Goal: Task Accomplishment & Management: Use online tool/utility

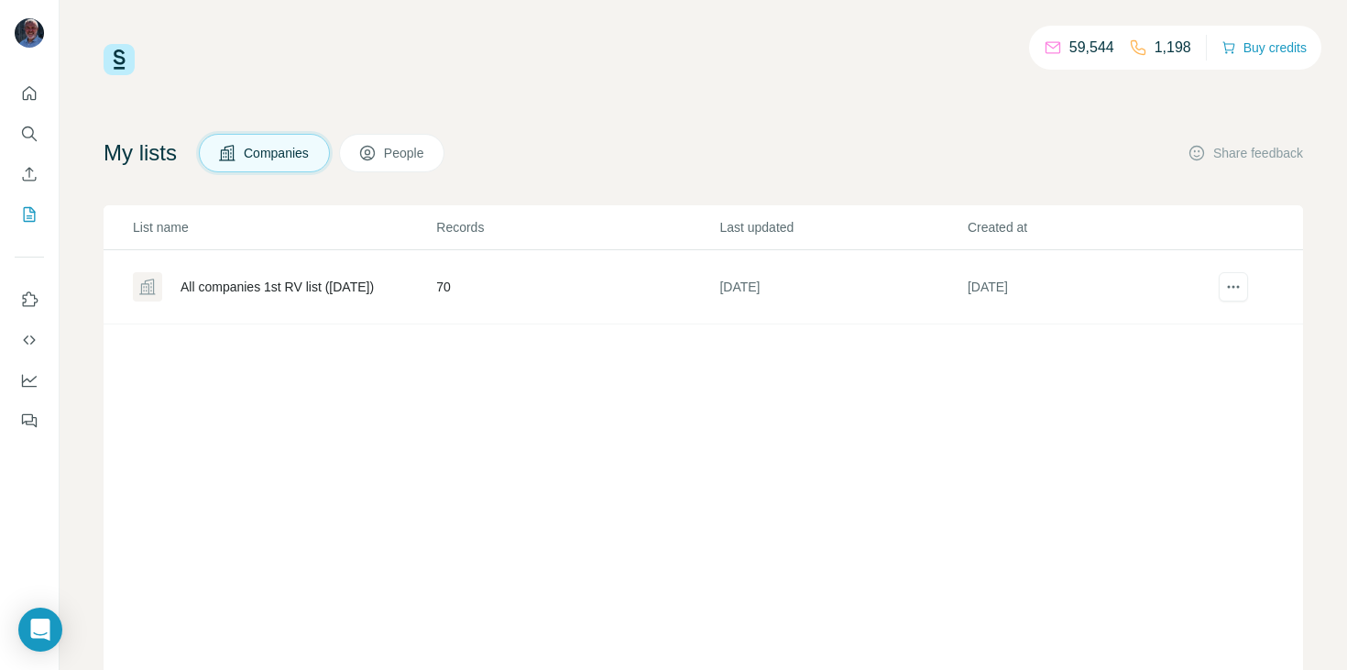
click at [236, 286] on div "All companies 1st RV list ([DATE])" at bounding box center [277, 287] width 193 height 18
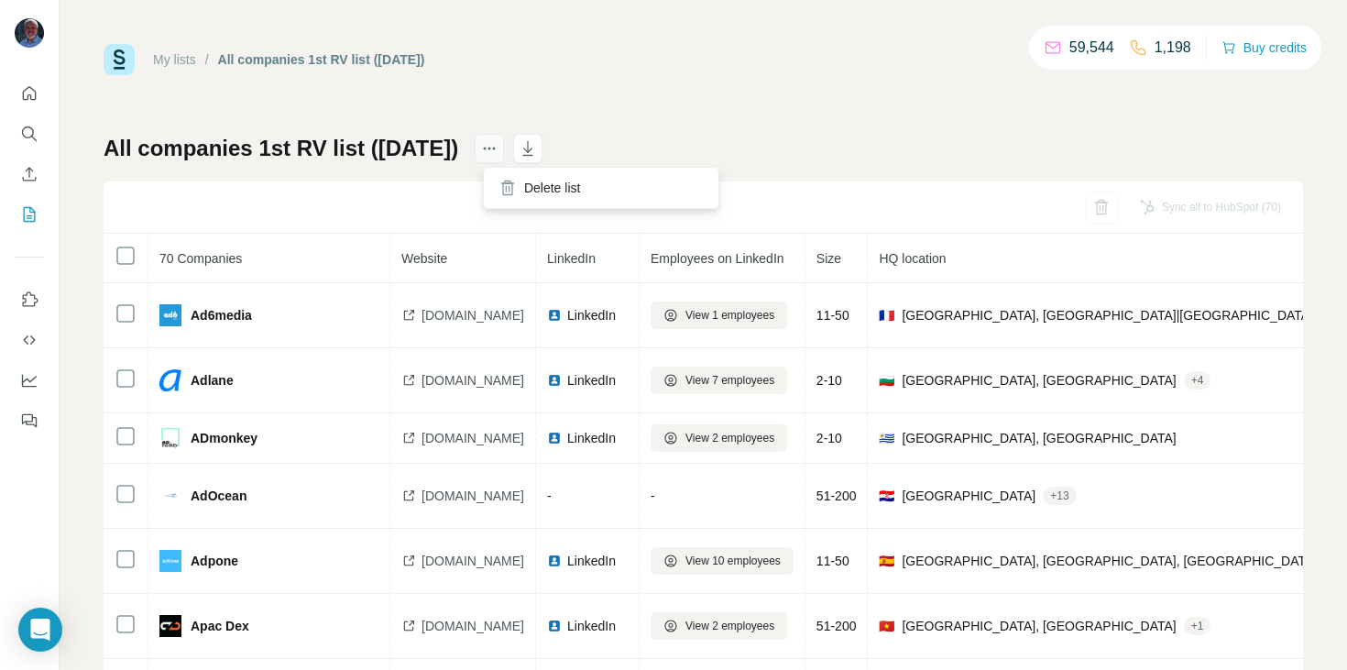
click at [498, 154] on icon "actions" at bounding box center [489, 148] width 18 height 18
click at [26, 207] on icon "My lists" at bounding box center [30, 214] width 12 height 15
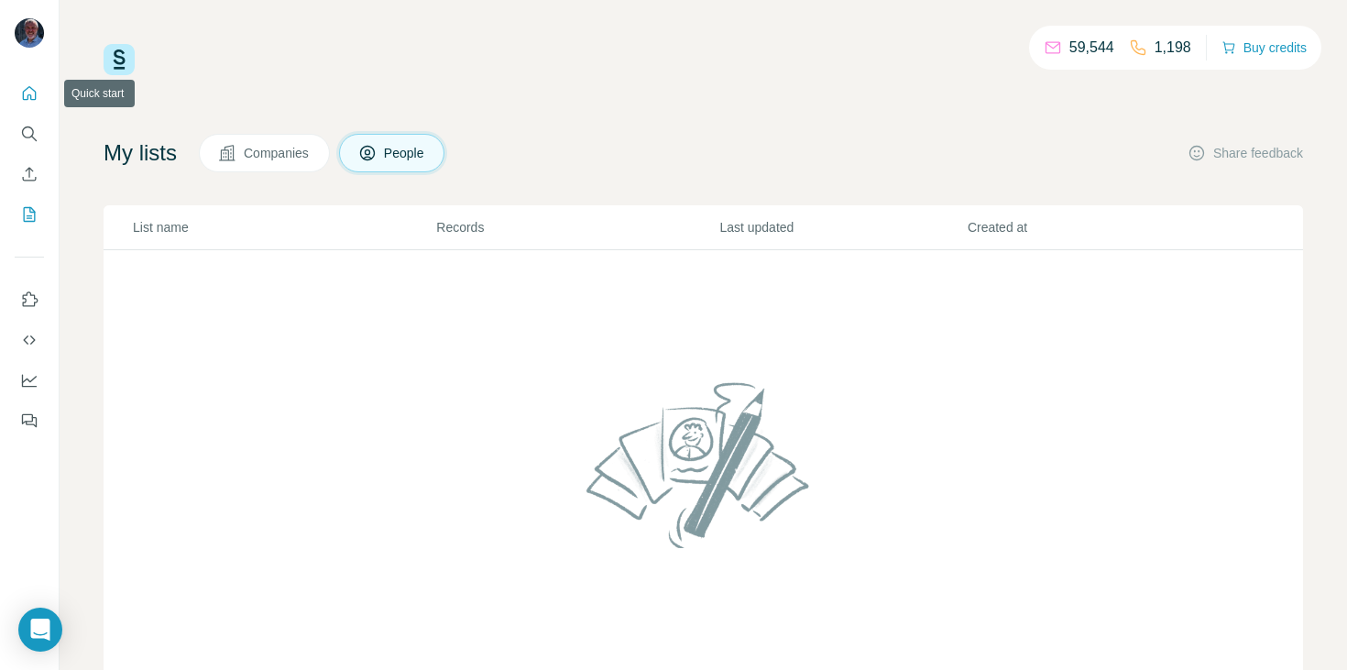
click at [24, 84] on icon "Quick start" at bounding box center [29, 93] width 18 height 18
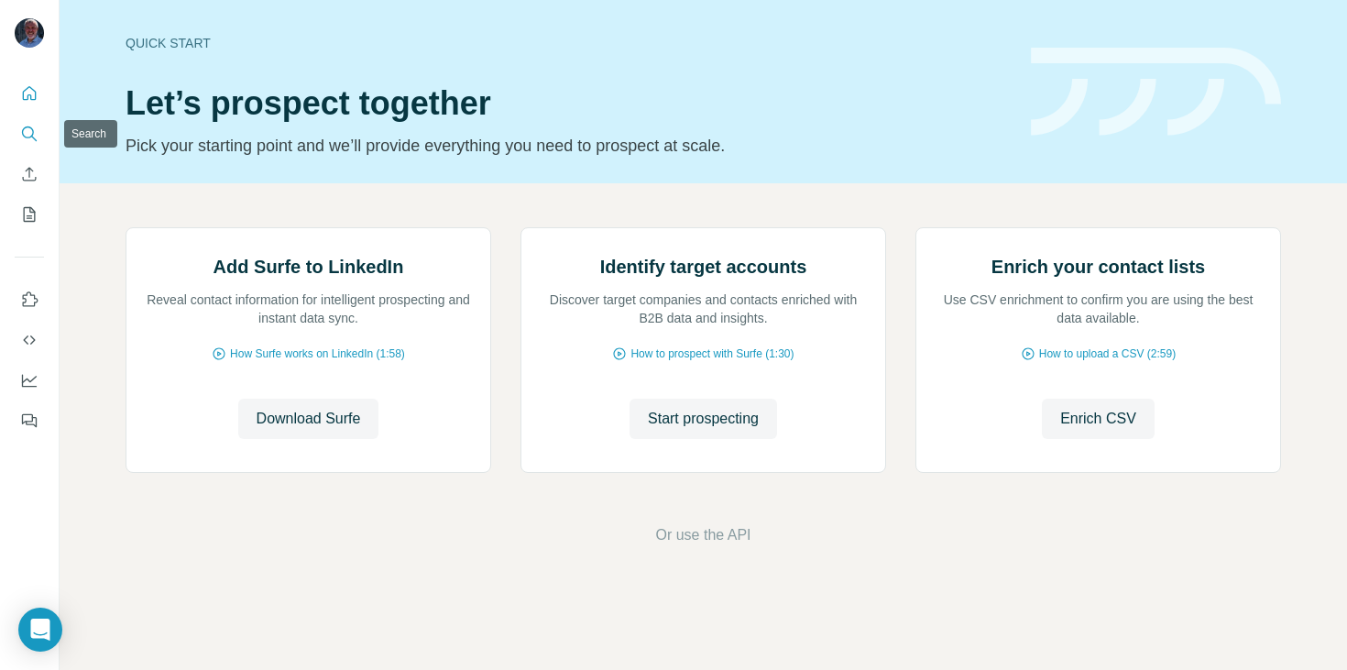
click at [29, 130] on icon "Search" at bounding box center [29, 134] width 18 height 18
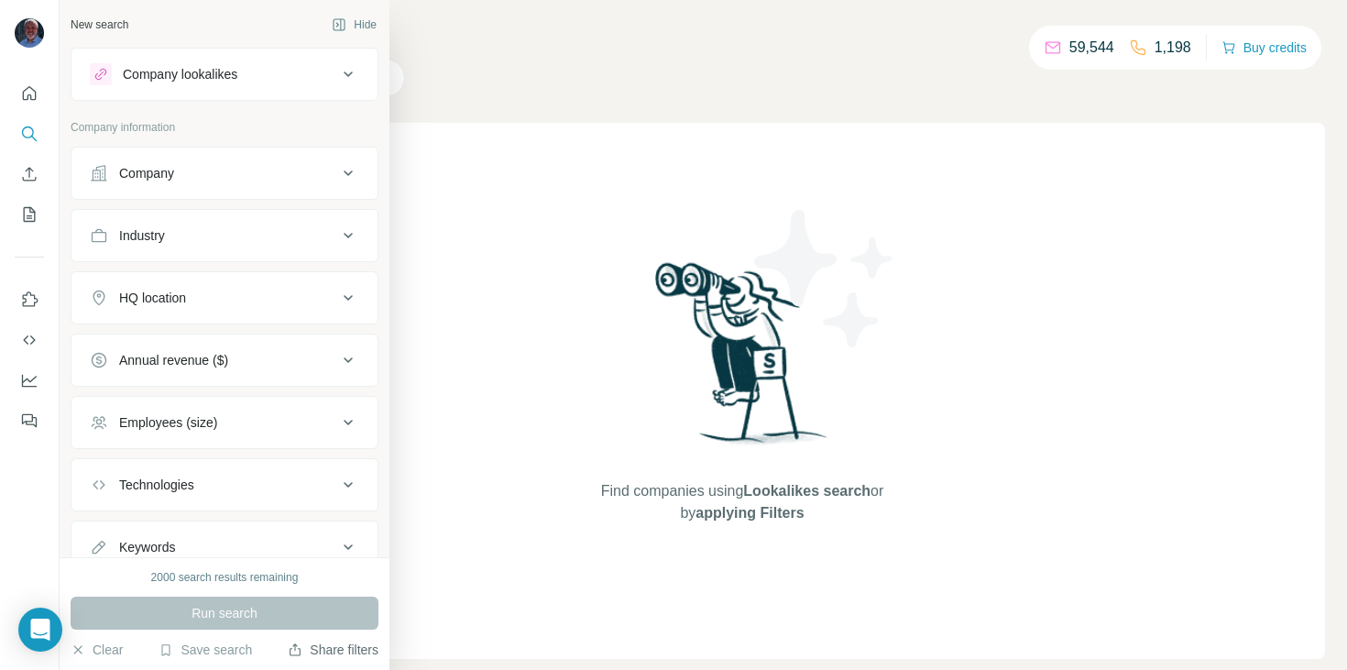
click at [321, 653] on button "Share filters" at bounding box center [333, 650] width 91 height 18
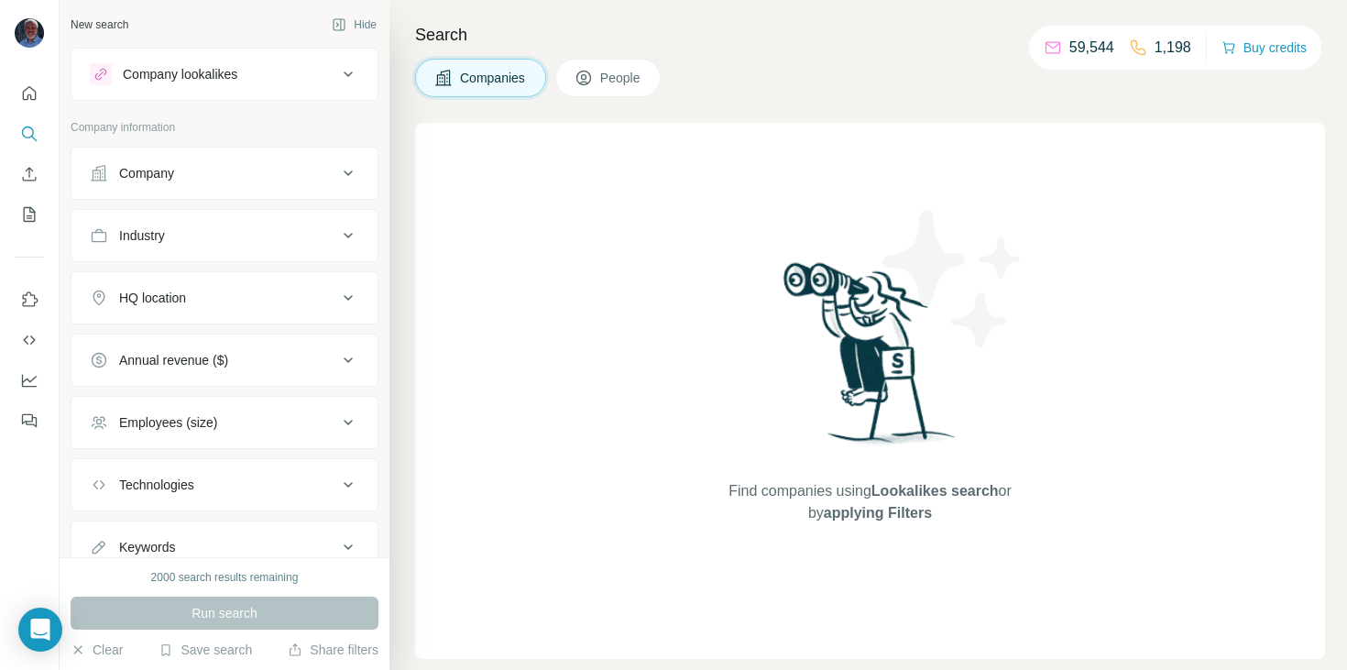
click at [170, 162] on button "Company" at bounding box center [224, 173] width 306 height 44
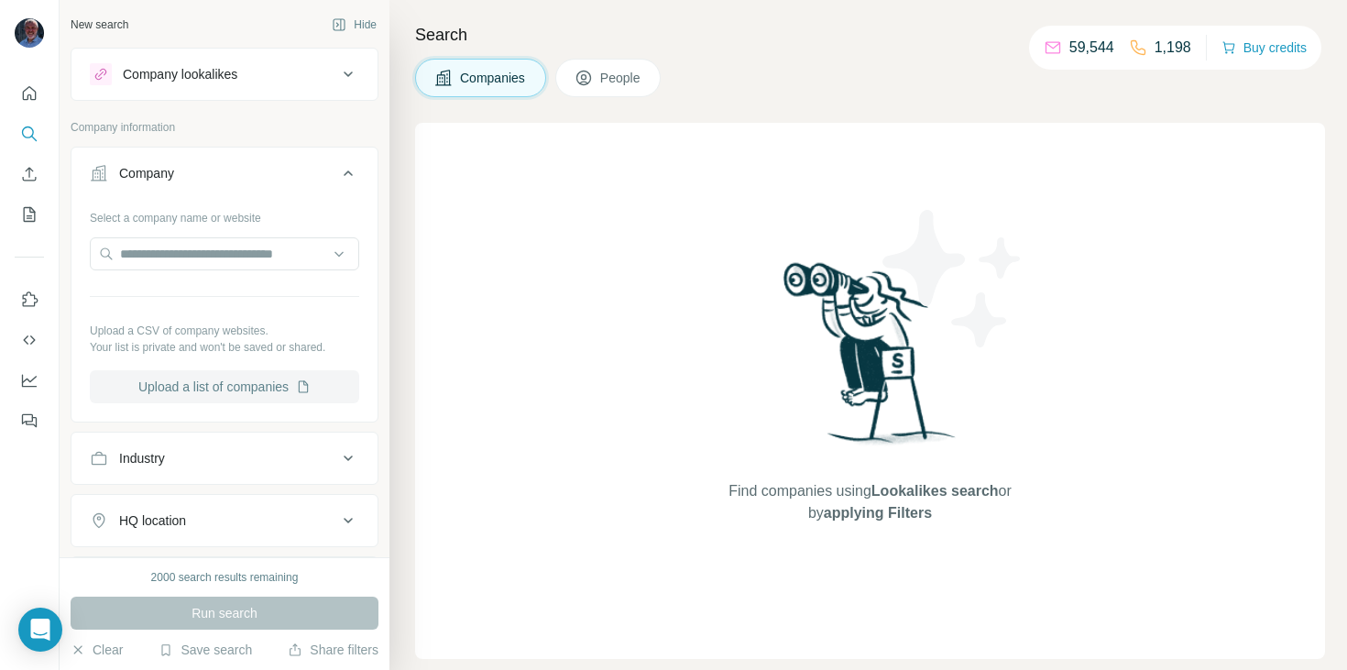
click at [196, 393] on button "Upload a list of companies" at bounding box center [224, 386] width 269 height 33
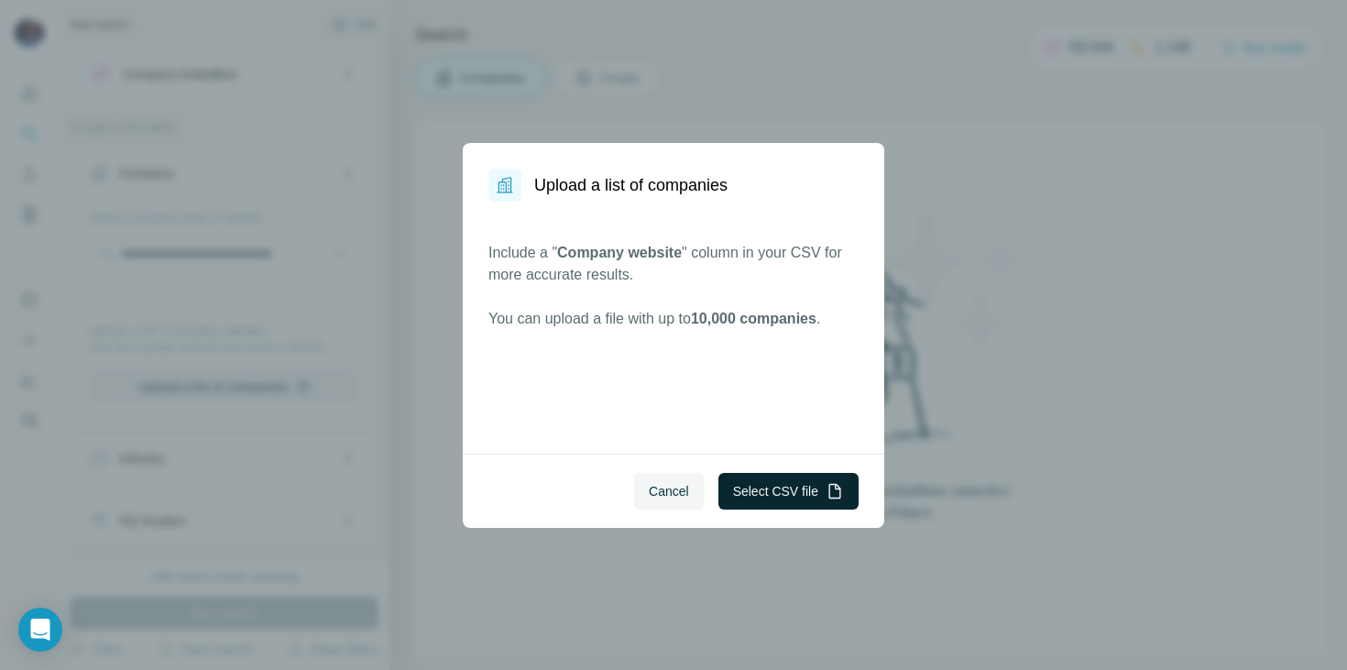
click at [805, 508] on button "Select CSV file" at bounding box center [788, 491] width 140 height 37
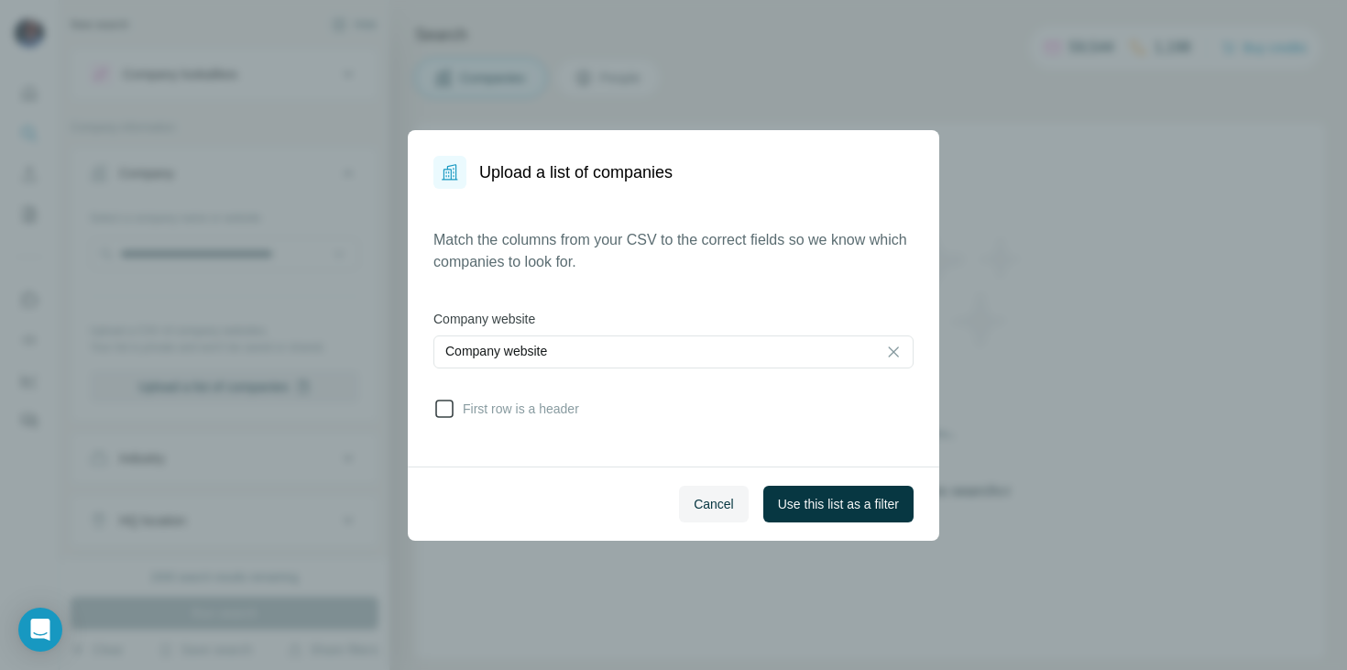
click at [449, 416] on icon at bounding box center [444, 409] width 22 height 22
click at [822, 503] on span "Use this list as a filter" at bounding box center [838, 504] width 121 height 18
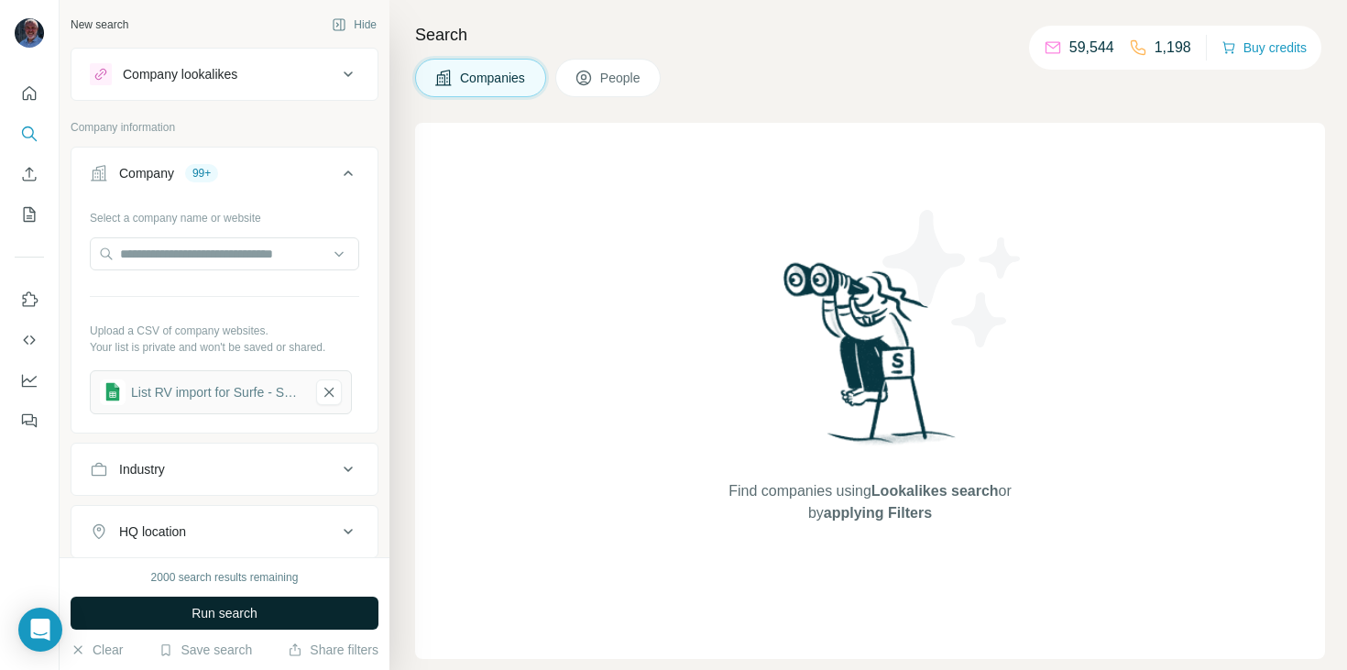
click at [231, 617] on span "Run search" at bounding box center [225, 613] width 66 height 18
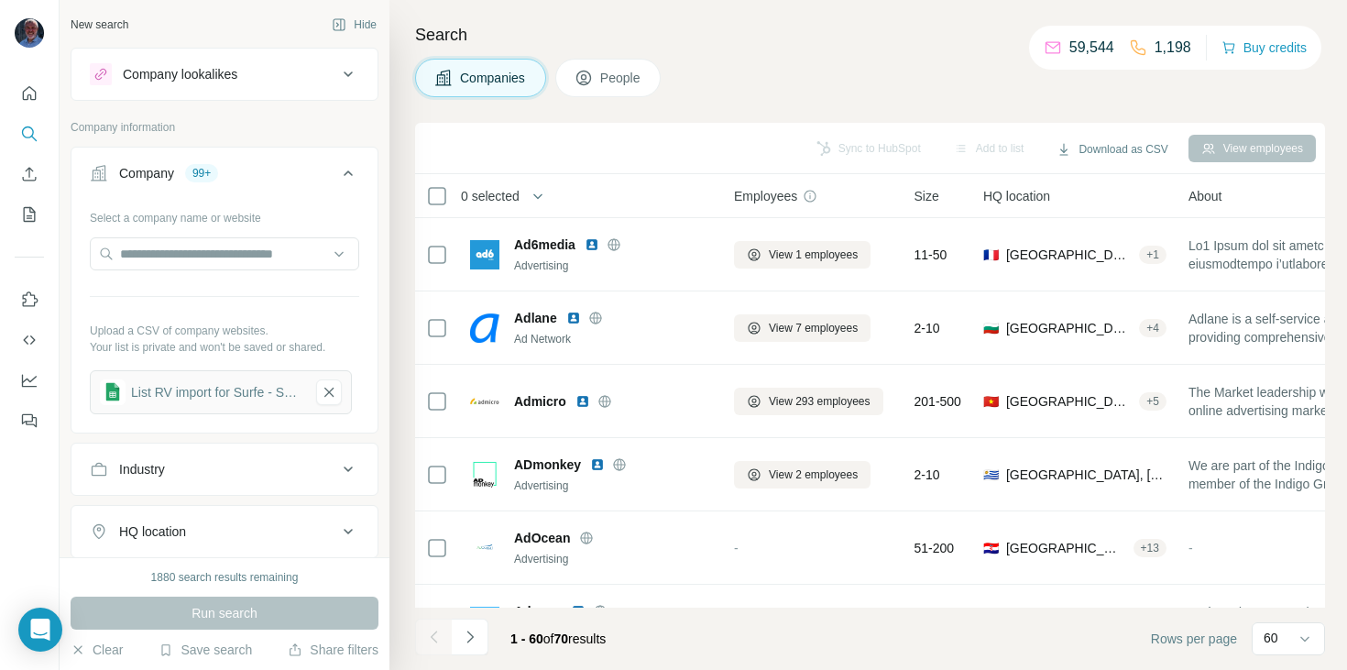
click at [618, 82] on span "People" at bounding box center [621, 78] width 42 height 18
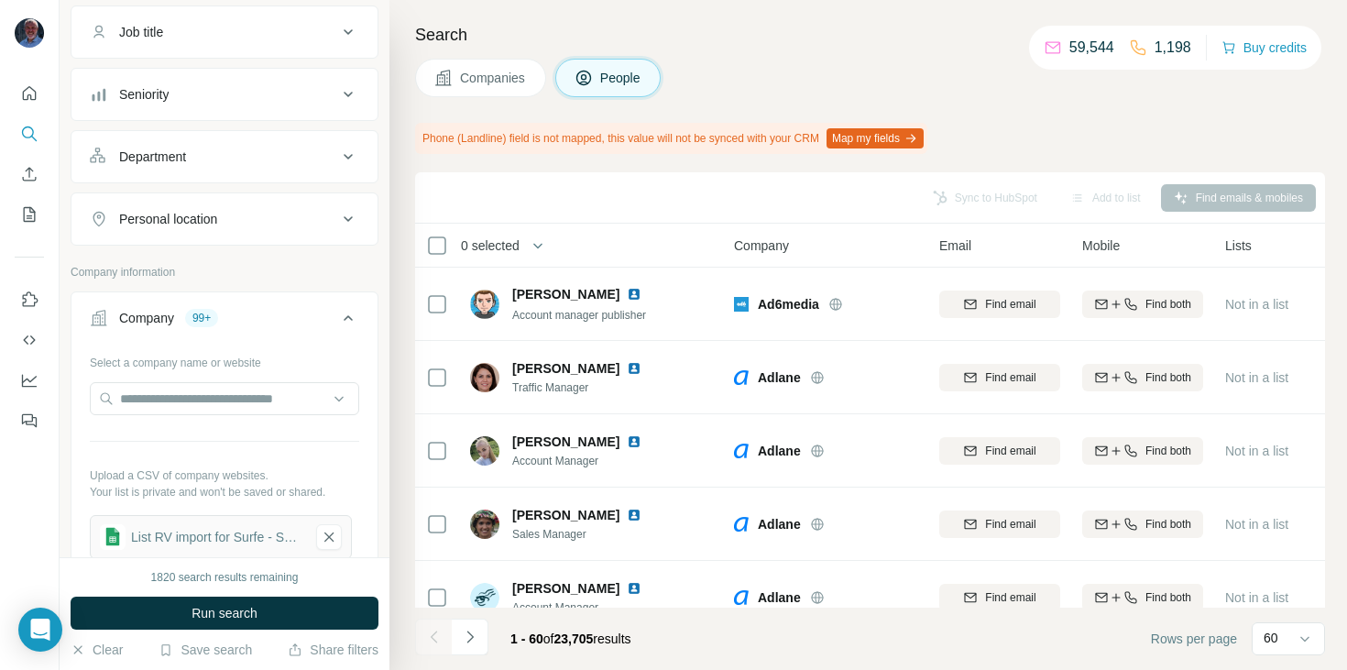
scroll to position [144, 0]
click at [495, 83] on span "Companies" at bounding box center [493, 78] width 67 height 18
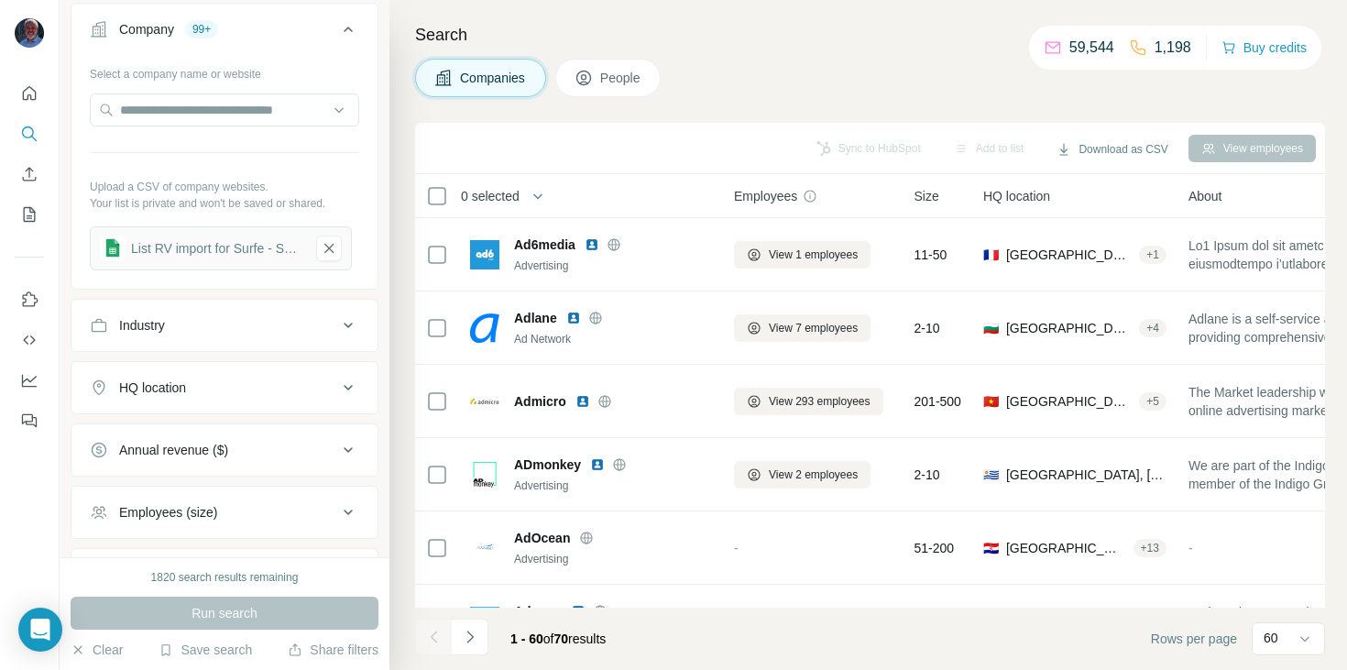
scroll to position [0, 0]
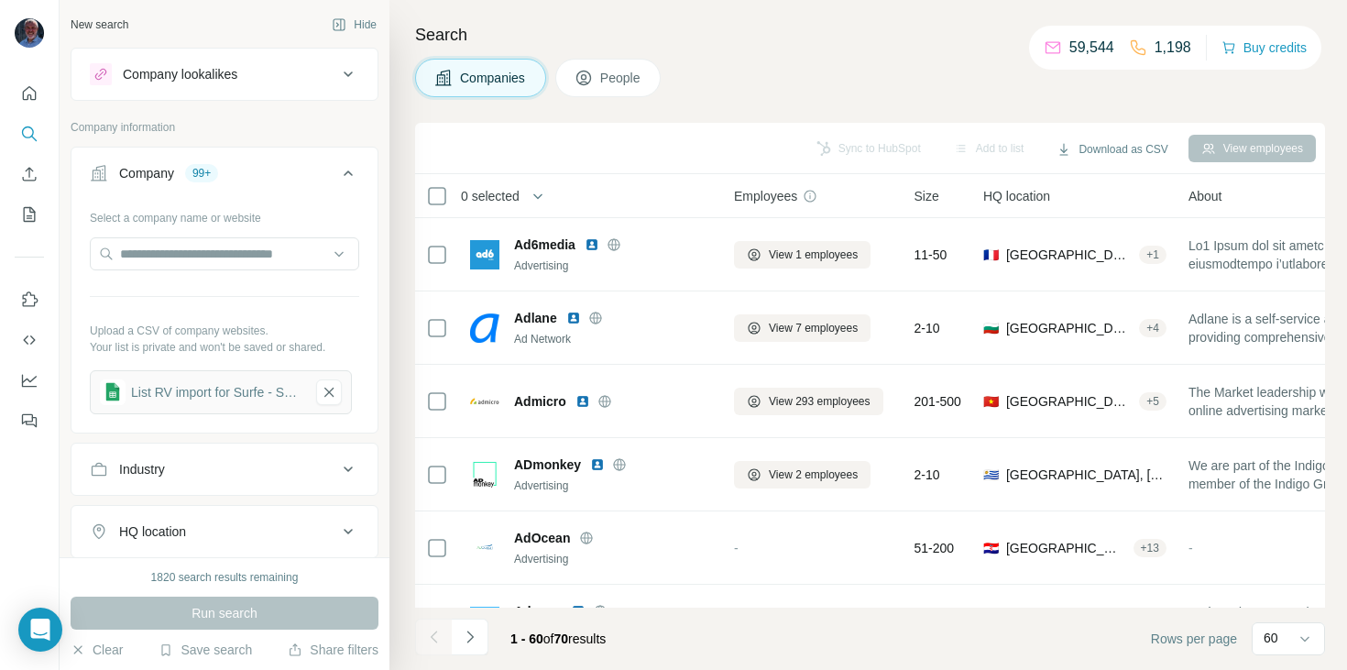
click at [628, 64] on button "People" at bounding box center [608, 78] width 106 height 38
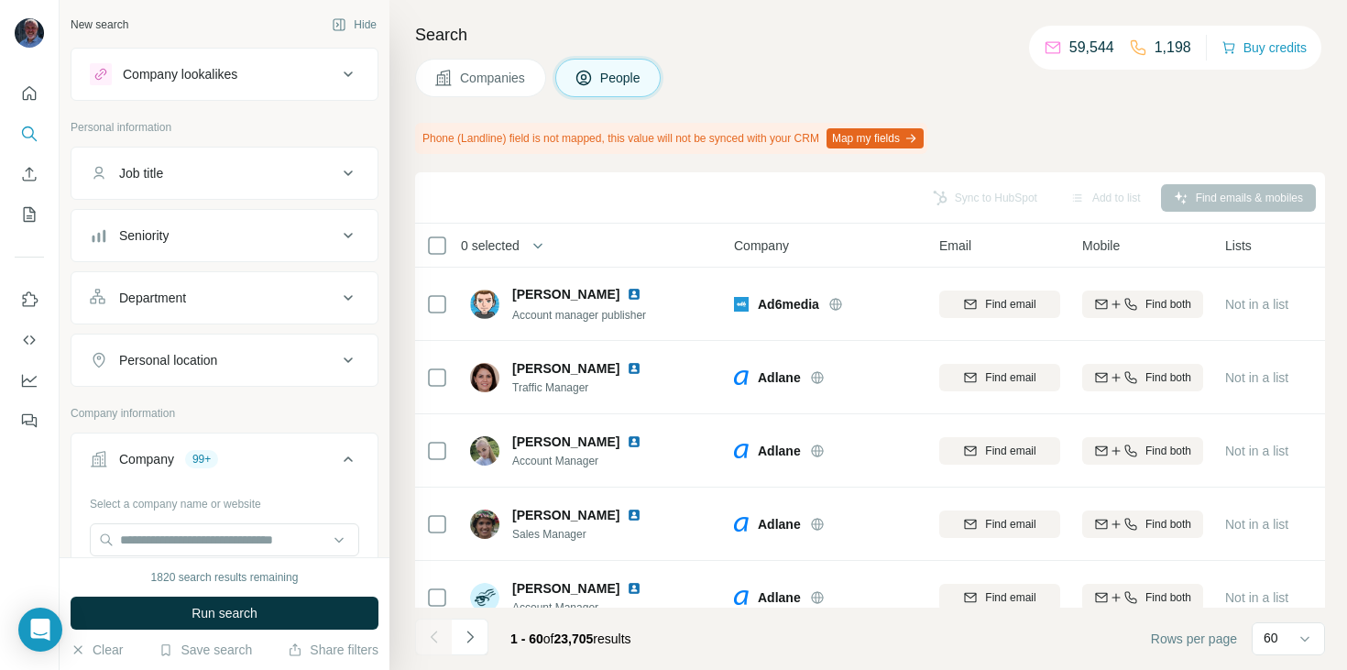
click at [260, 175] on div "Job title" at bounding box center [213, 173] width 247 height 18
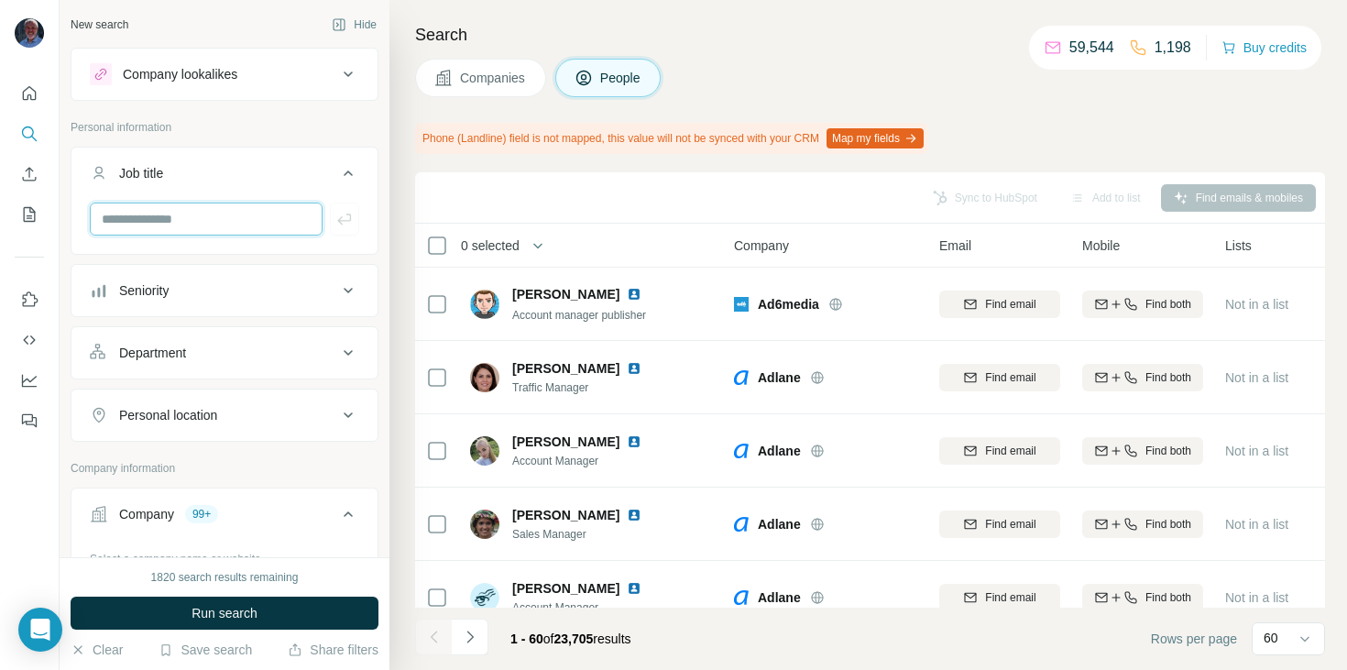
click at [211, 223] on input "text" at bounding box center [206, 219] width 233 height 33
paste input "**********"
type input "**********"
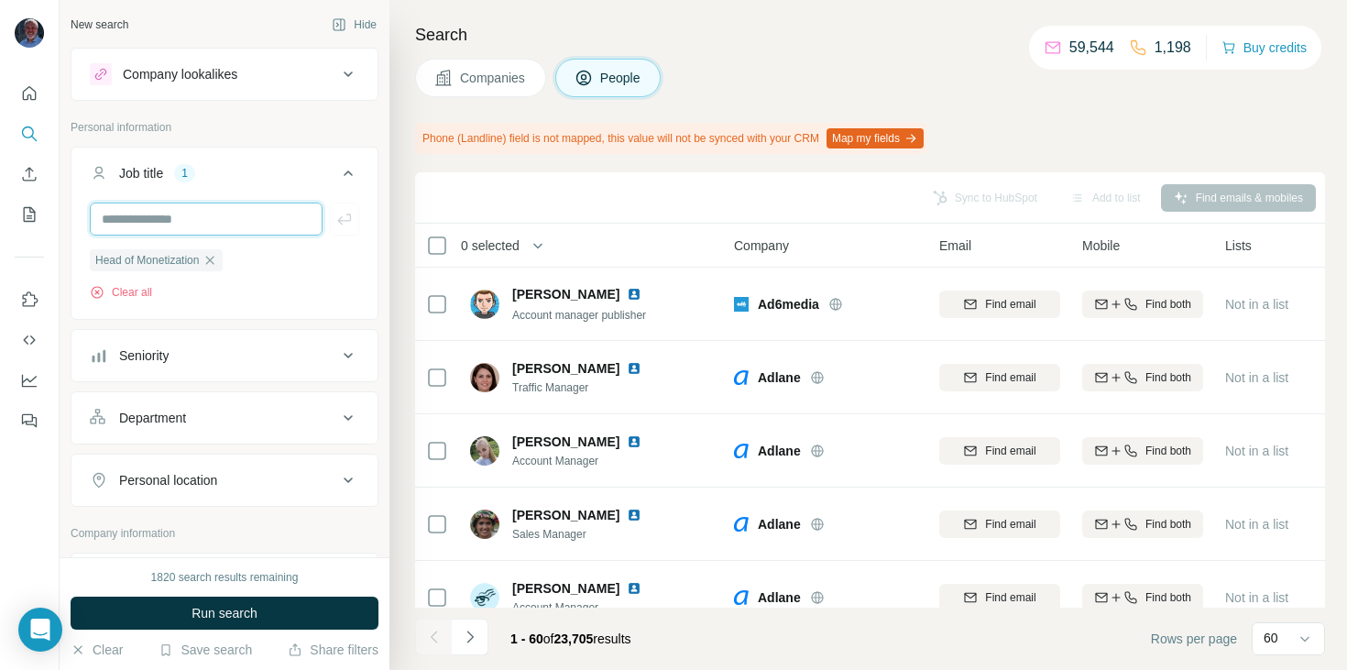
paste input "**********"
type input "**********"
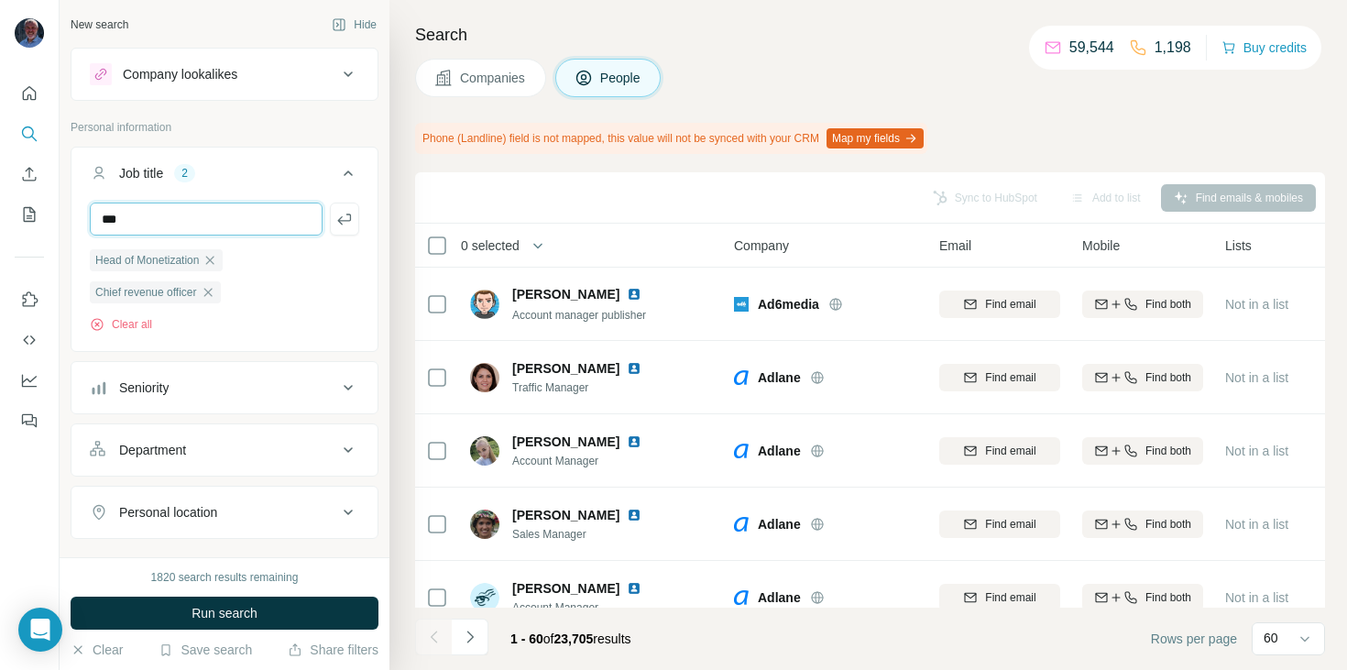
type input "***"
paste input "******"
type input "******"
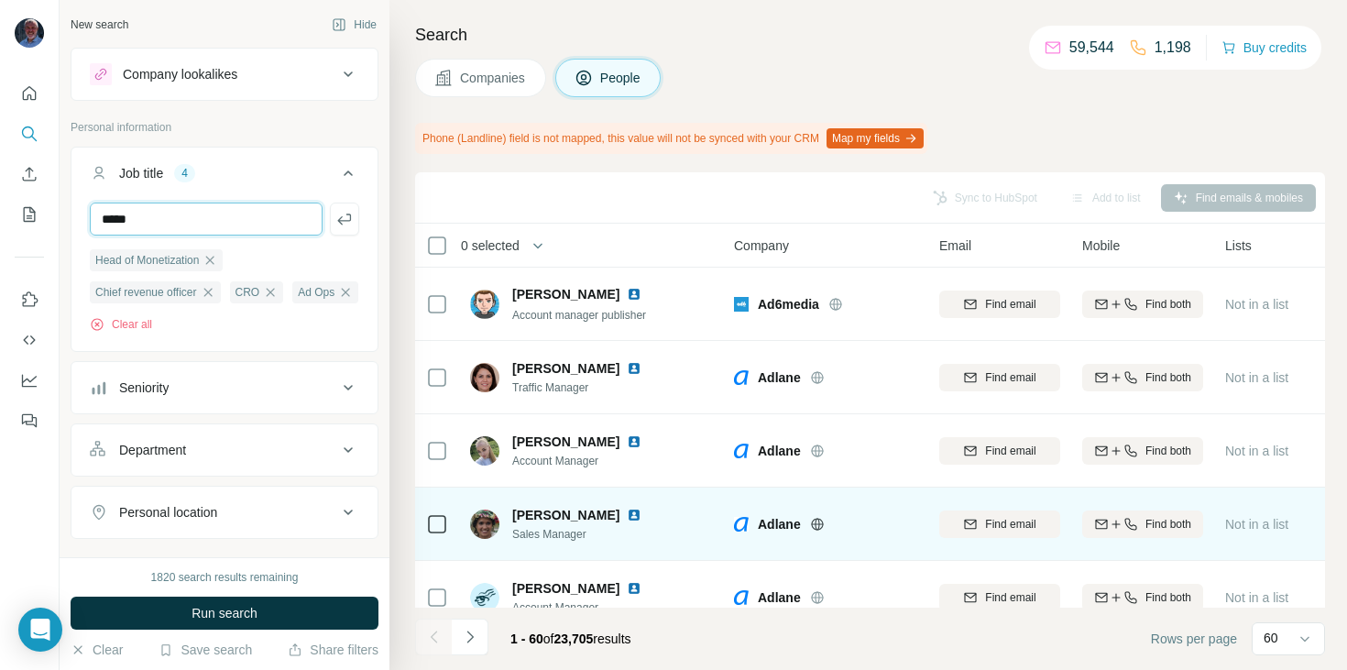
type input "*****"
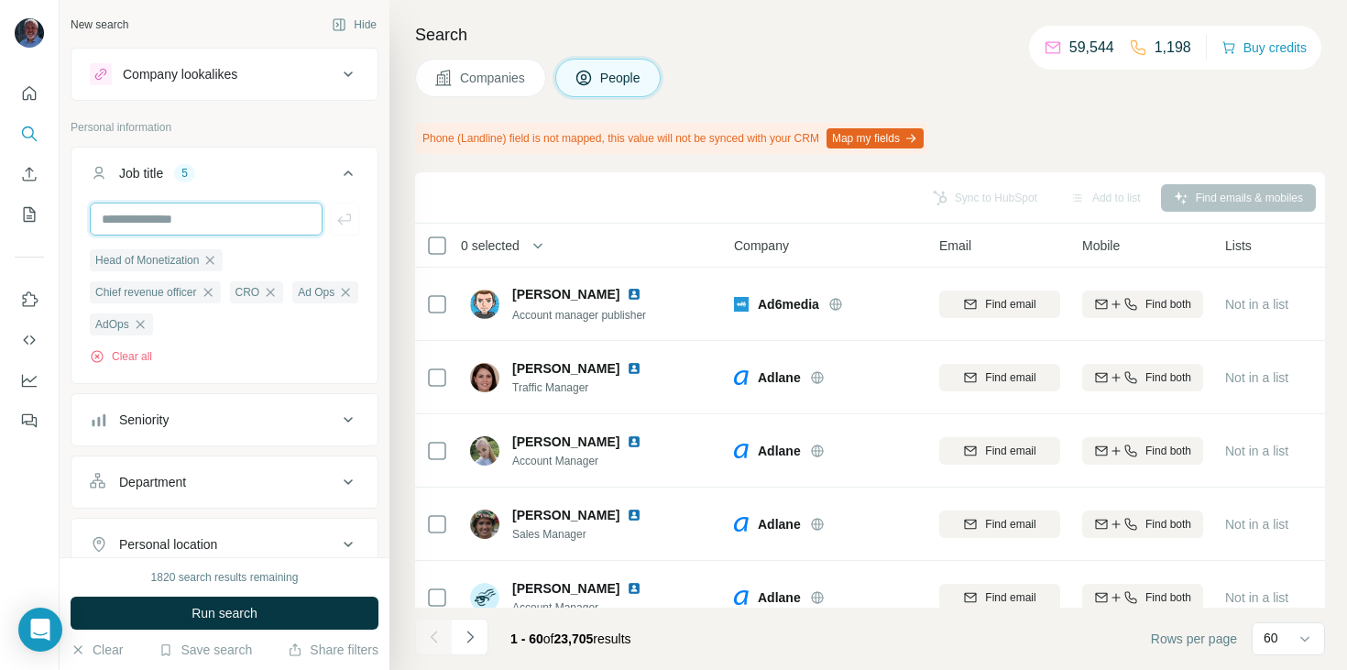
paste input "**********"
type input "**********"
paste input "**********"
type input "**********"
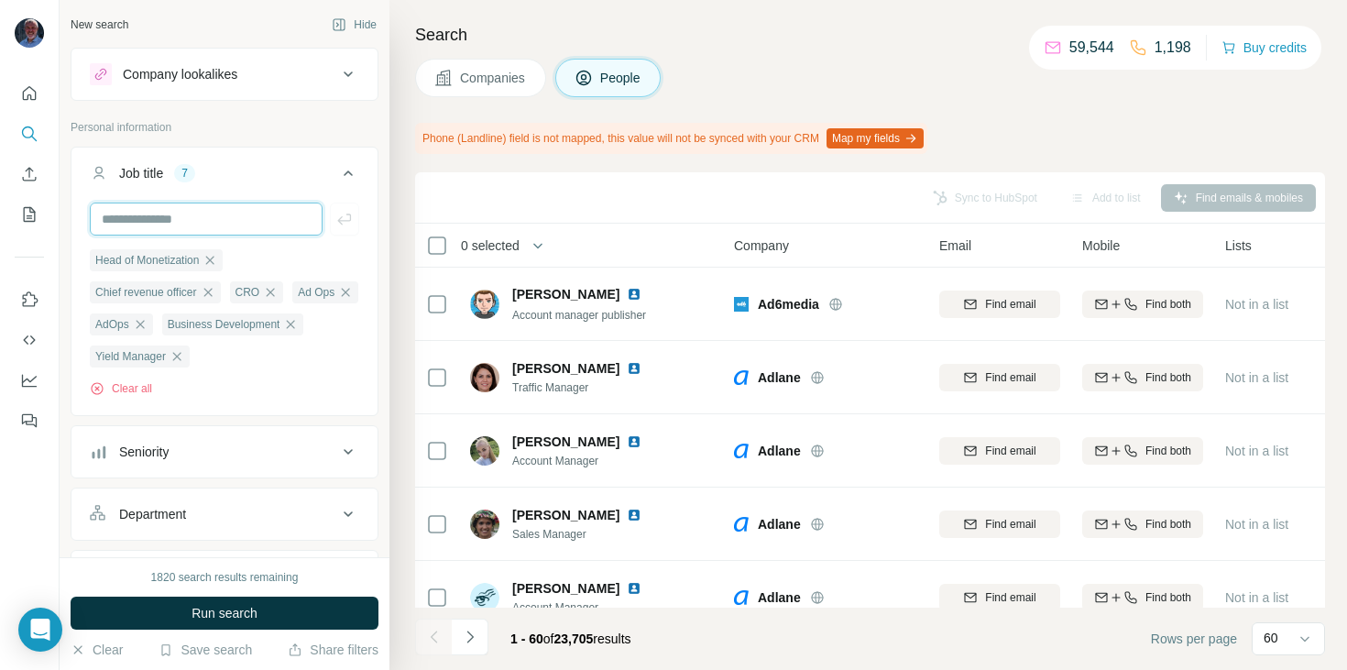
paste input "**********"
type input "**********"
paste input "**********"
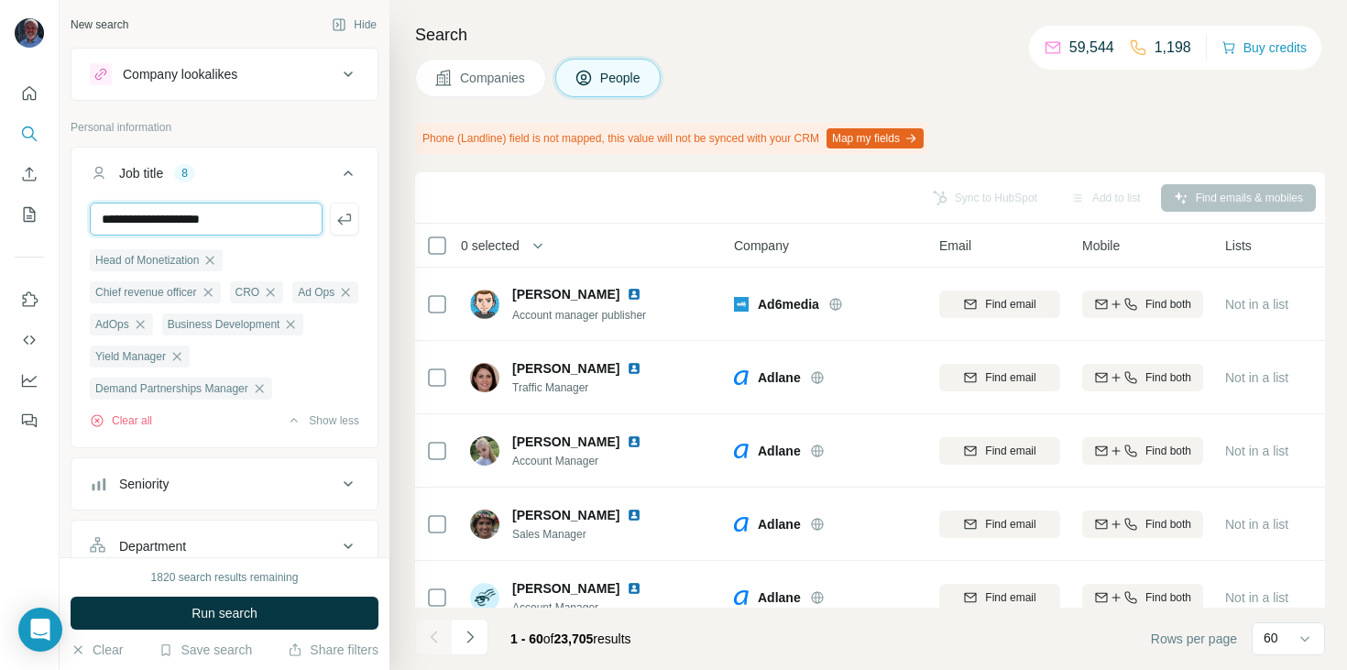
type input "**********"
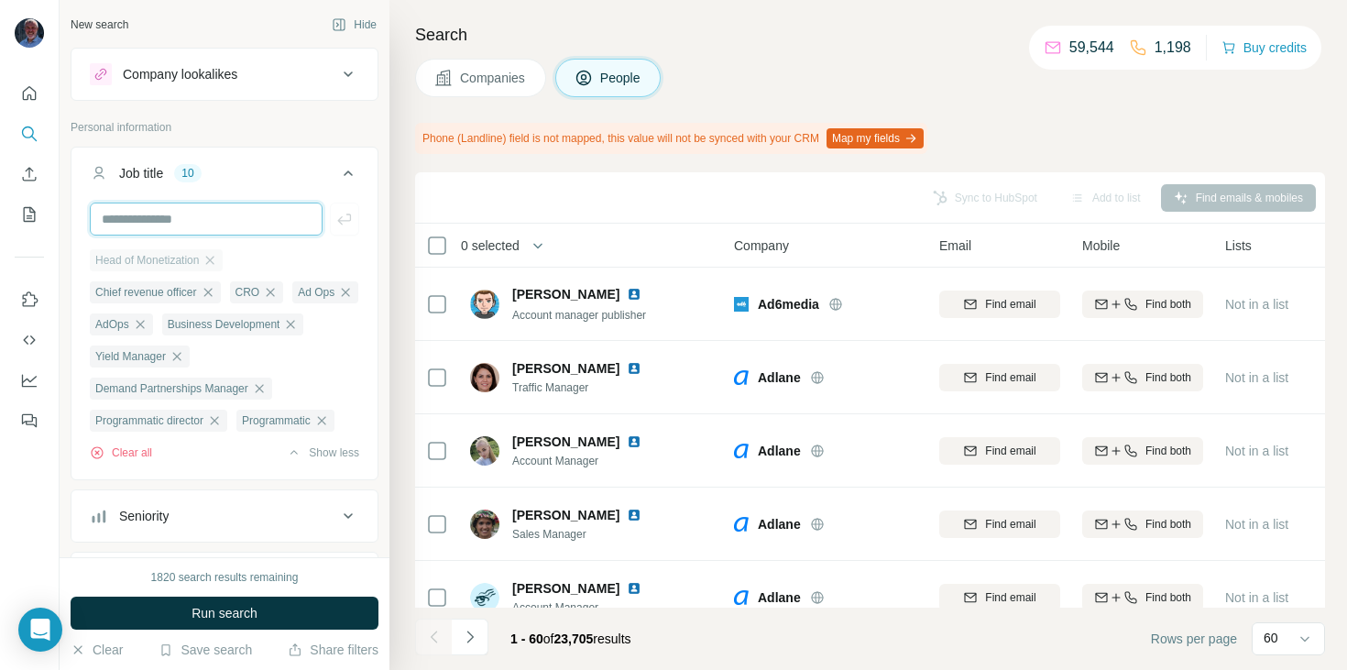
paste input "**********"
type input "**********"
type input "***"
type input "**********"
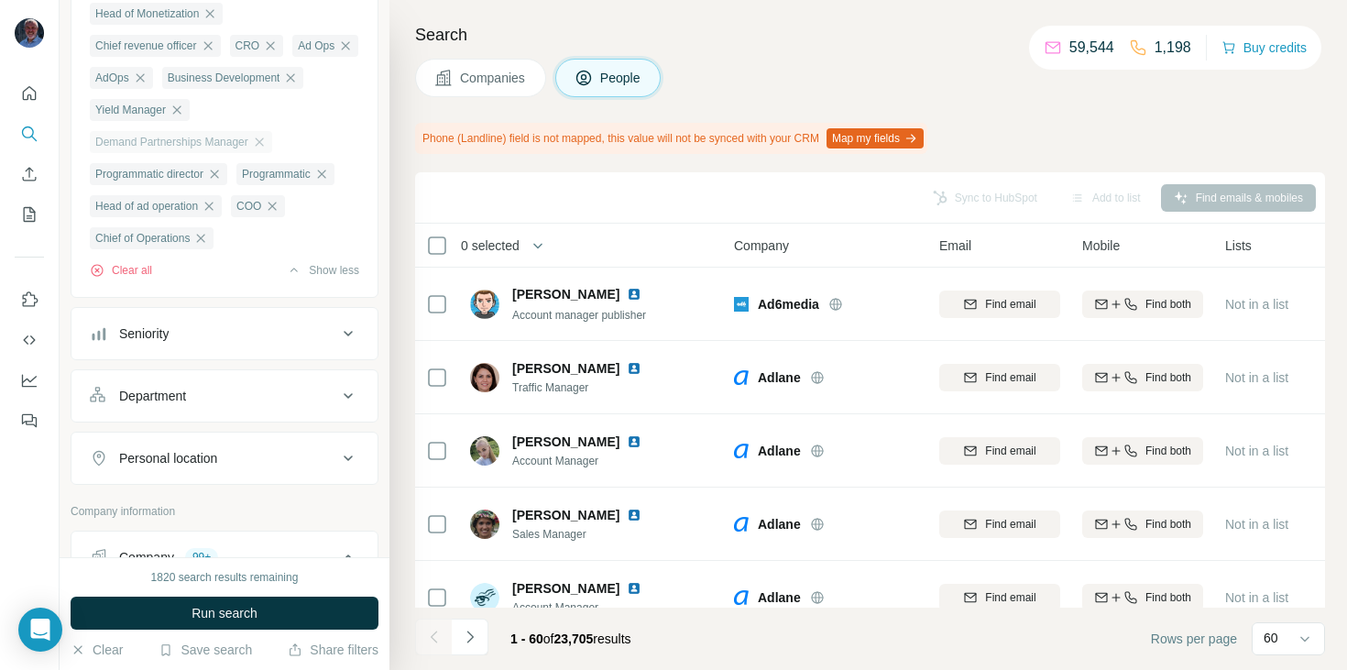
scroll to position [247, 0]
click at [179, 337] on div "Seniority" at bounding box center [213, 332] width 247 height 18
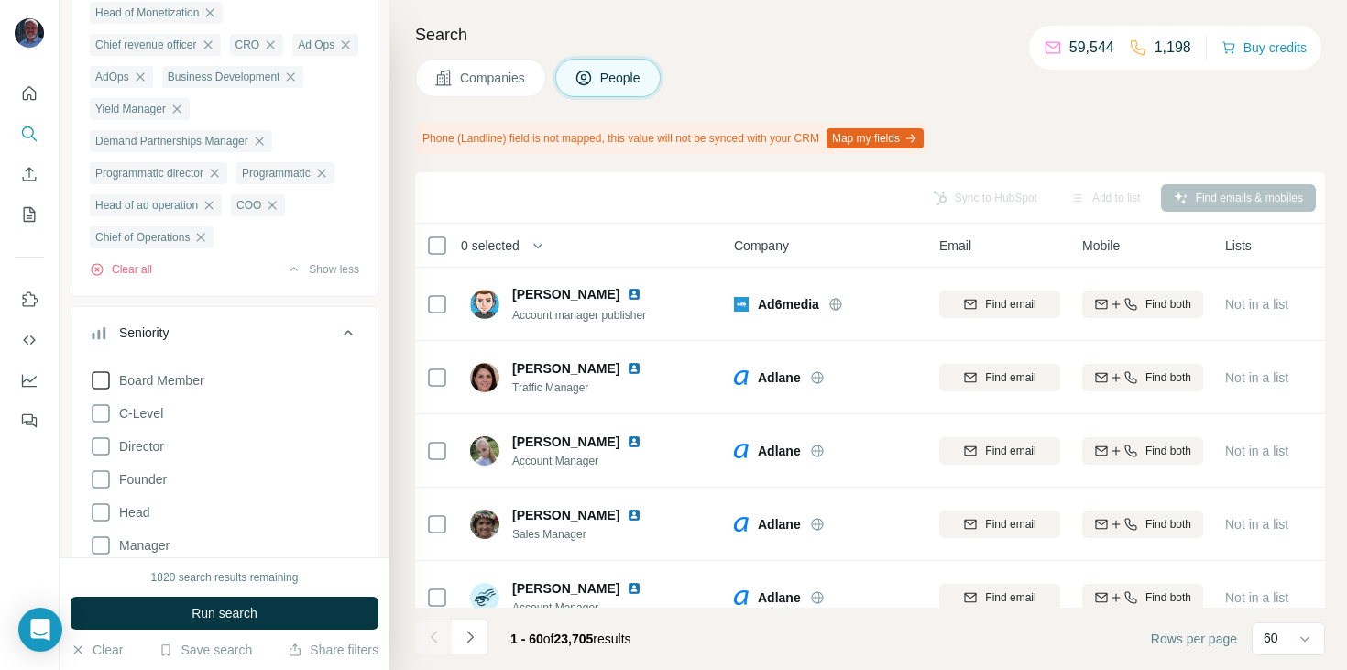
click at [161, 389] on span "Board Member" at bounding box center [158, 380] width 93 height 18
click at [151, 422] on span "C-Level" at bounding box center [137, 413] width 51 height 18
click at [146, 453] on span "Director" at bounding box center [138, 446] width 52 height 18
click at [142, 483] on span "Founder" at bounding box center [139, 479] width 55 height 18
click at [137, 521] on span "Head" at bounding box center [131, 512] width 38 height 18
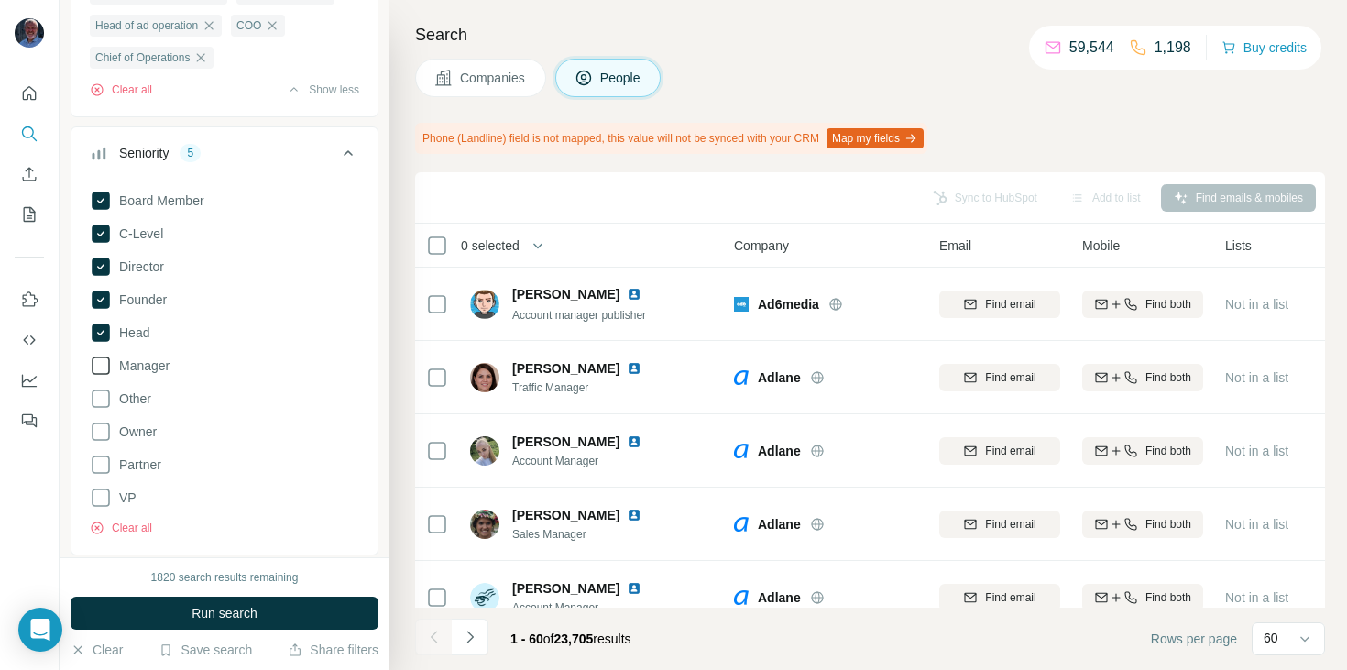
scroll to position [460, 0]
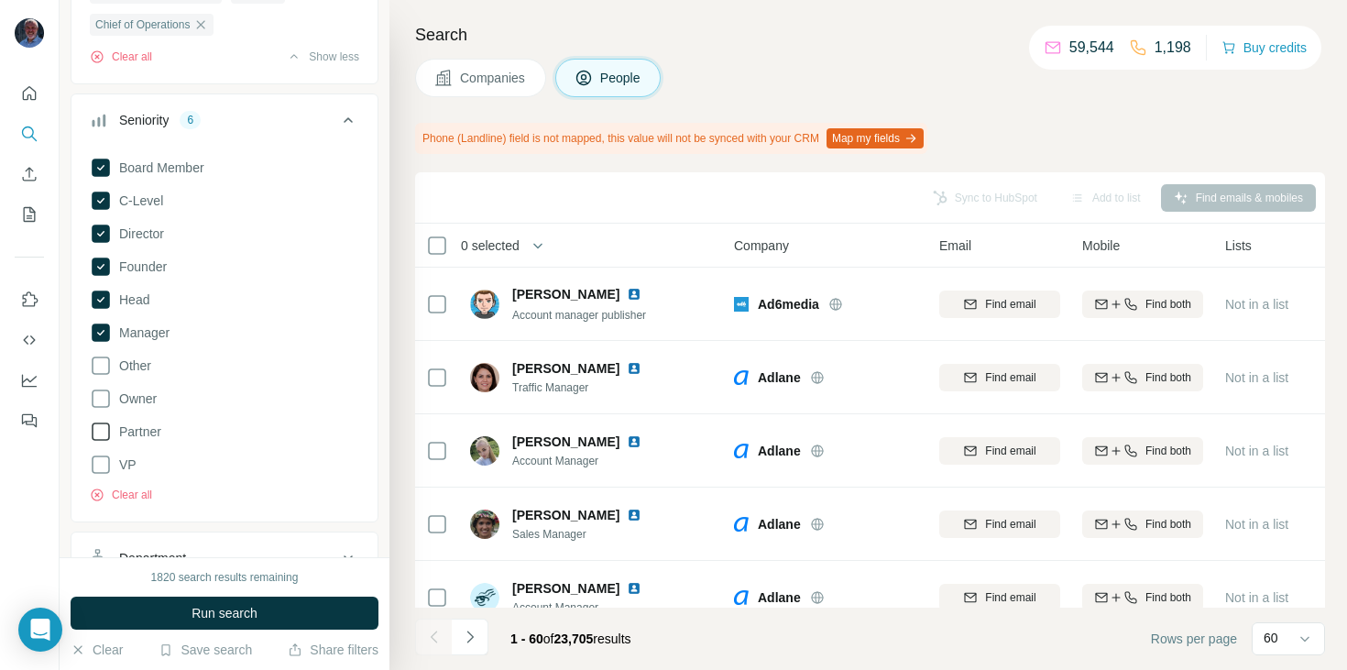
click at [137, 436] on span "Partner" at bounding box center [136, 431] width 49 height 18
click at [137, 408] on span "Owner" at bounding box center [134, 398] width 45 height 18
click at [122, 472] on span "VP" at bounding box center [124, 464] width 25 height 18
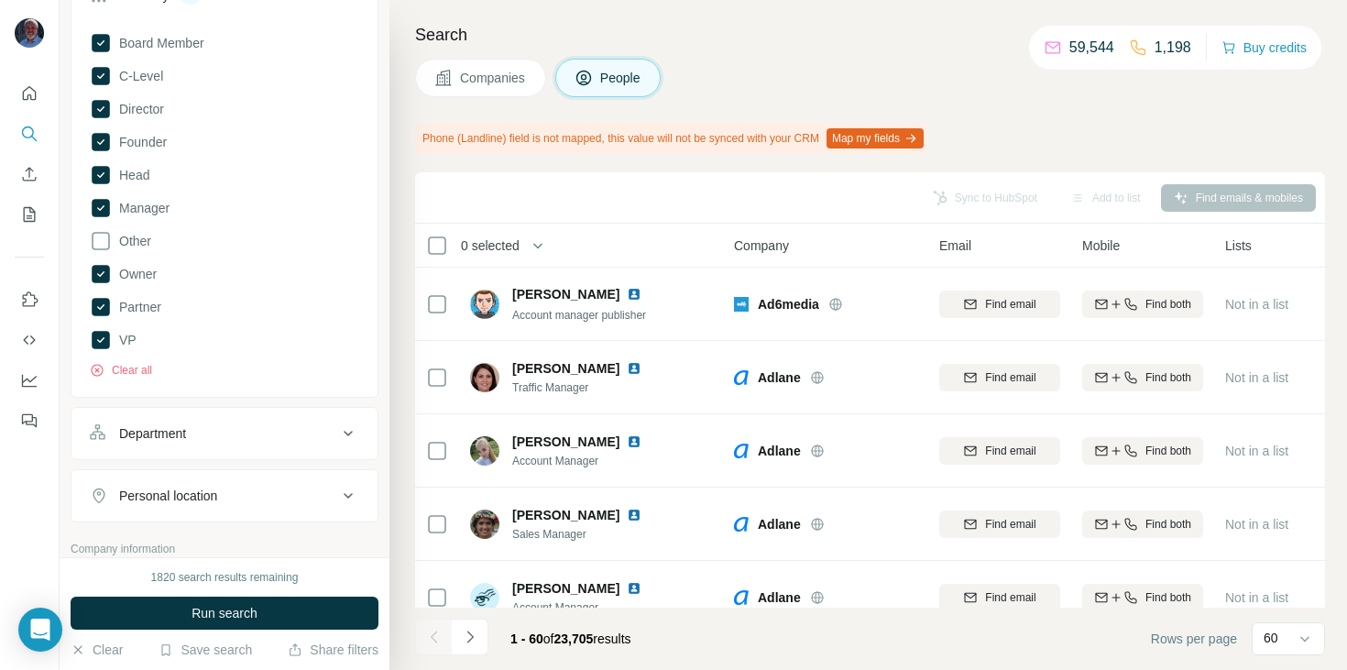
scroll to position [595, 0]
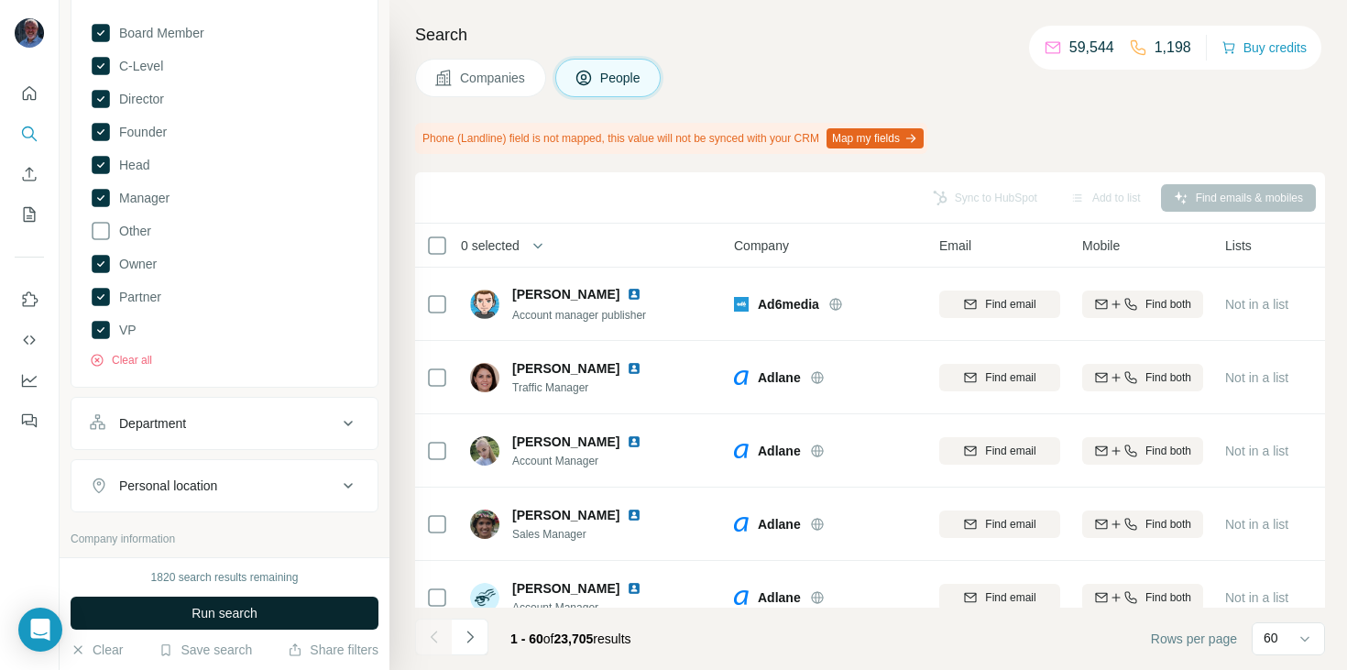
click at [213, 623] on button "Run search" at bounding box center [225, 613] width 308 height 33
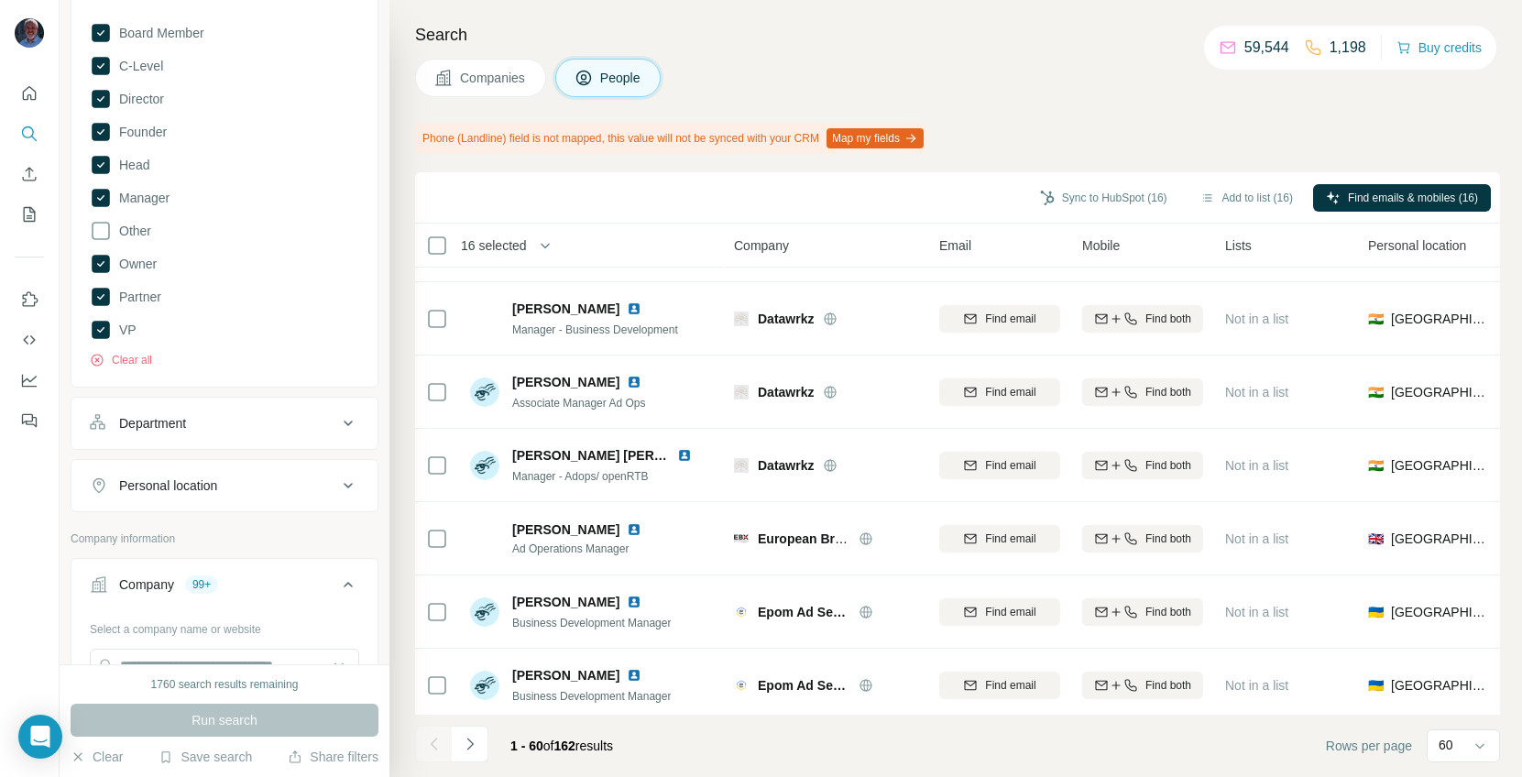
scroll to position [3581, 0]
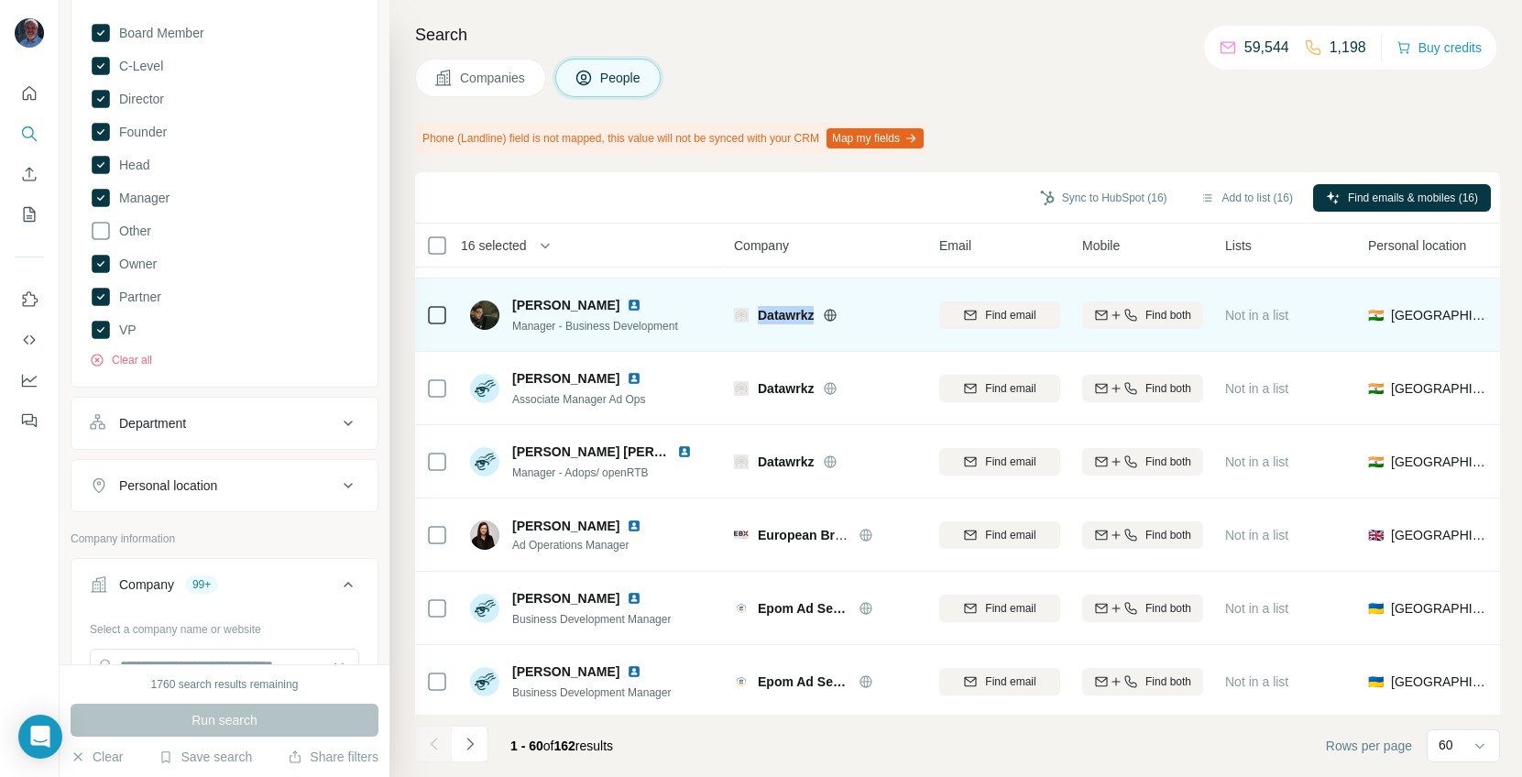
drag, startPoint x: 817, startPoint y: 318, endPoint x: 759, endPoint y: 317, distance: 58.7
click at [759, 317] on div "Datawrkz" at bounding box center [837, 315] width 159 height 18
copy span "Datawrkz"
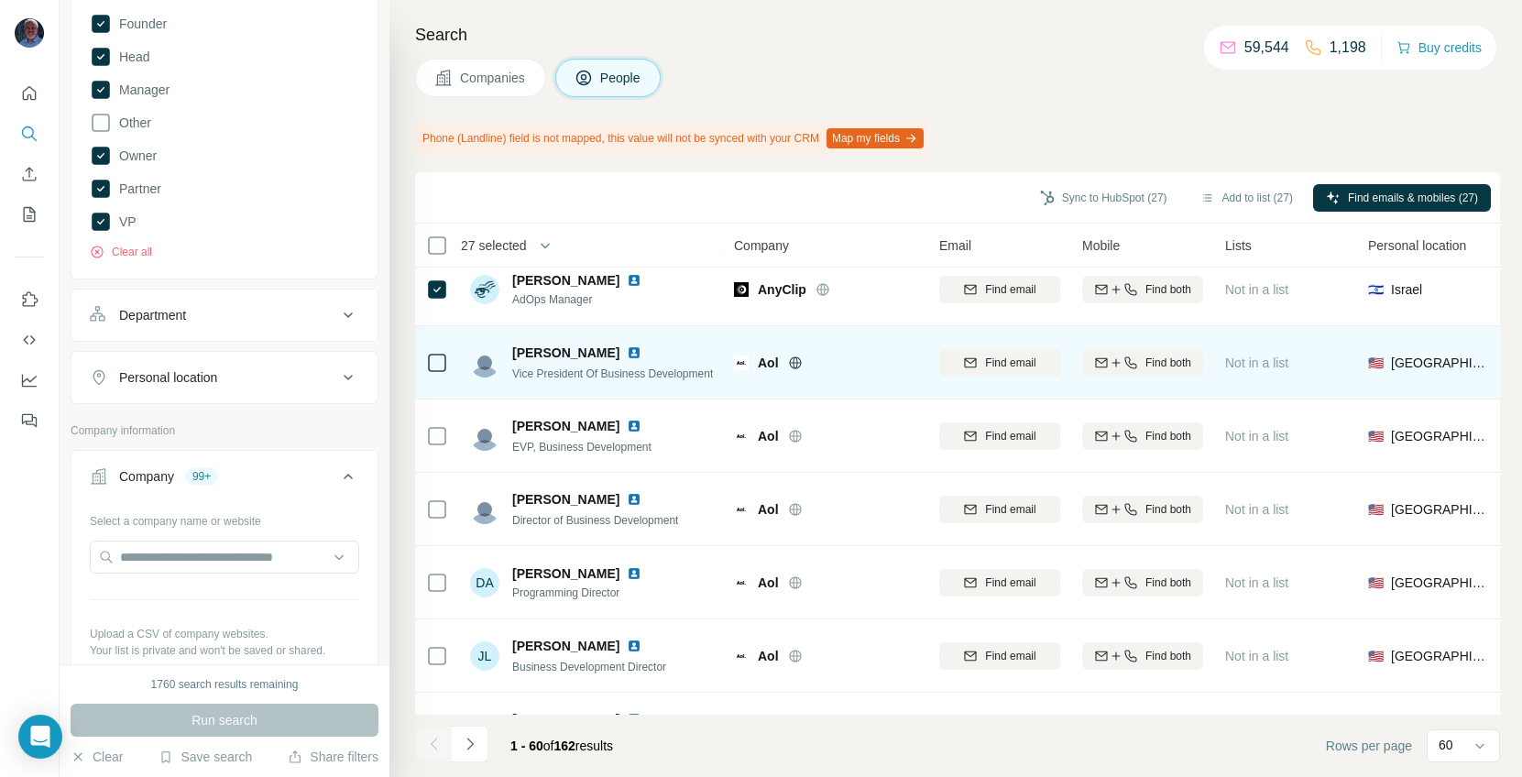
scroll to position [2068, 0]
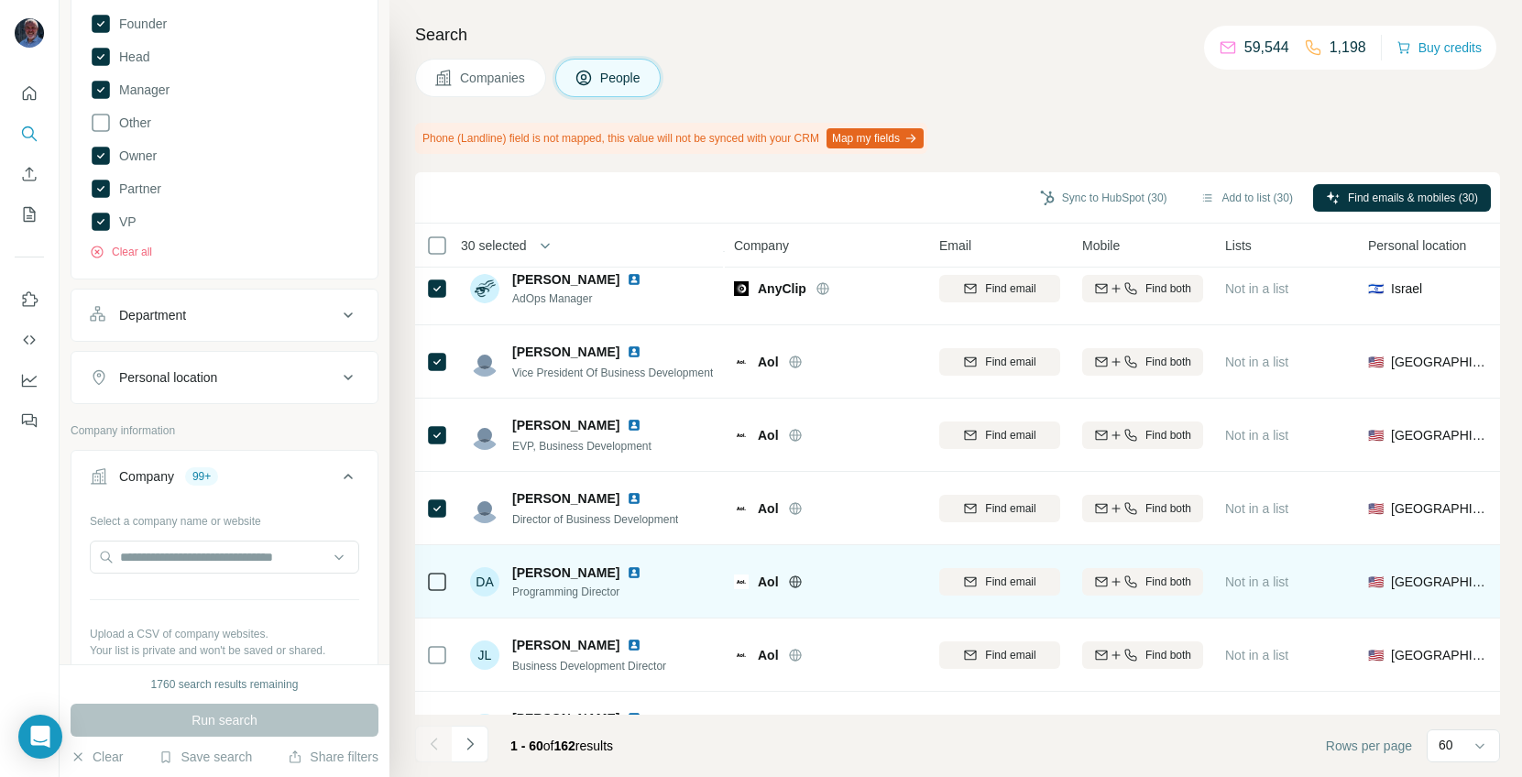
click at [435, 591] on icon at bounding box center [437, 582] width 22 height 22
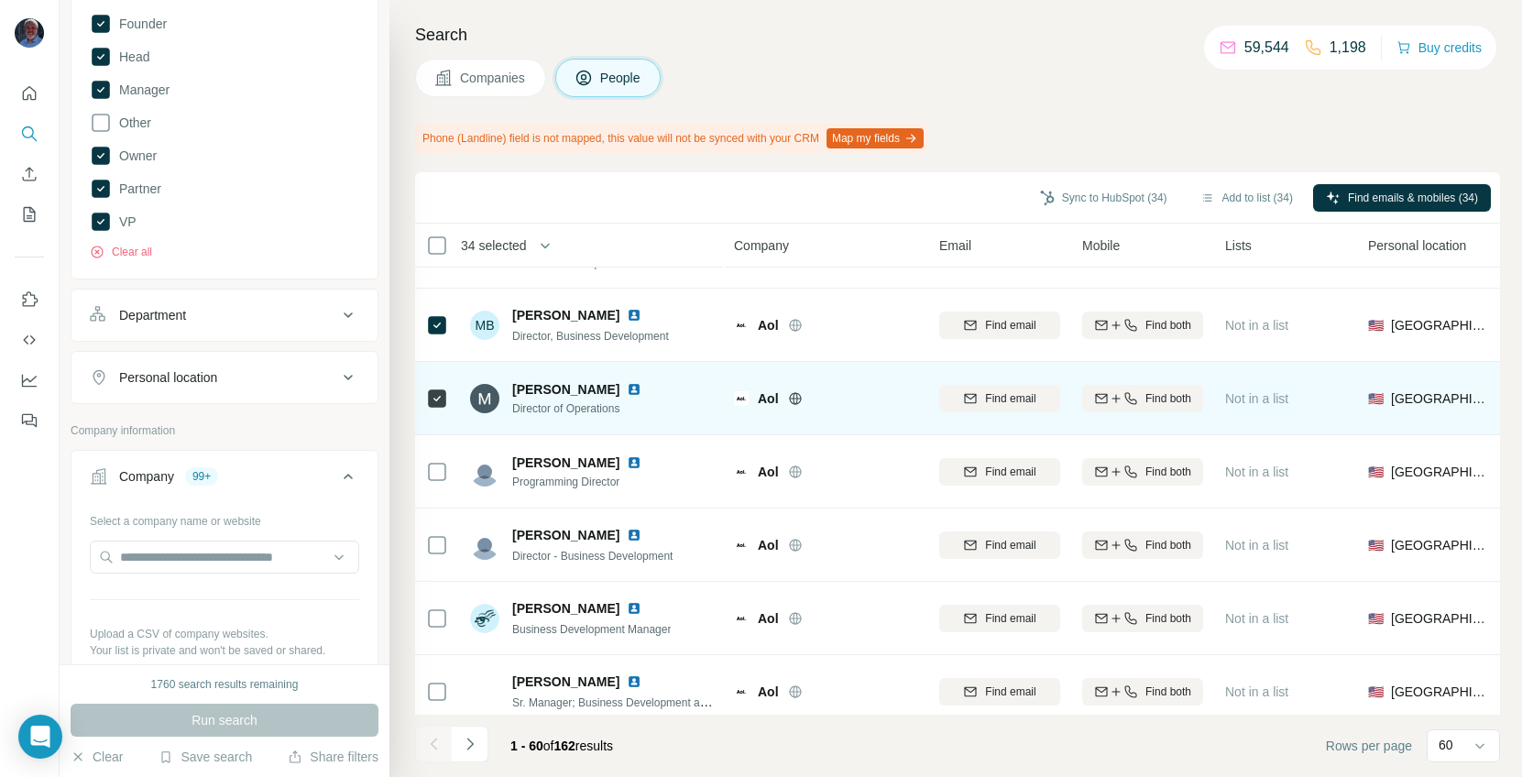
scroll to position [2472, 0]
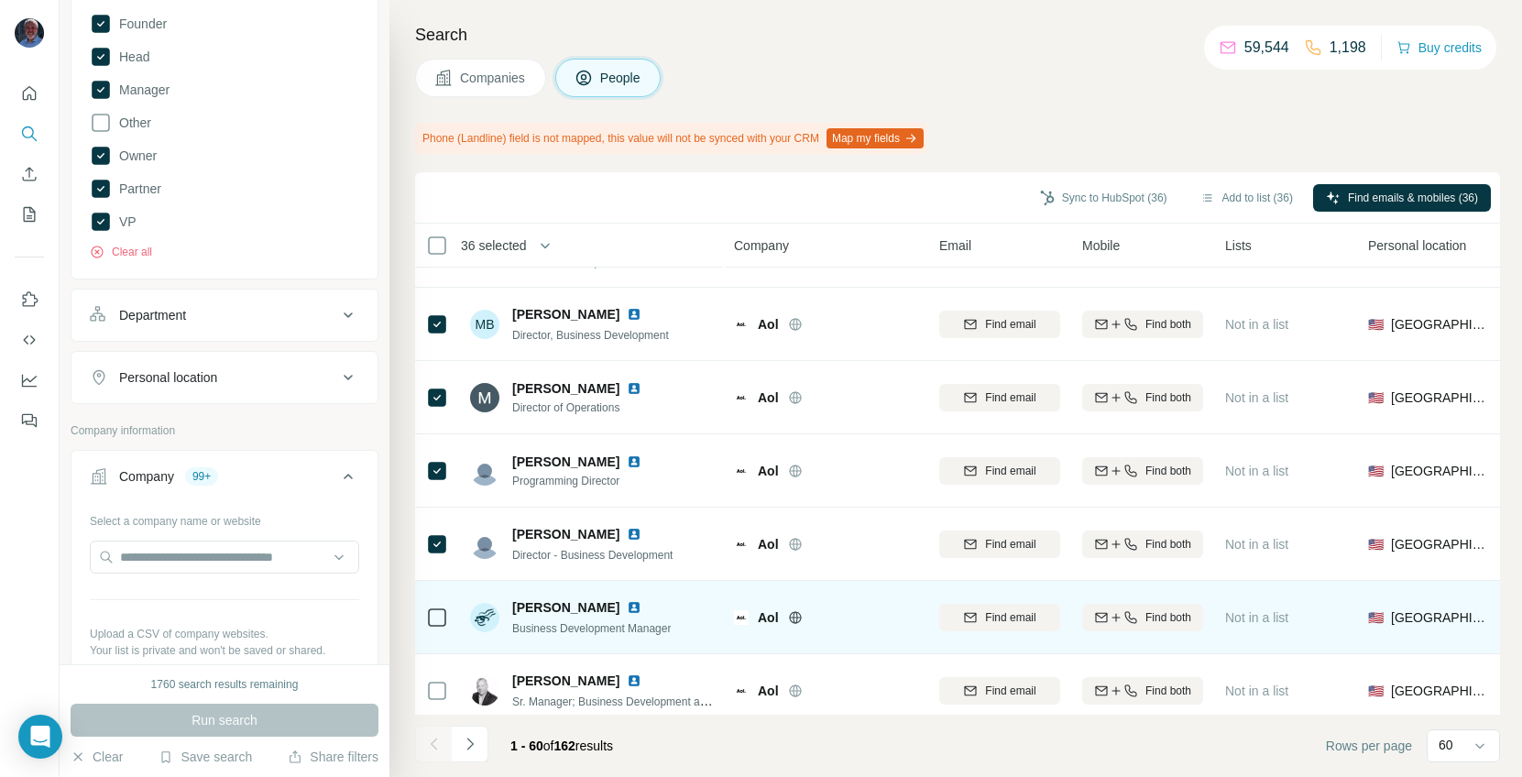
click at [442, 627] on icon at bounding box center [437, 618] width 22 height 22
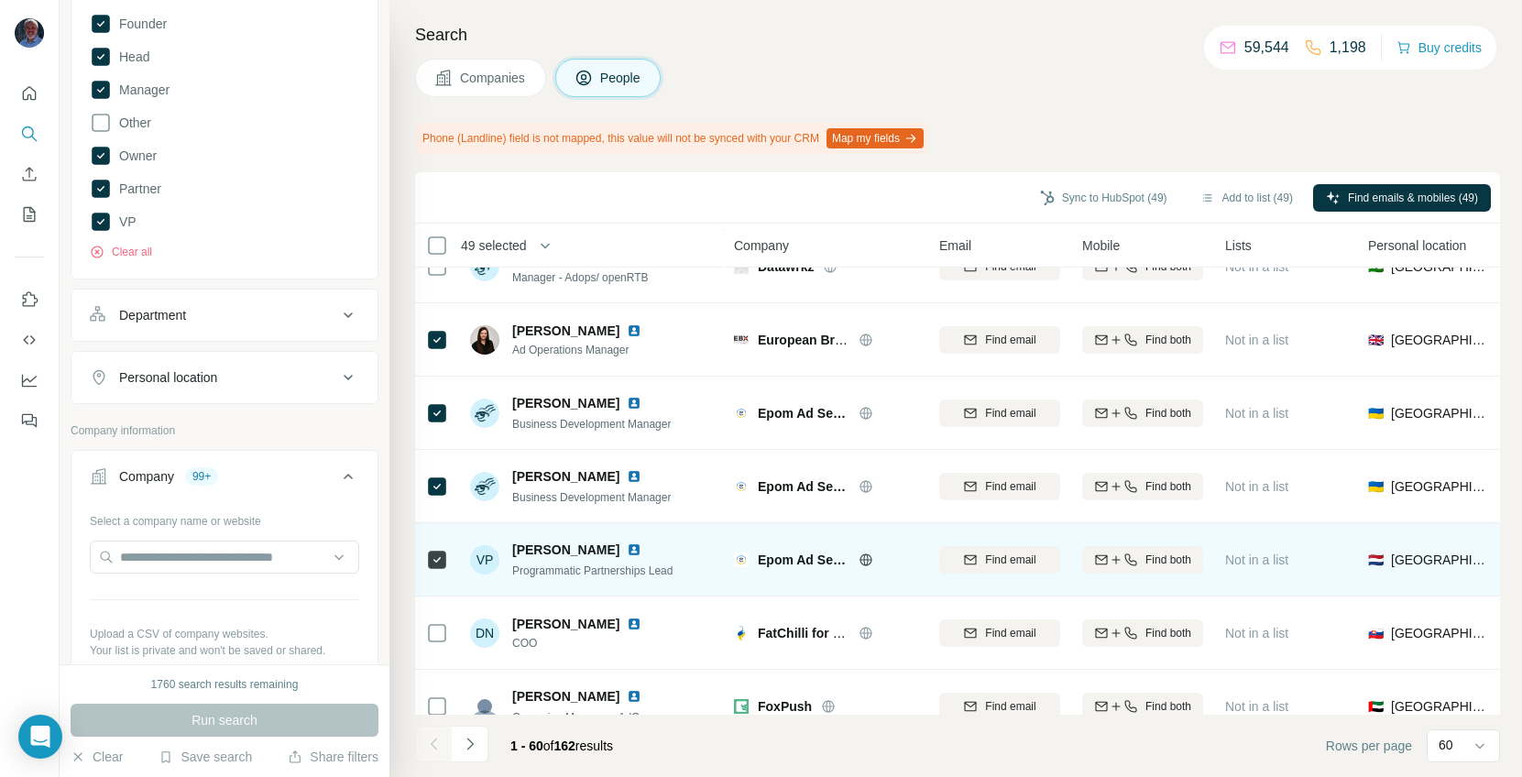
scroll to position [3951, 0]
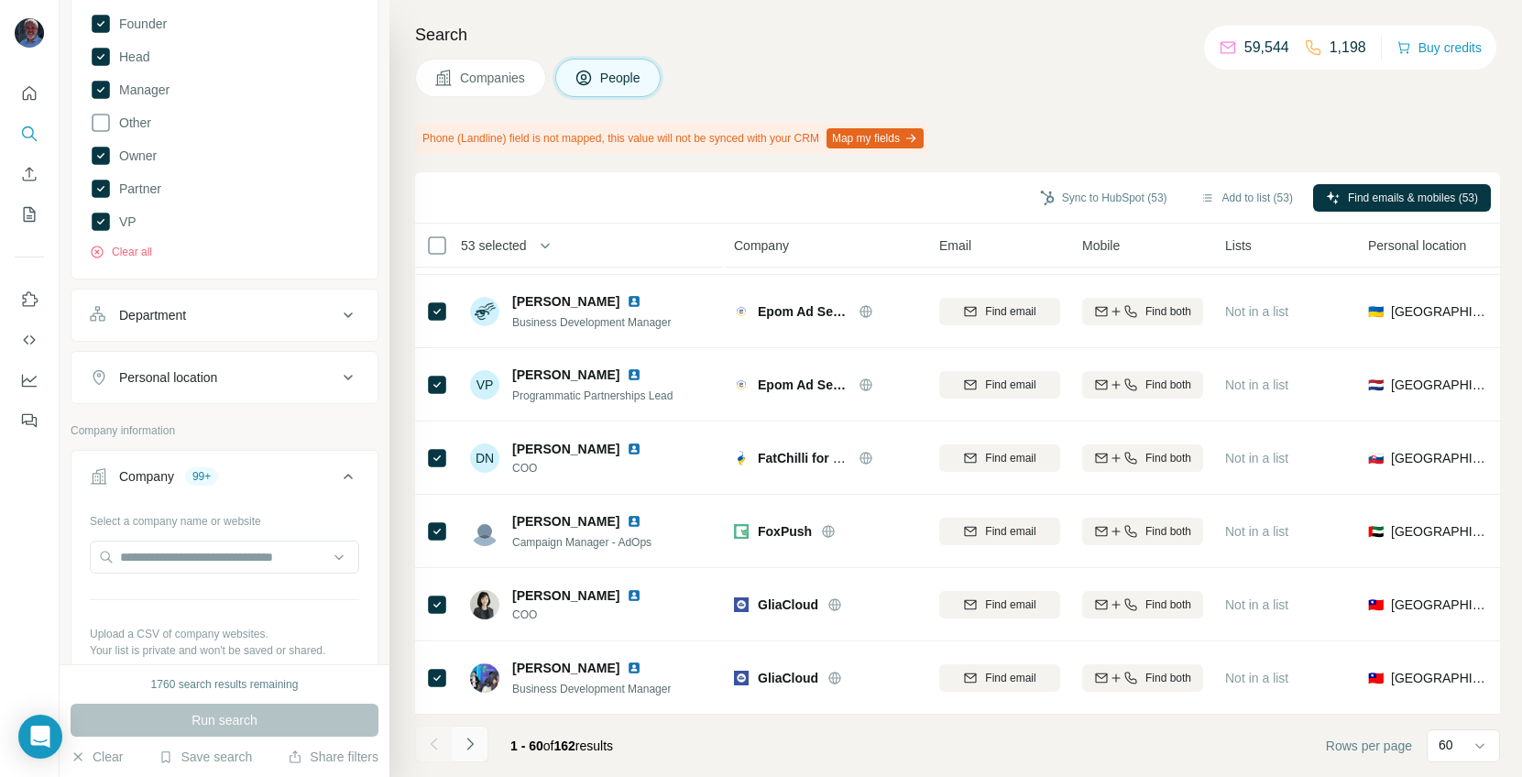
click at [470, 669] on icon "Navigate to next page" at bounding box center [470, 744] width 18 height 18
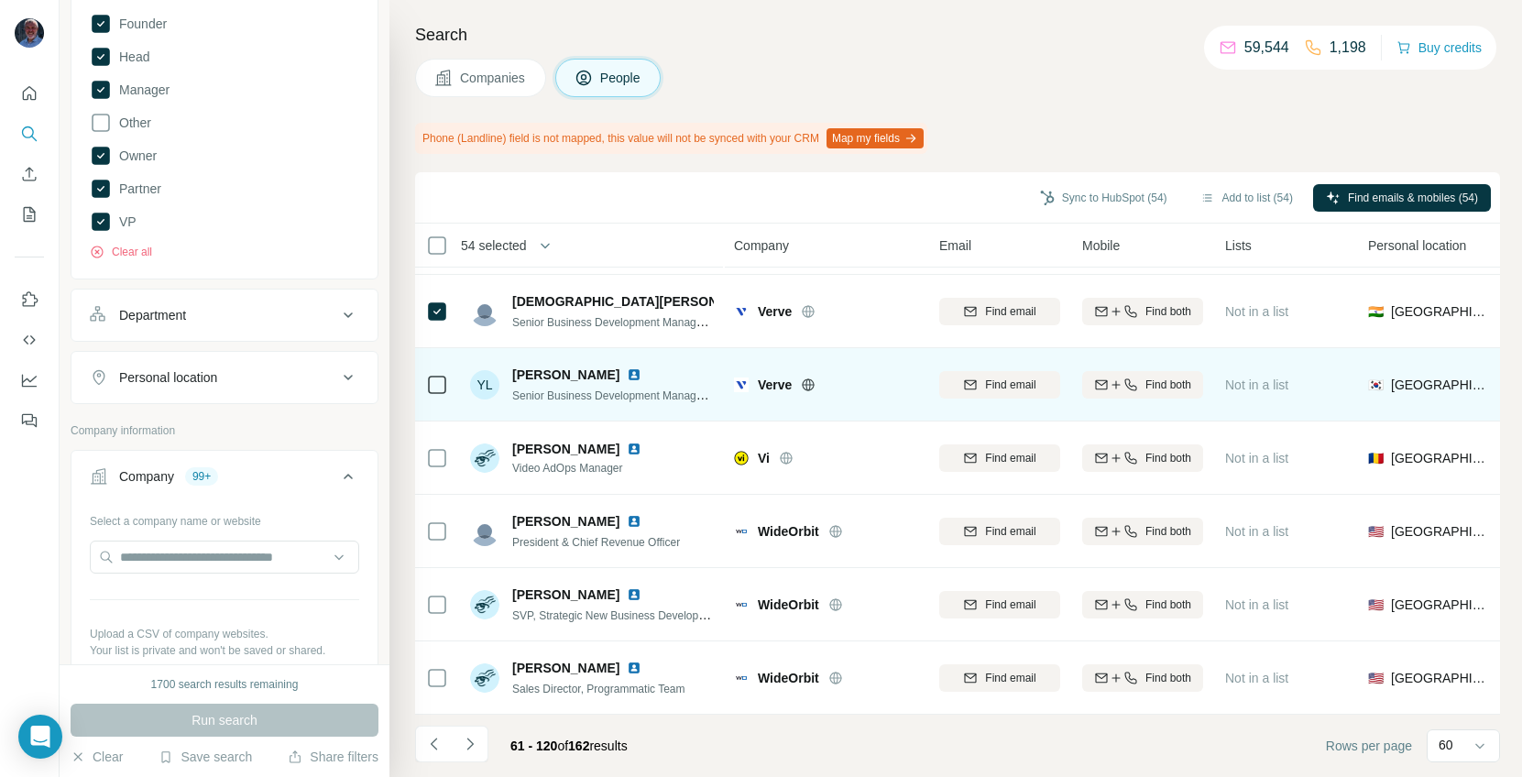
click at [434, 369] on div at bounding box center [437, 384] width 22 height 50
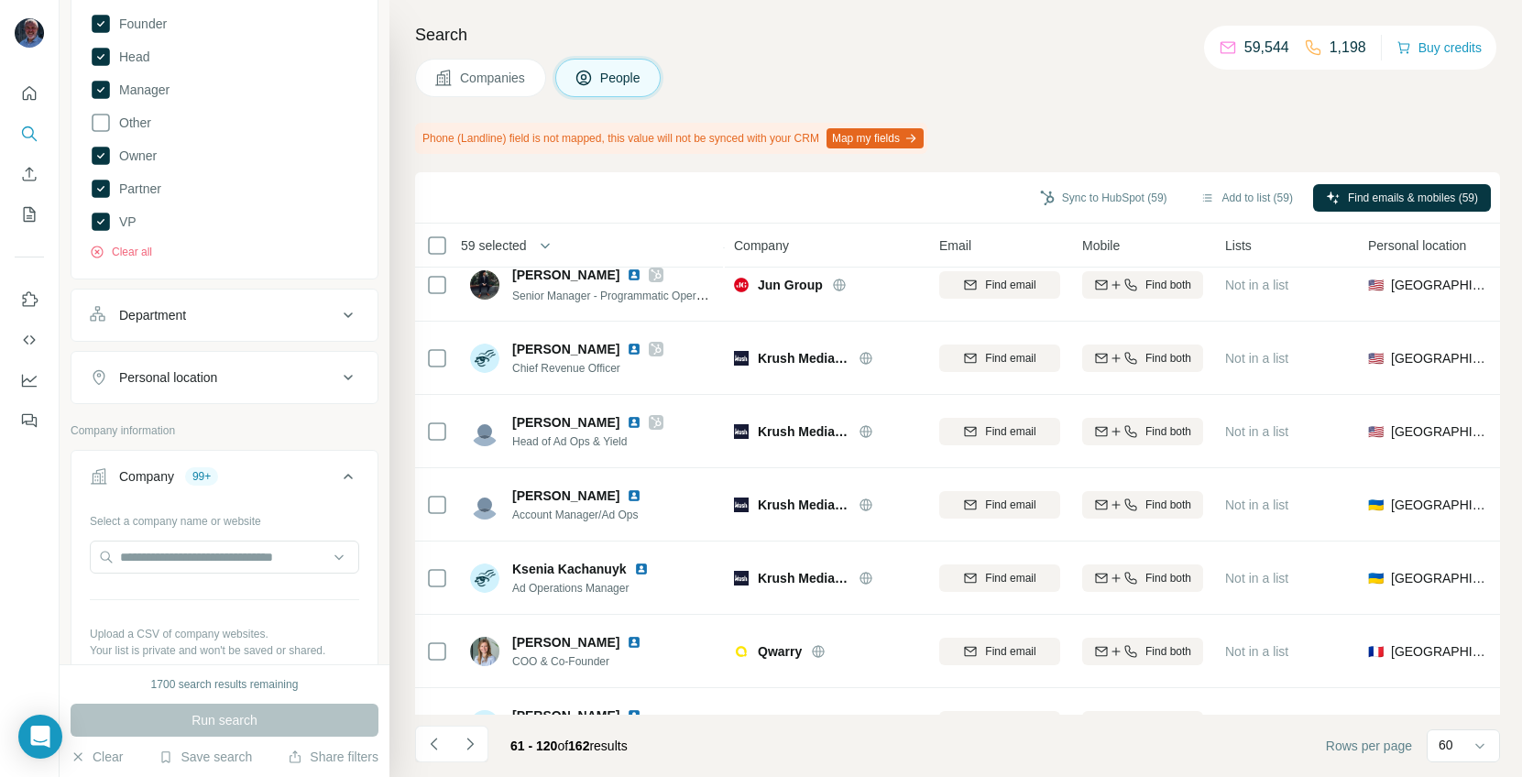
scroll to position [0, 0]
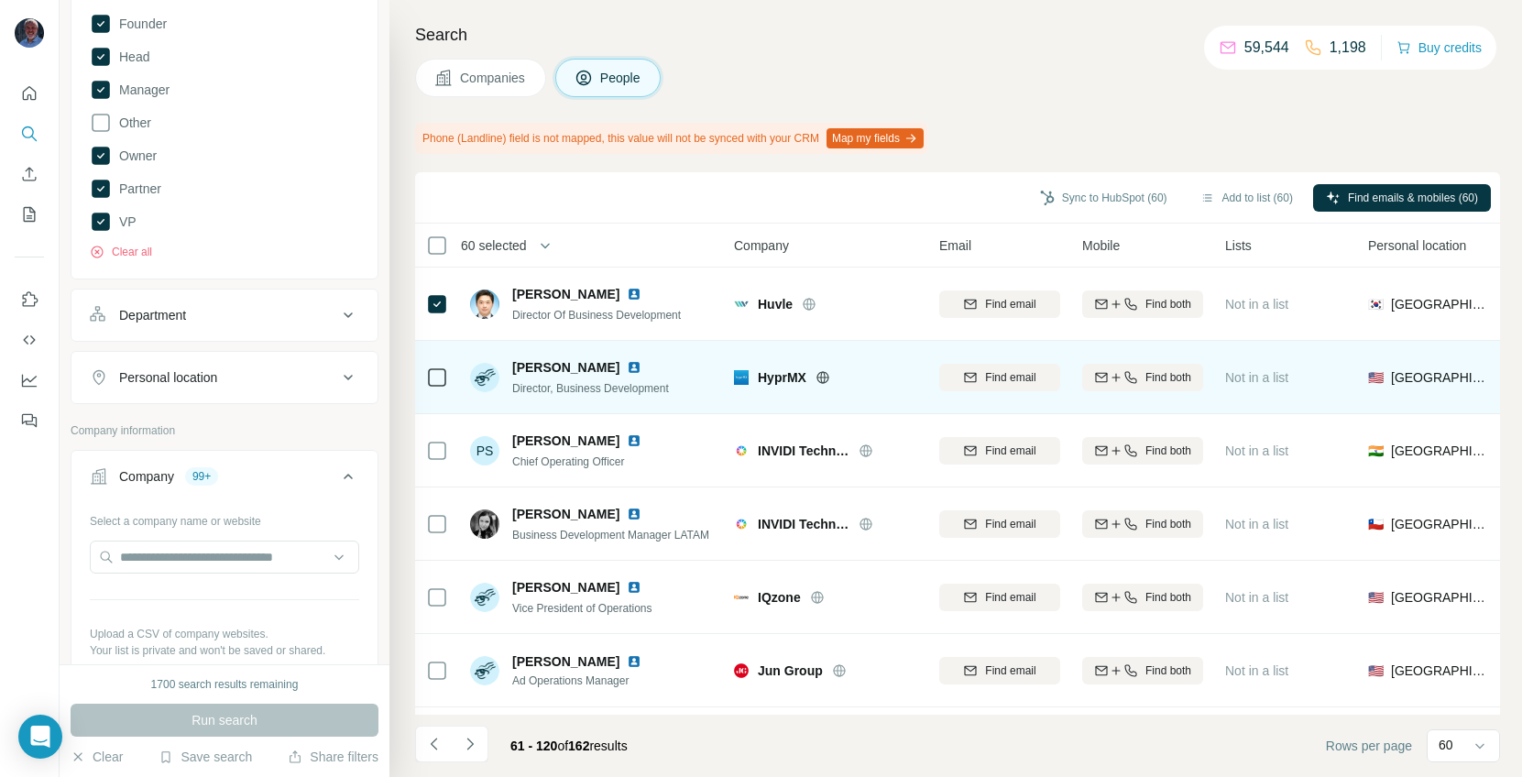
click at [439, 367] on icon at bounding box center [437, 378] width 22 height 22
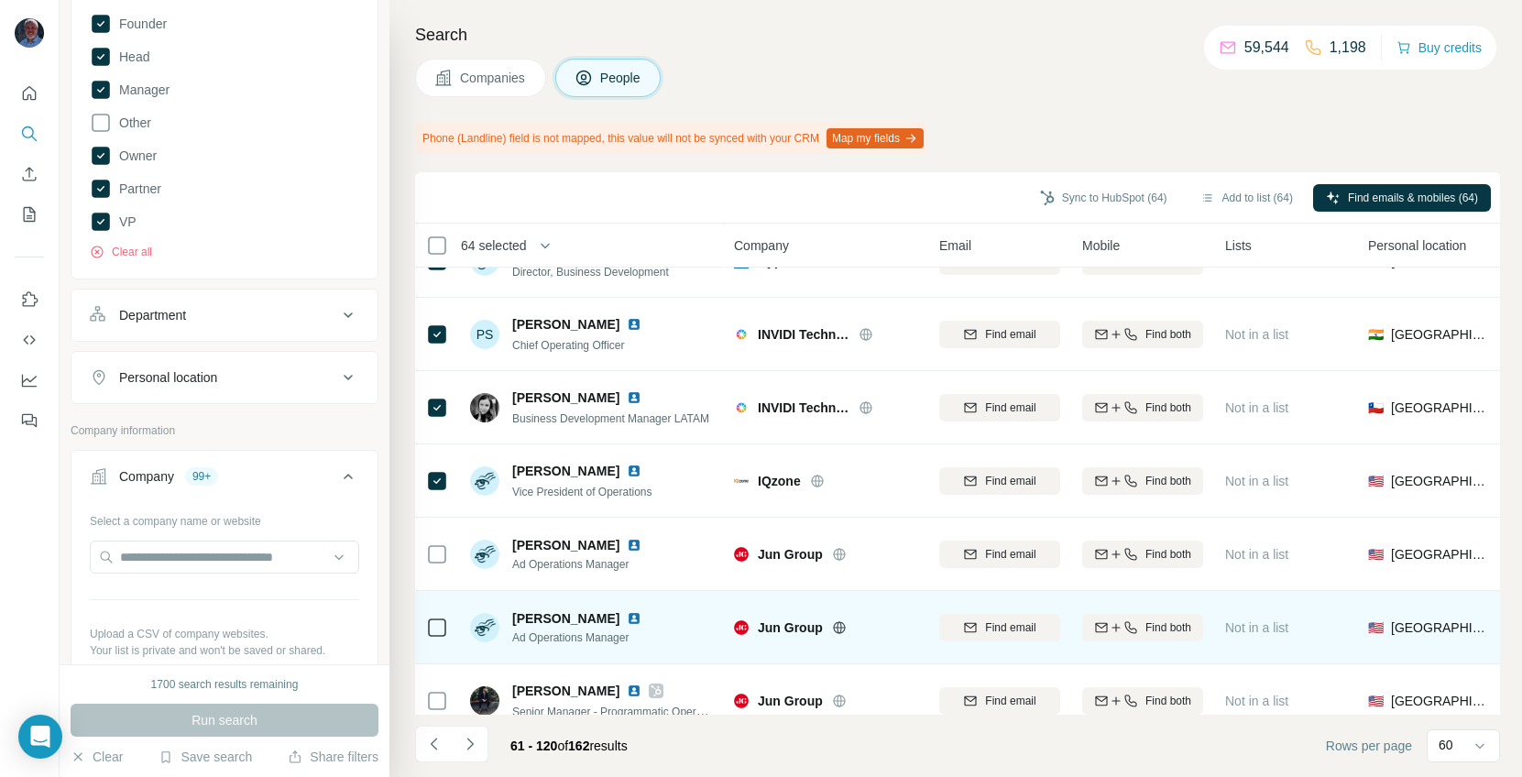
scroll to position [119, 0]
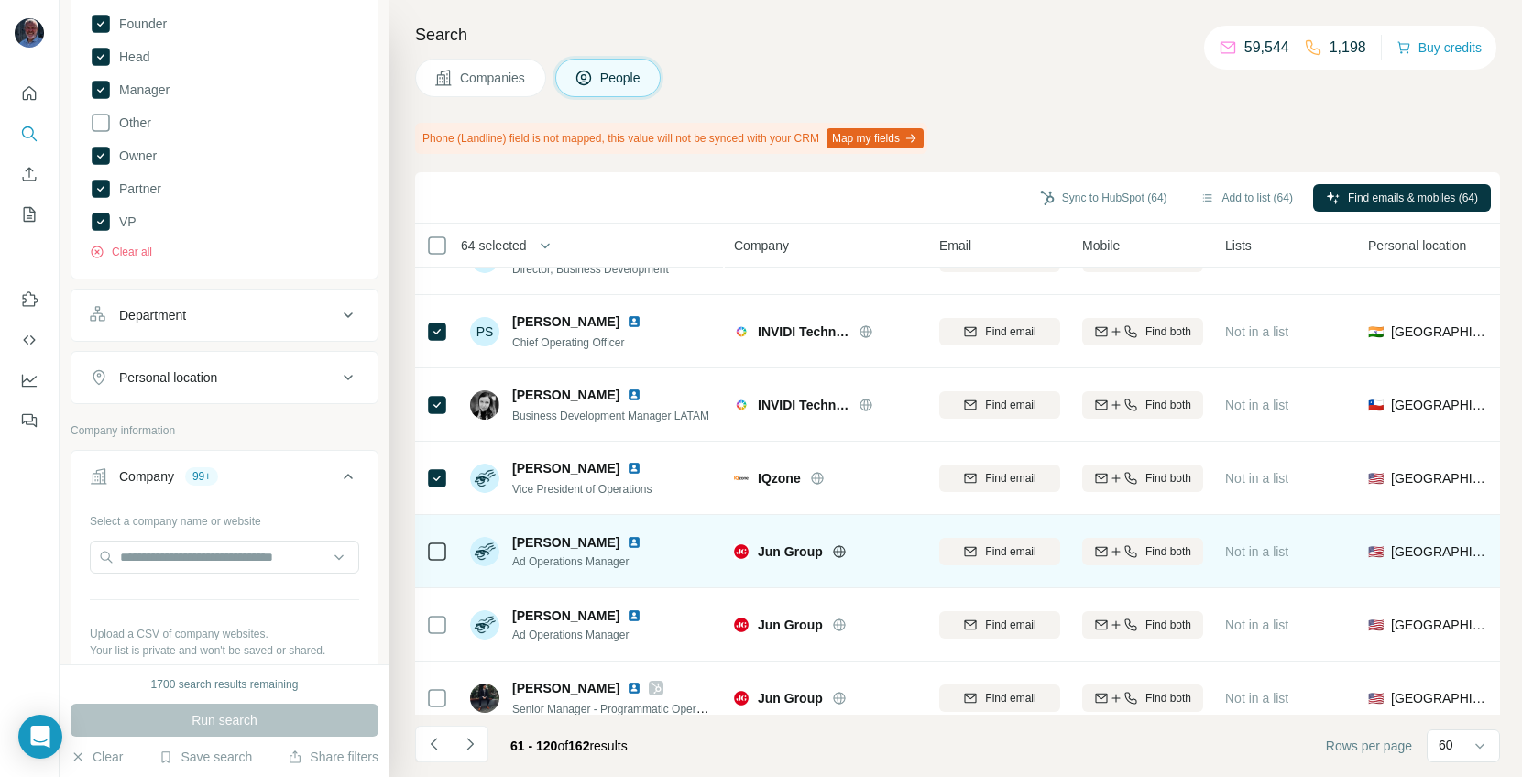
click at [436, 561] on icon at bounding box center [437, 552] width 22 height 22
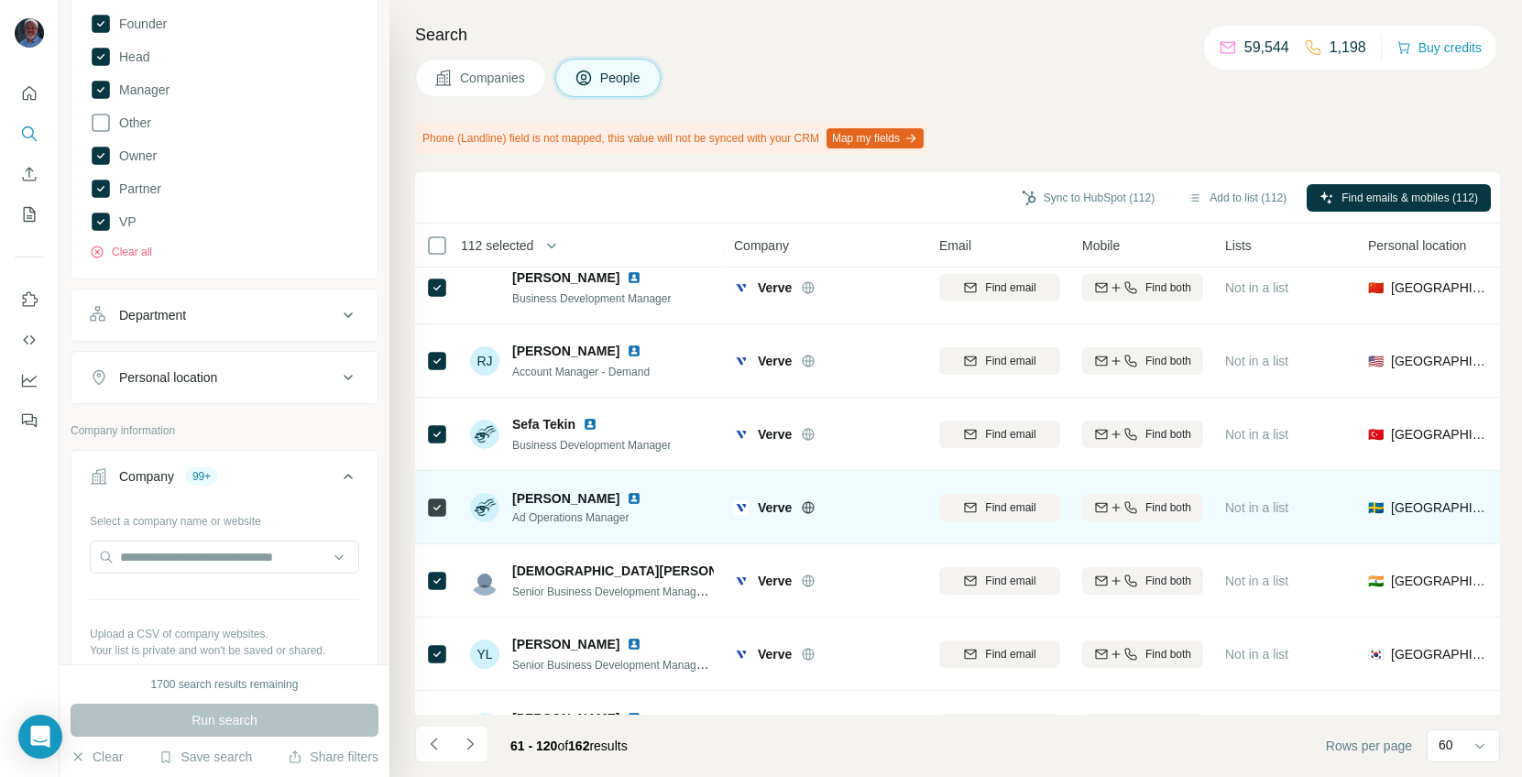
scroll to position [3951, 0]
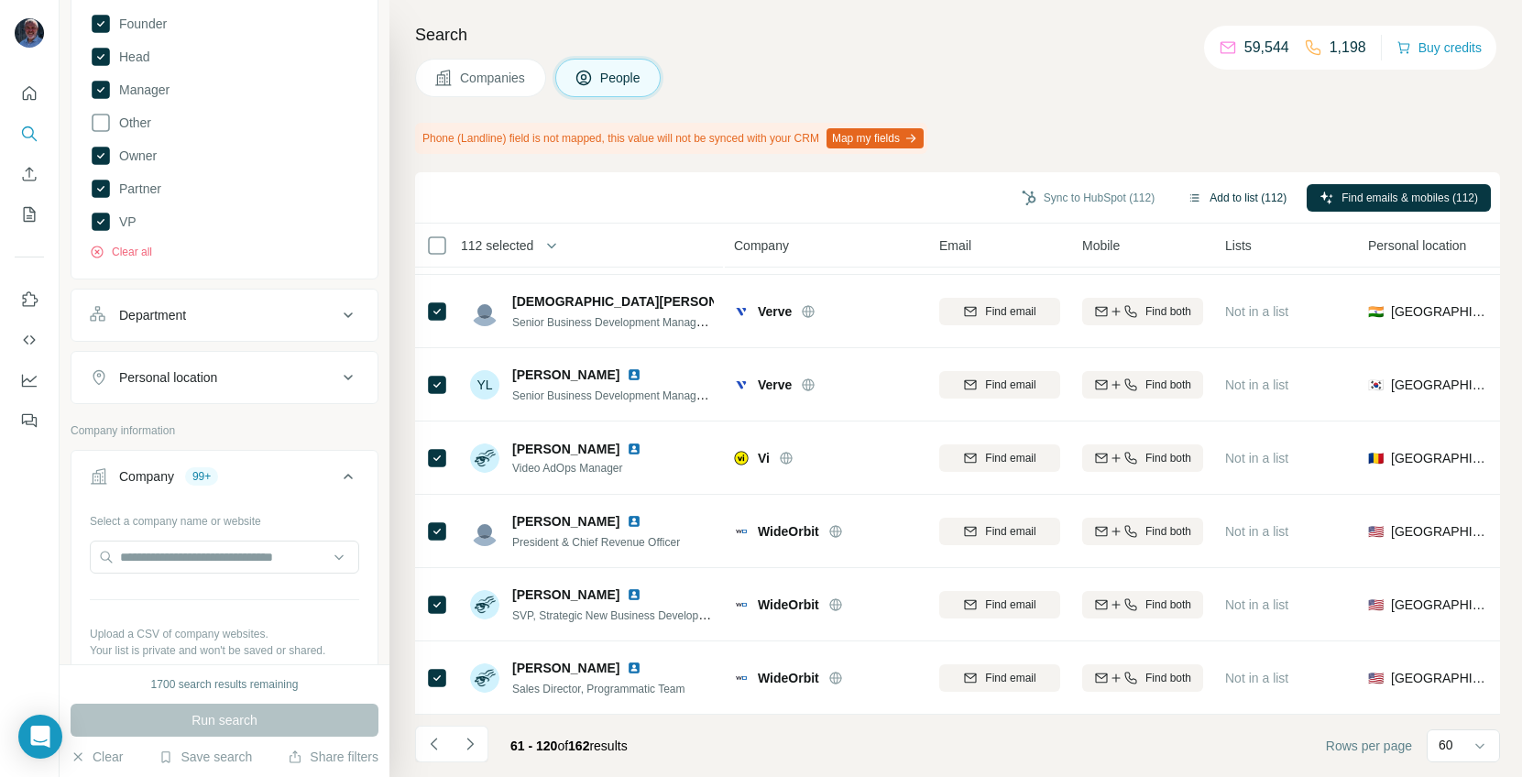
click at [1201, 194] on button "Add to list (112)" at bounding box center [1237, 197] width 125 height 27
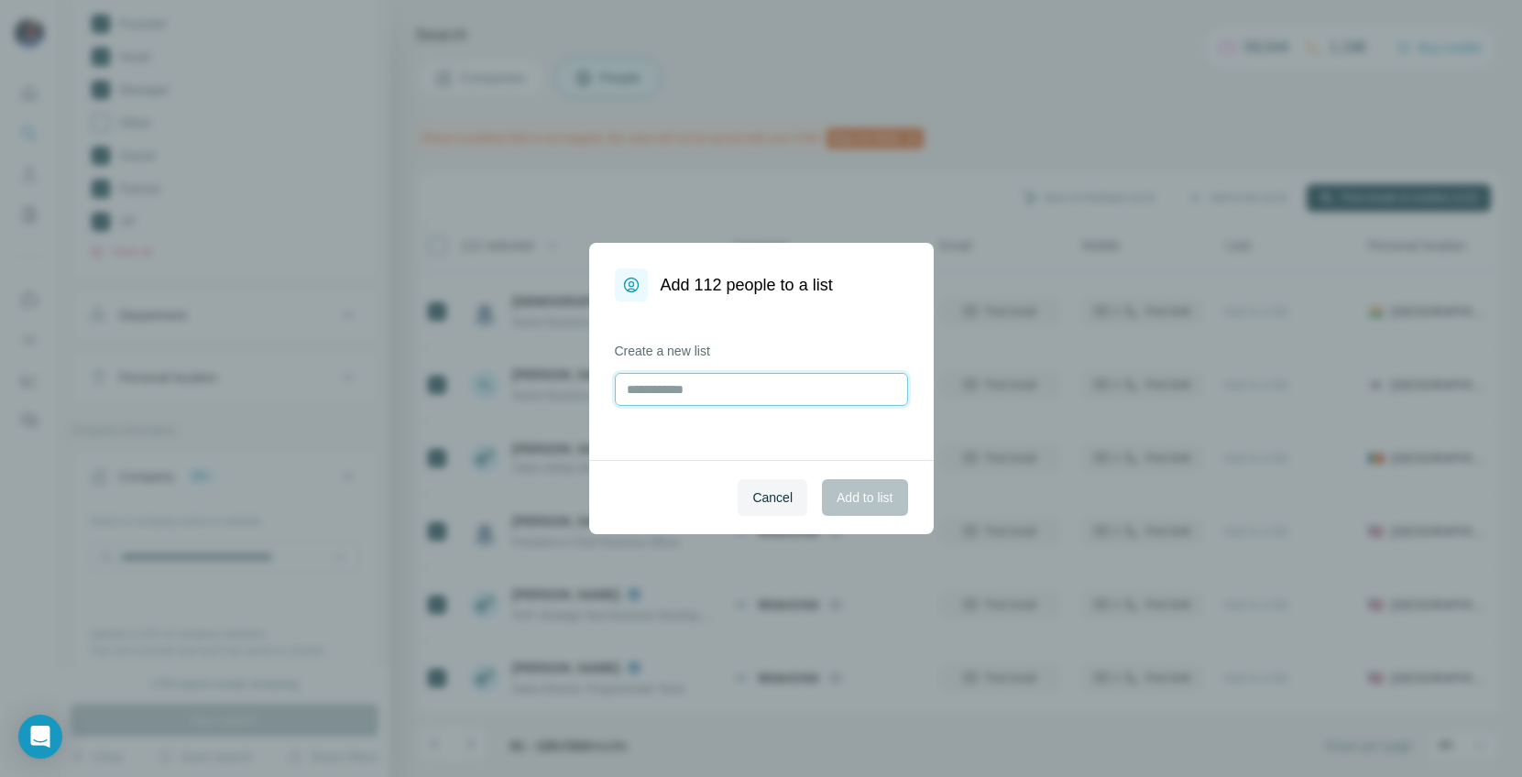
click at [805, 385] on input "text" at bounding box center [761, 389] width 293 height 33
click at [723, 392] on input "**********" at bounding box center [761, 389] width 293 height 33
click at [783, 393] on input "**********" at bounding box center [761, 389] width 293 height 33
type input "**********"
click at [851, 493] on span "Add to list" at bounding box center [865, 497] width 56 height 18
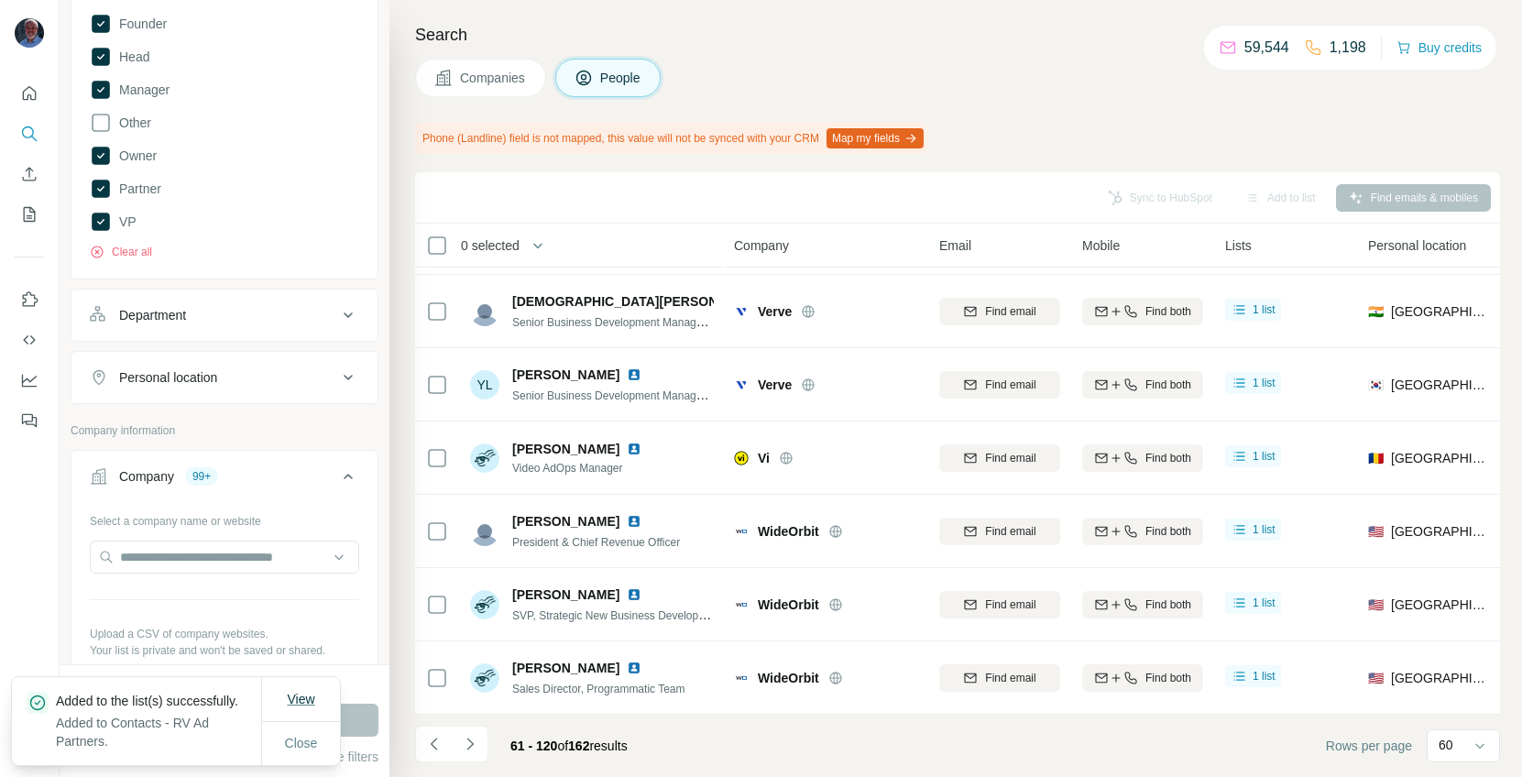
click at [280, 669] on button "View" at bounding box center [300, 699] width 53 height 33
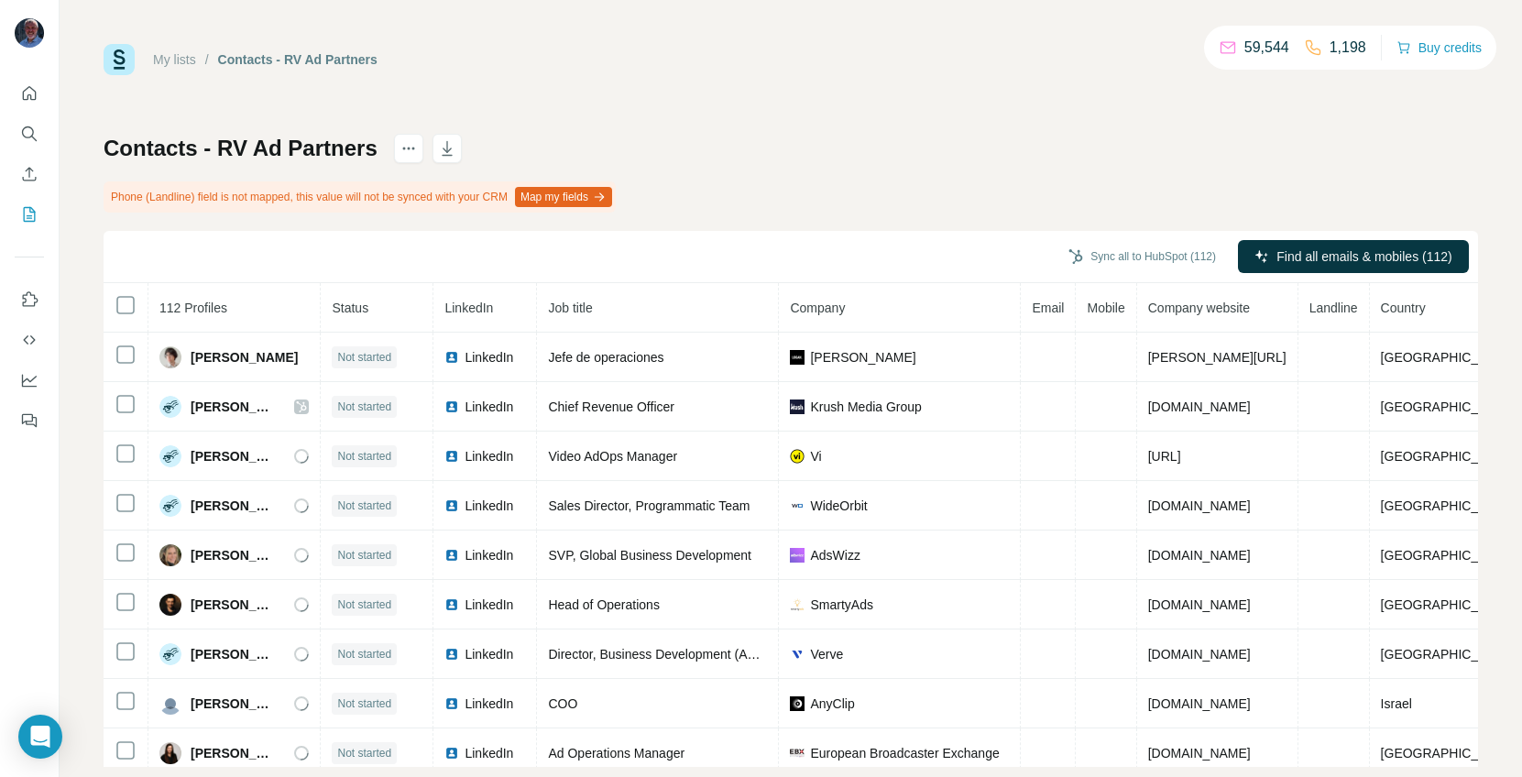
click at [845, 302] on span "Company" at bounding box center [817, 308] width 55 height 15
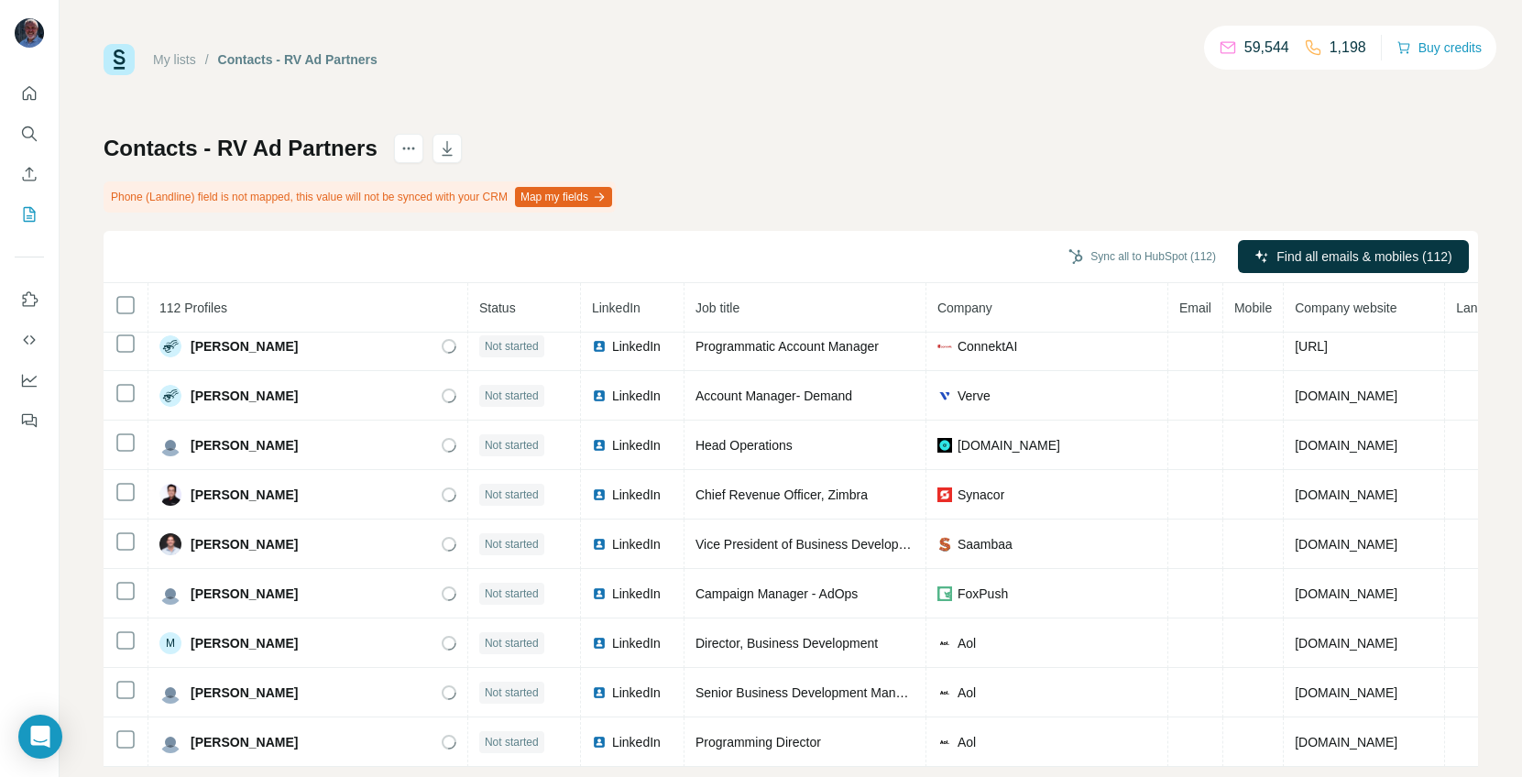
scroll to position [3312, 0]
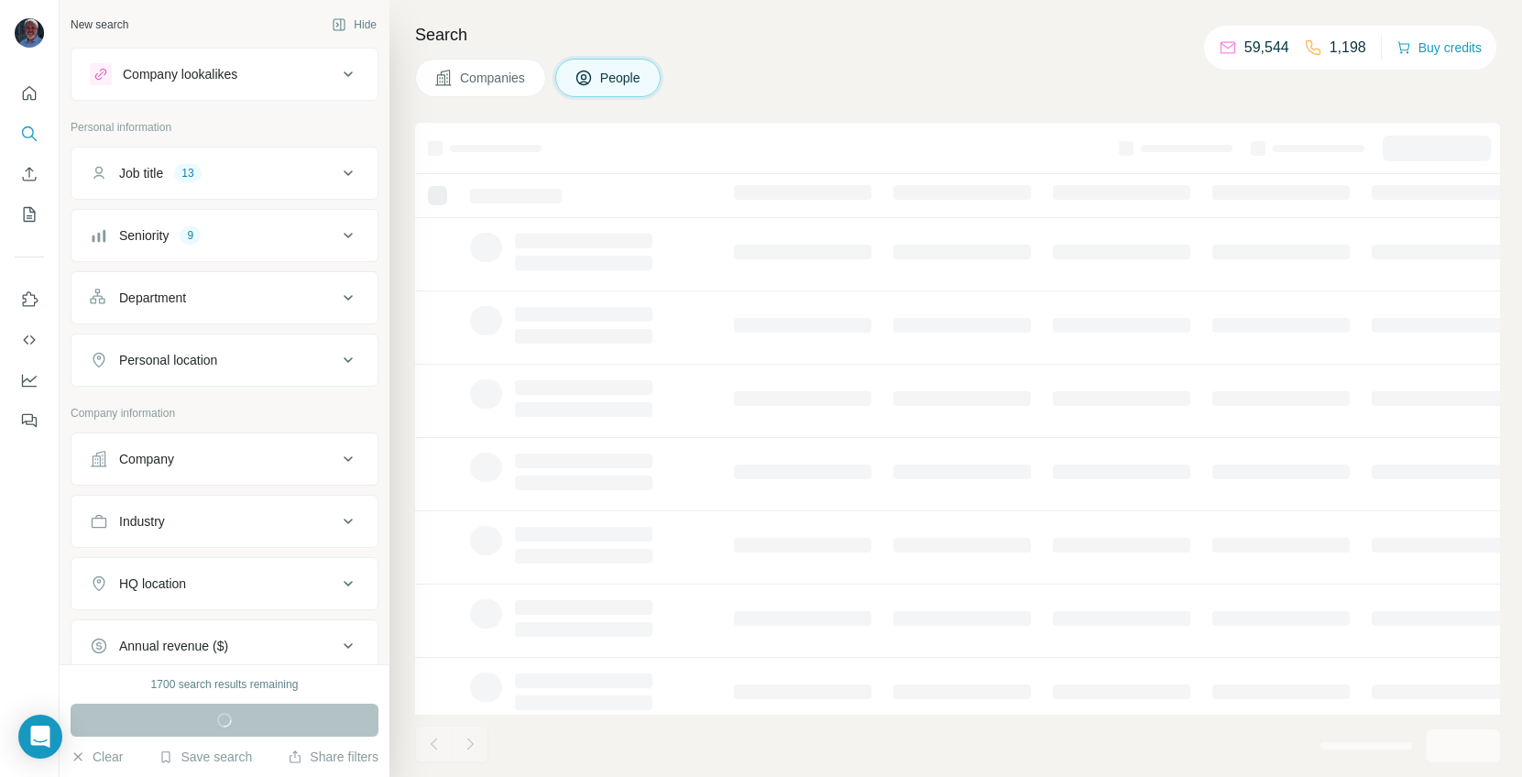
scroll to position [246, 0]
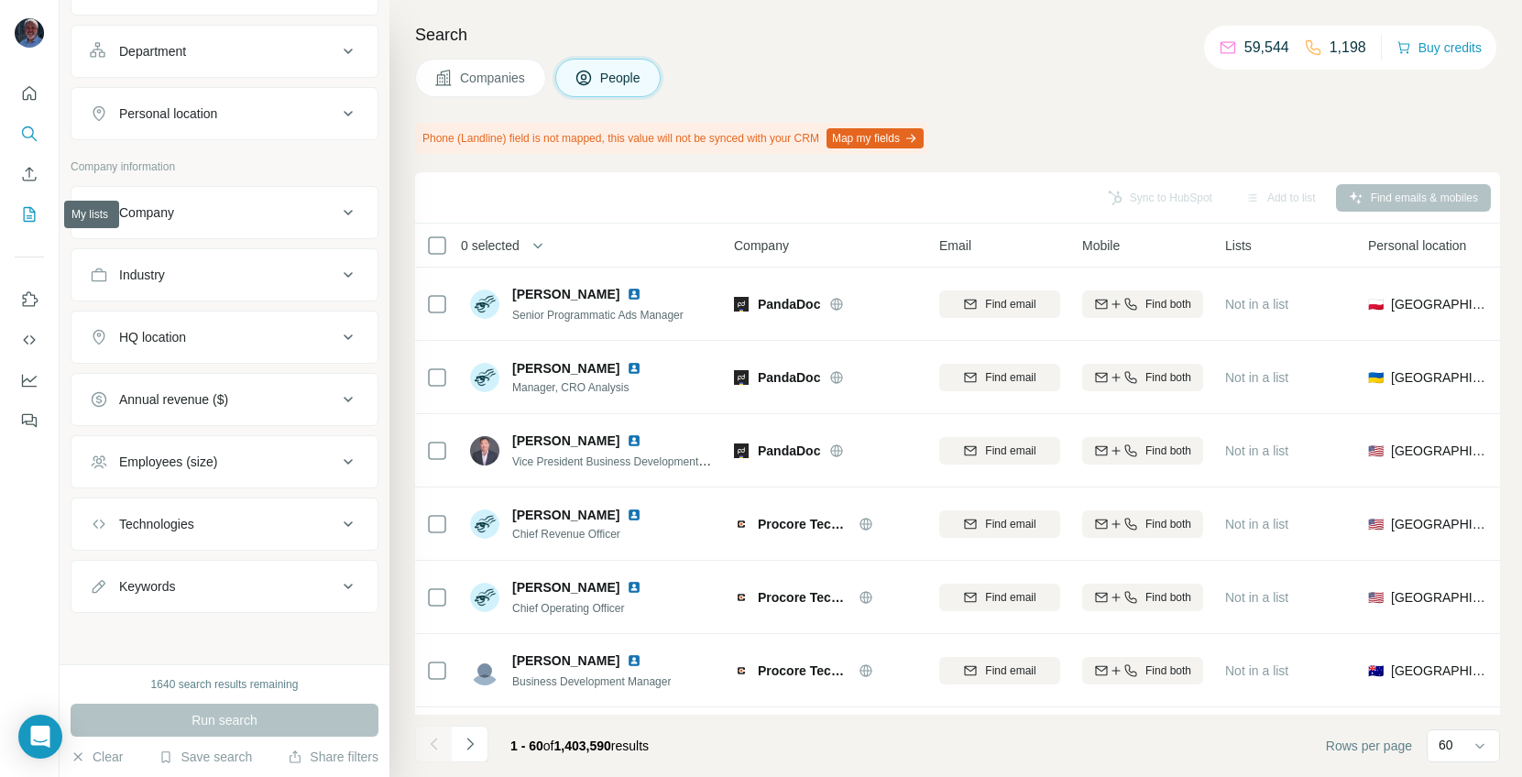
click at [31, 216] on icon "My lists" at bounding box center [29, 214] width 18 height 18
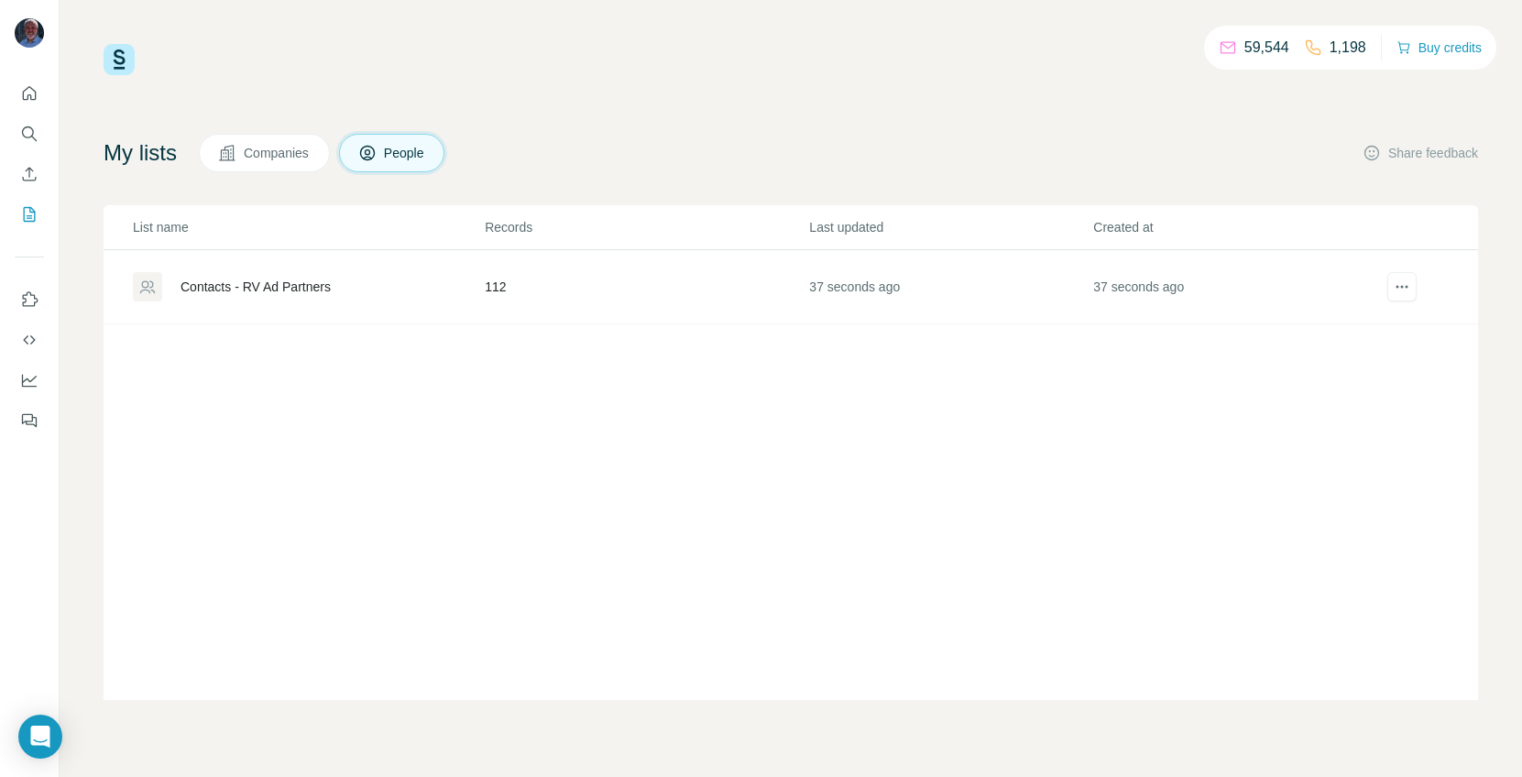
click at [249, 283] on div "Contacts - RV Ad Partners" at bounding box center [256, 287] width 150 height 18
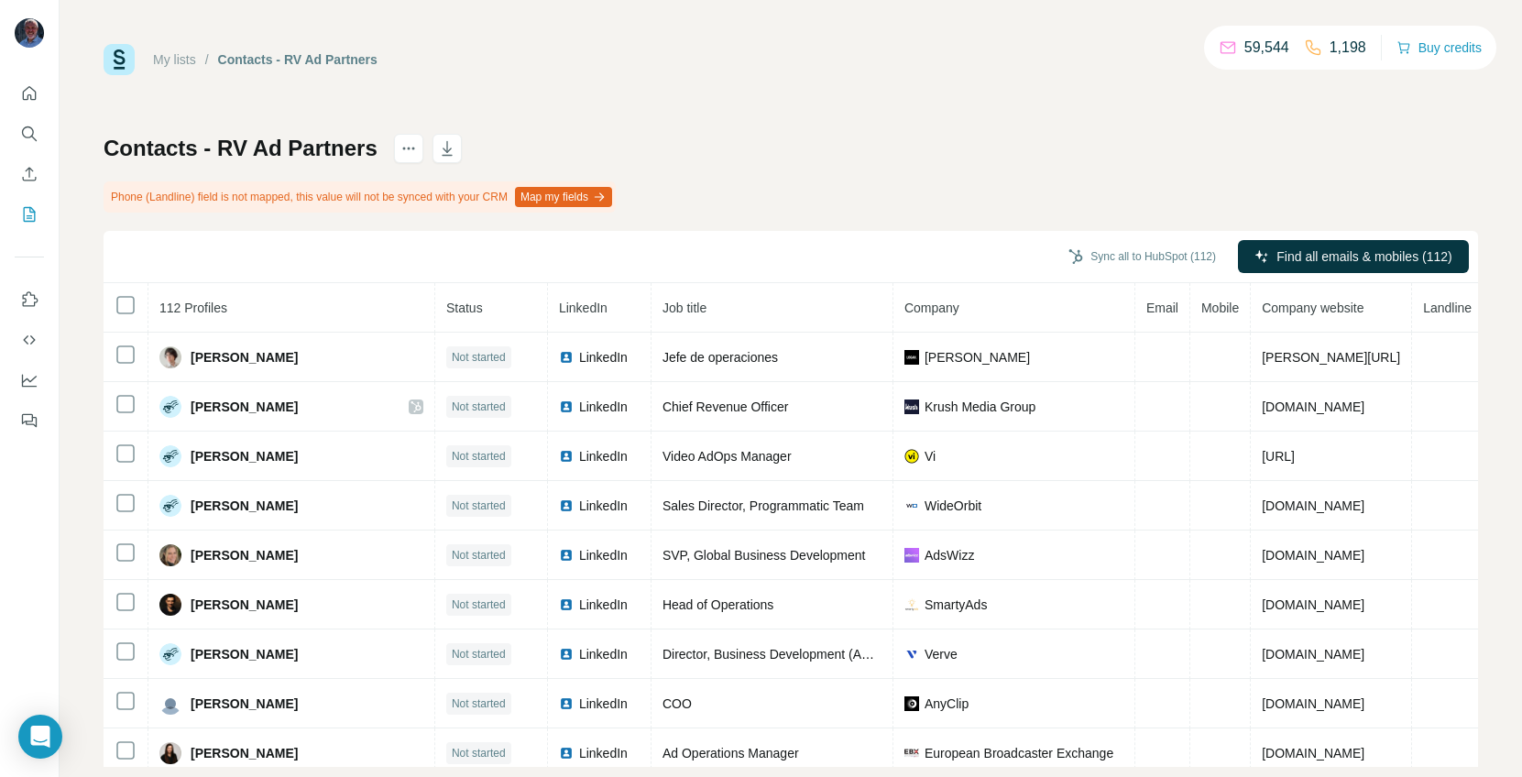
click at [925, 308] on span "Company" at bounding box center [931, 308] width 55 height 15
click at [1281, 301] on span "Company website" at bounding box center [1313, 308] width 102 height 15
click at [453, 145] on icon "button" at bounding box center [447, 148] width 18 height 18
click at [904, 308] on span "Company" at bounding box center [931, 308] width 55 height 15
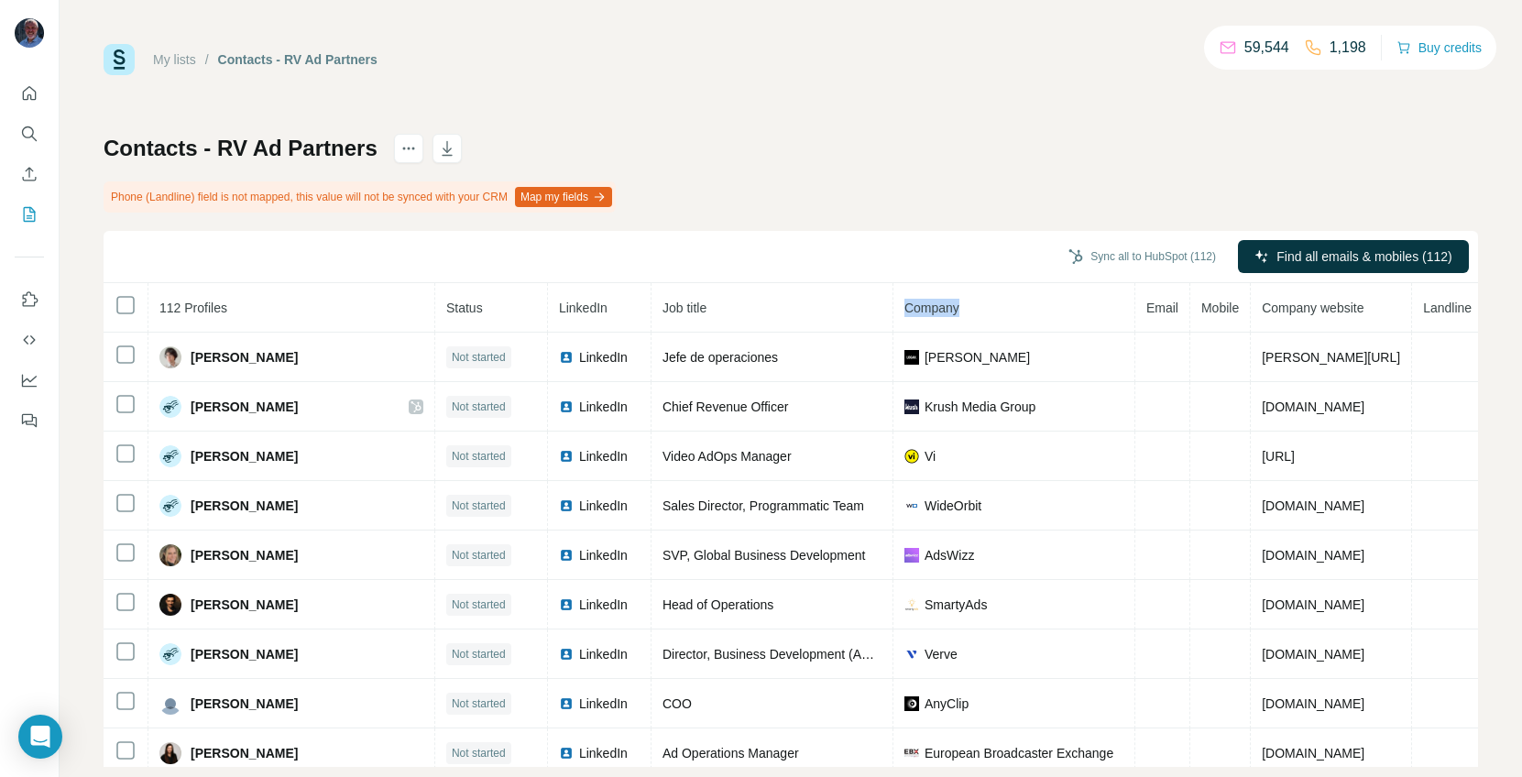
click at [904, 308] on span "Company" at bounding box center [931, 308] width 55 height 15
click at [1010, 265] on div "Sync all to HubSpot (112) Find all emails & mobiles (112)" at bounding box center [791, 257] width 1374 height 52
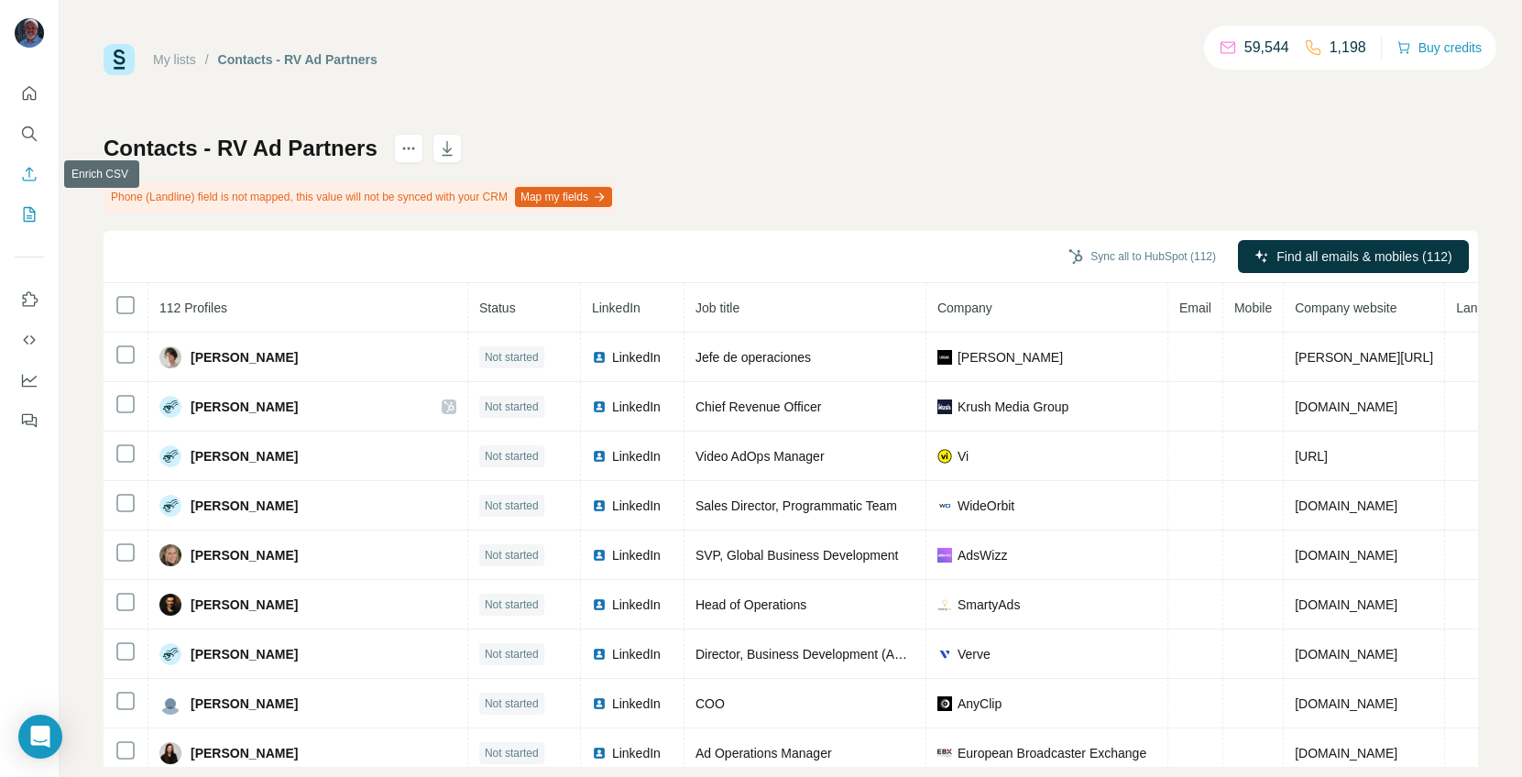
click at [27, 170] on icon "Enrich CSV" at bounding box center [29, 174] width 18 height 18
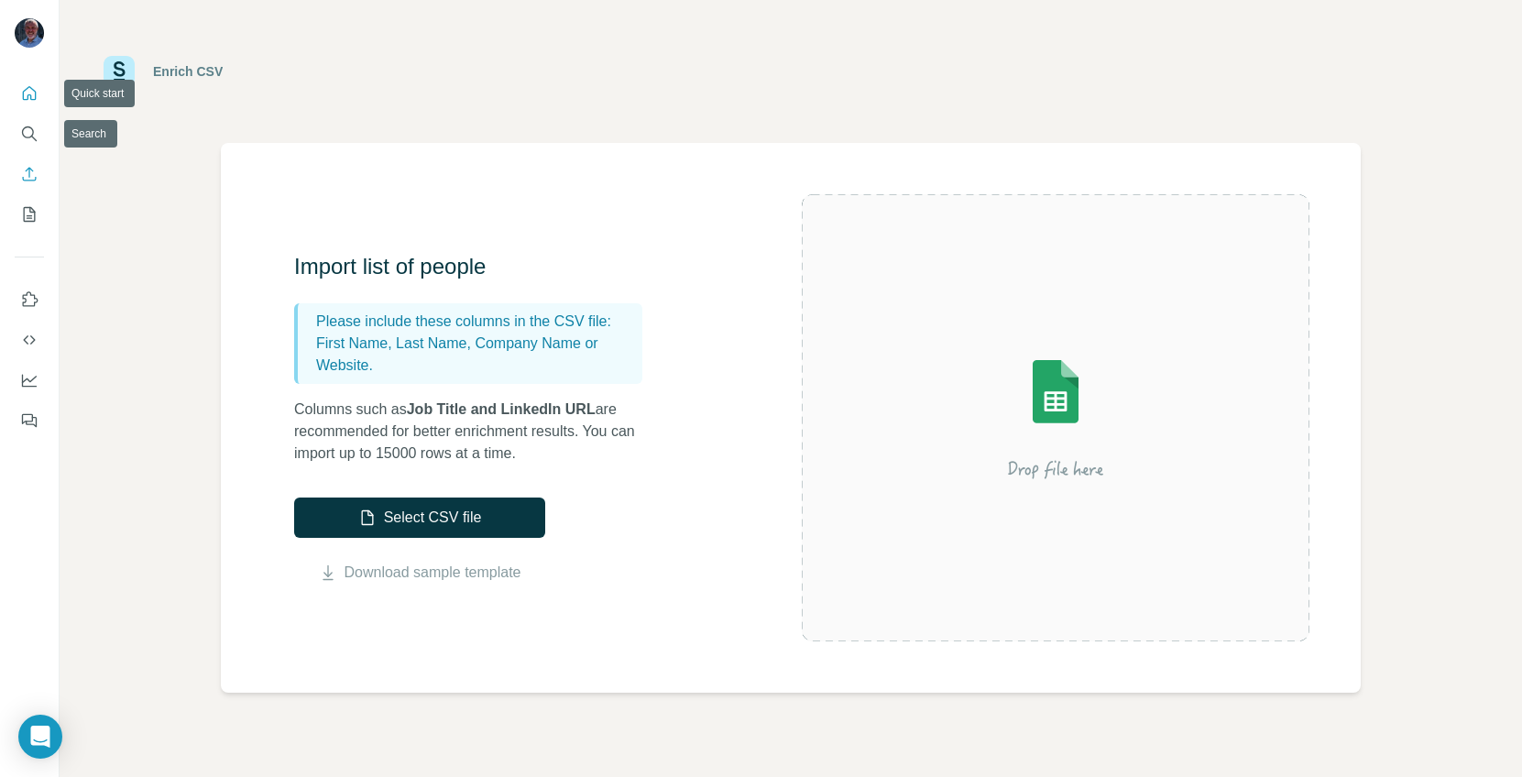
click at [33, 91] on icon "Quick start" at bounding box center [30, 93] width 14 height 14
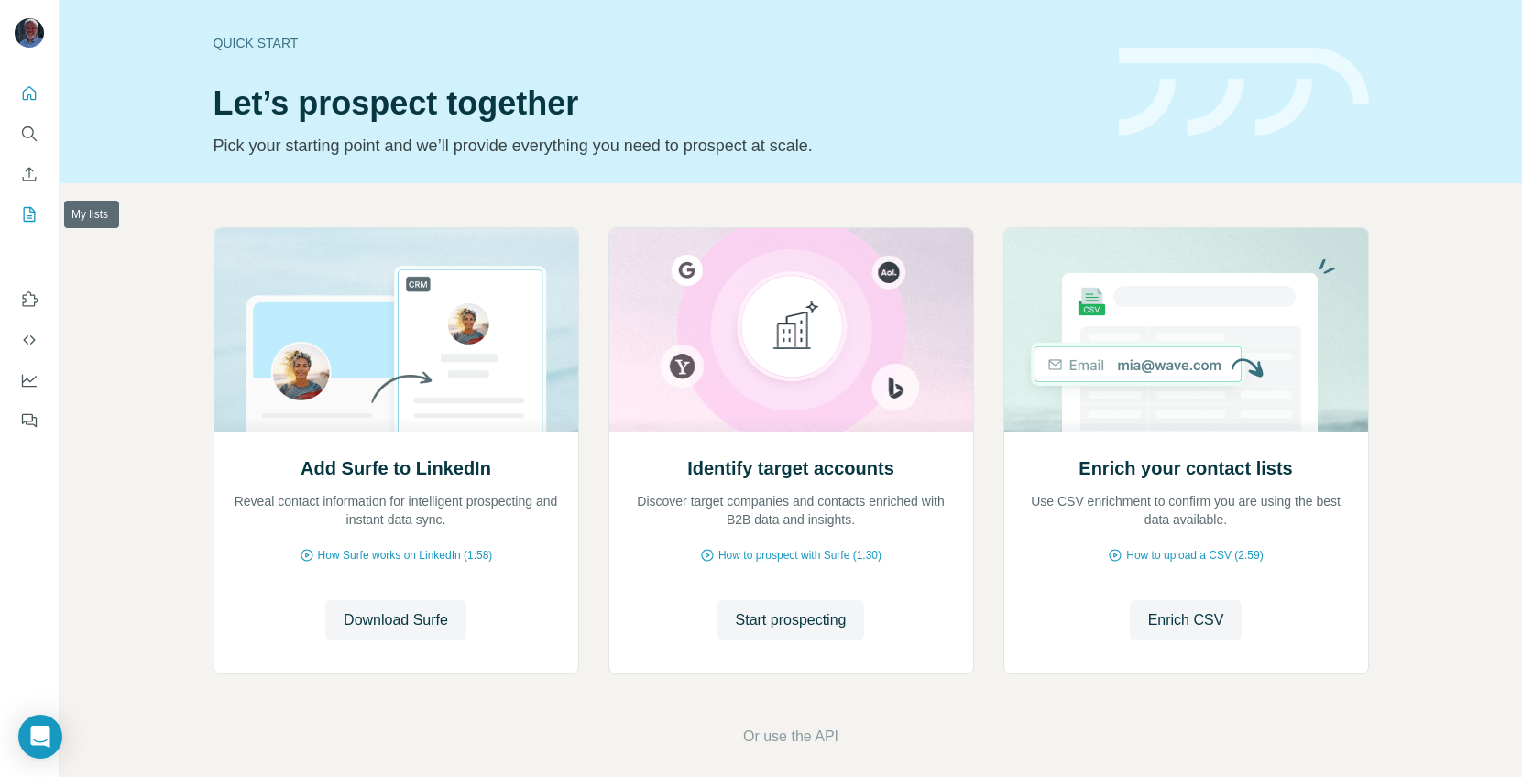
click at [30, 223] on icon "My lists" at bounding box center [29, 214] width 18 height 18
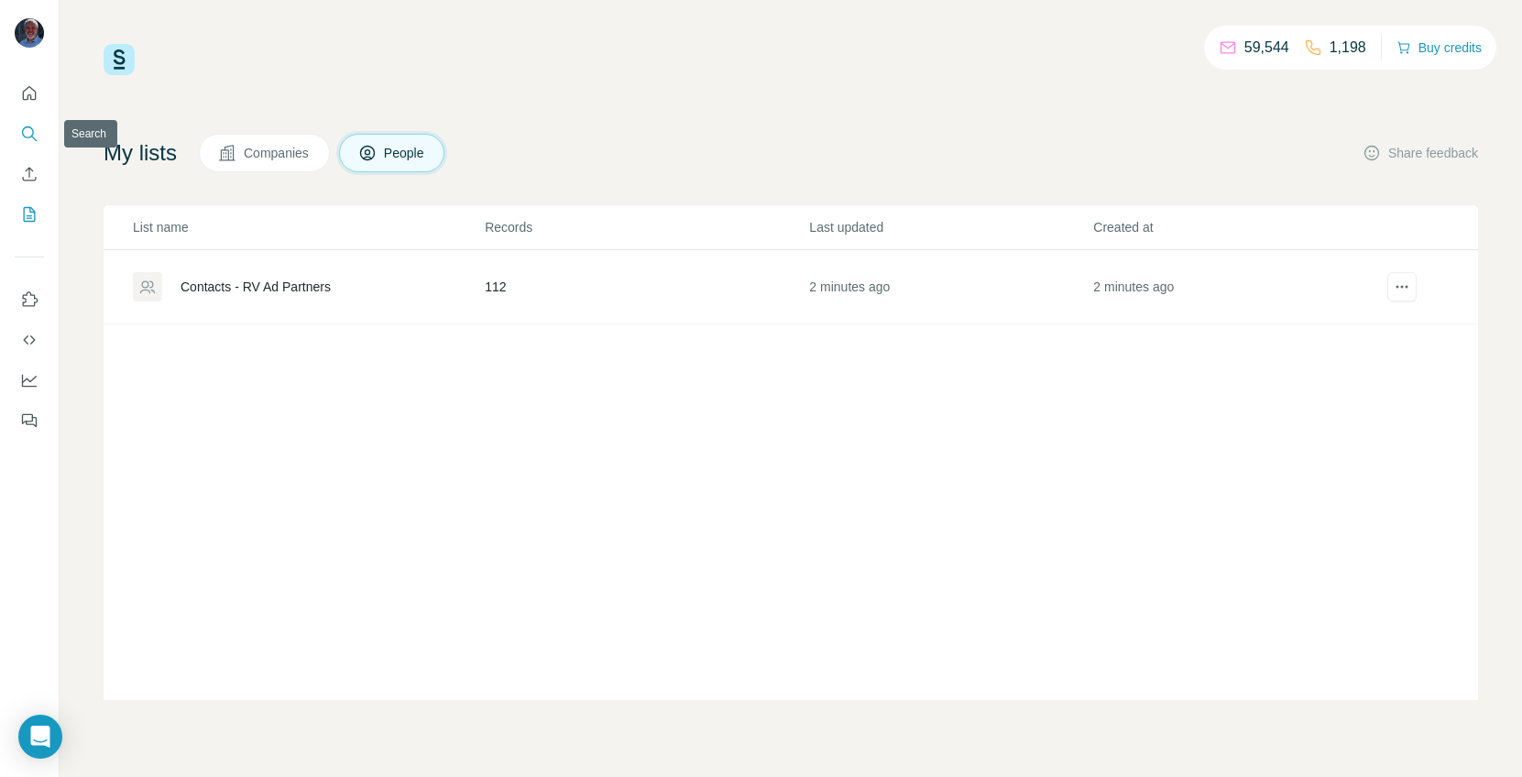
click at [24, 132] on icon "Search" at bounding box center [29, 134] width 18 height 18
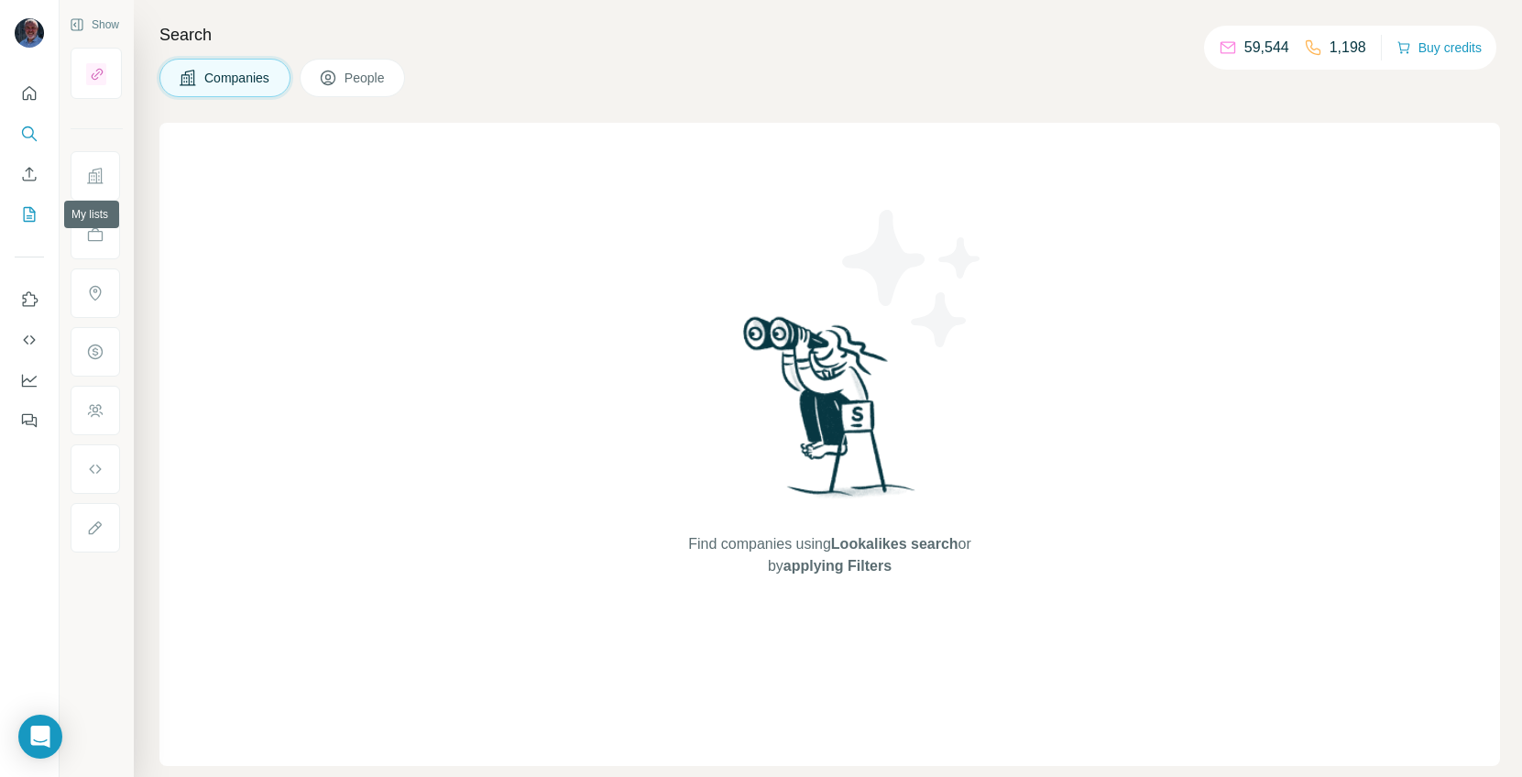
click at [29, 210] on icon "My lists" at bounding box center [31, 213] width 9 height 12
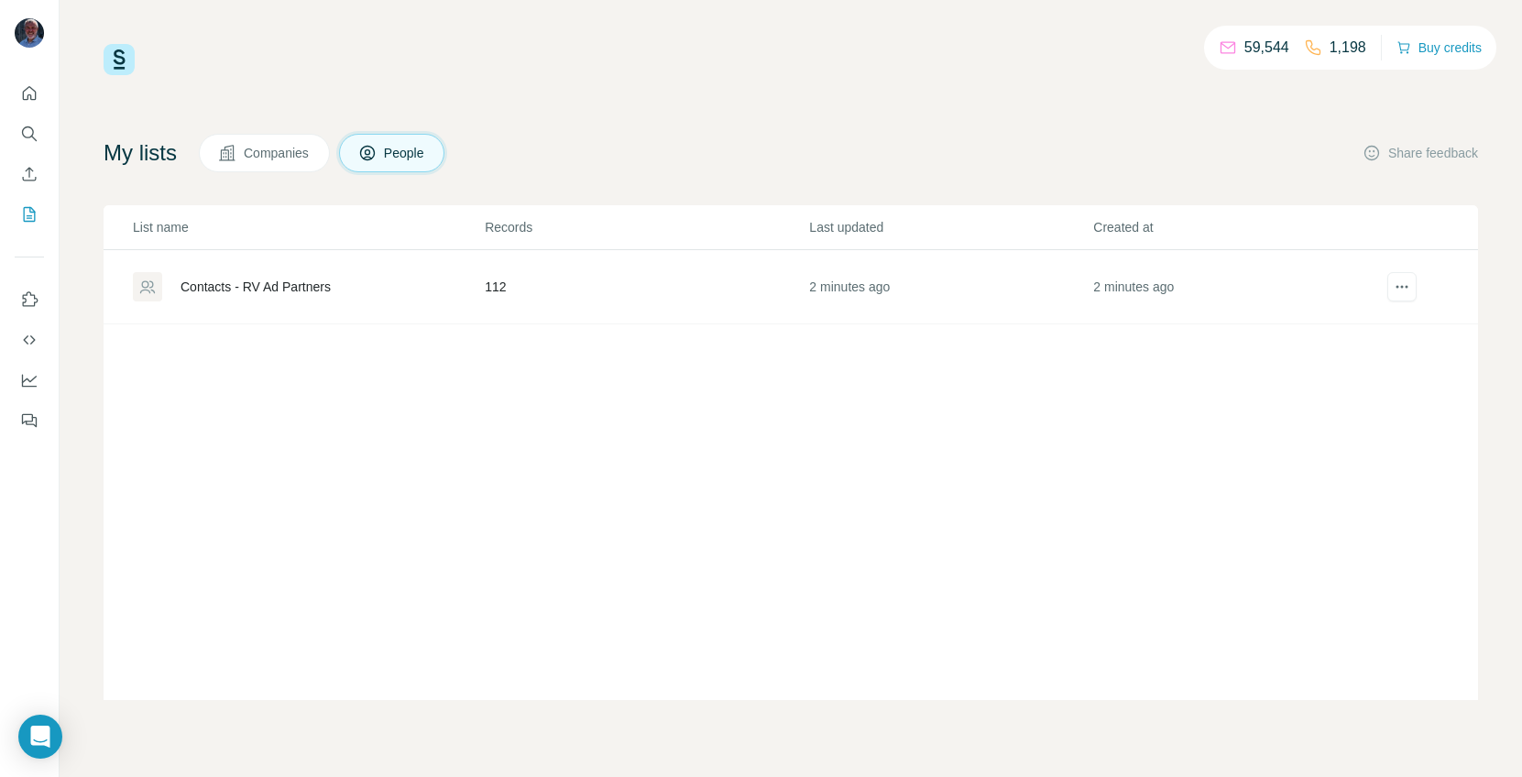
click at [226, 289] on div "Contacts - RV Ad Partners" at bounding box center [256, 287] width 150 height 18
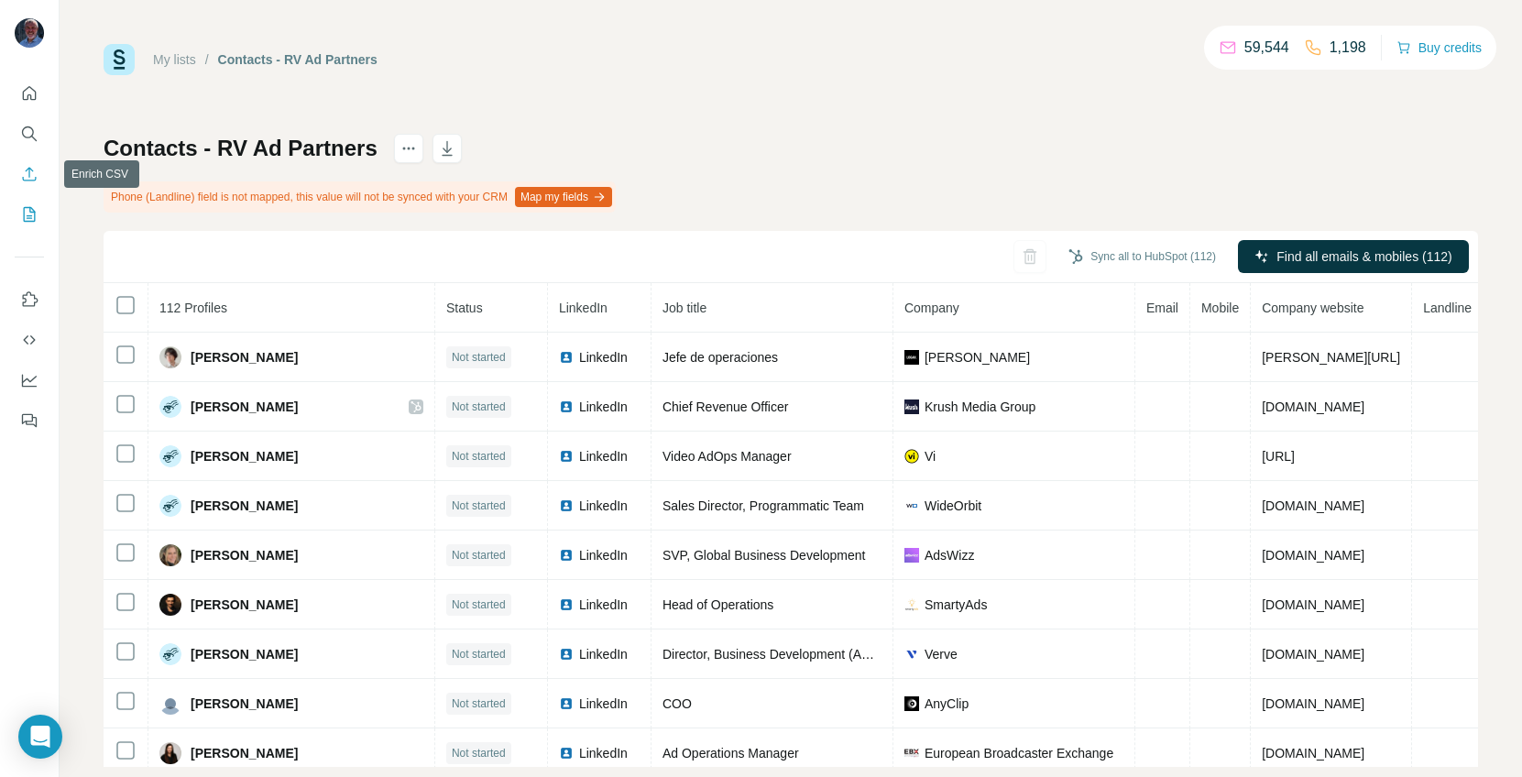
click at [22, 172] on icon "Enrich CSV" at bounding box center [29, 174] width 18 height 18
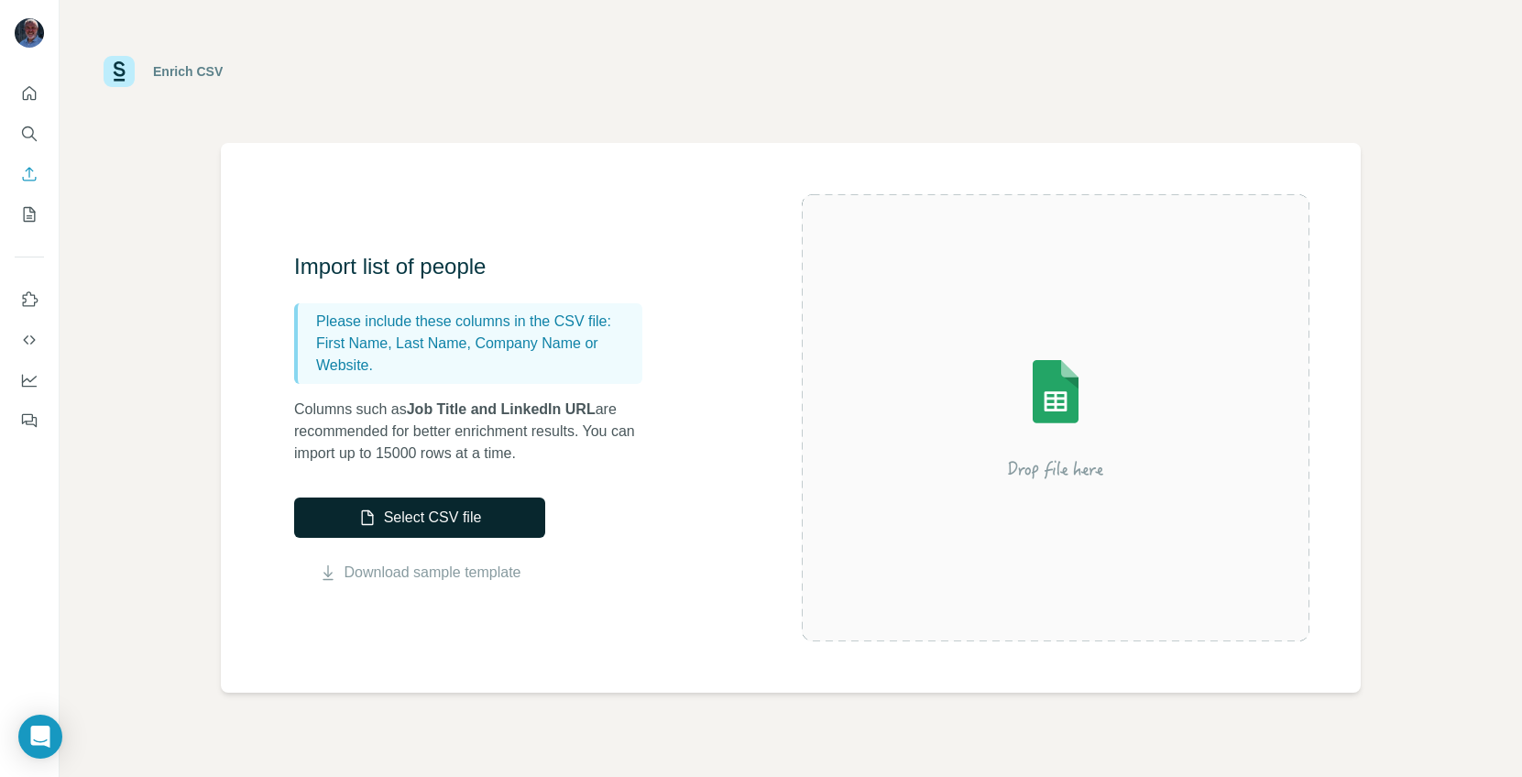
click at [367, 509] on icon "button" at bounding box center [367, 518] width 18 height 18
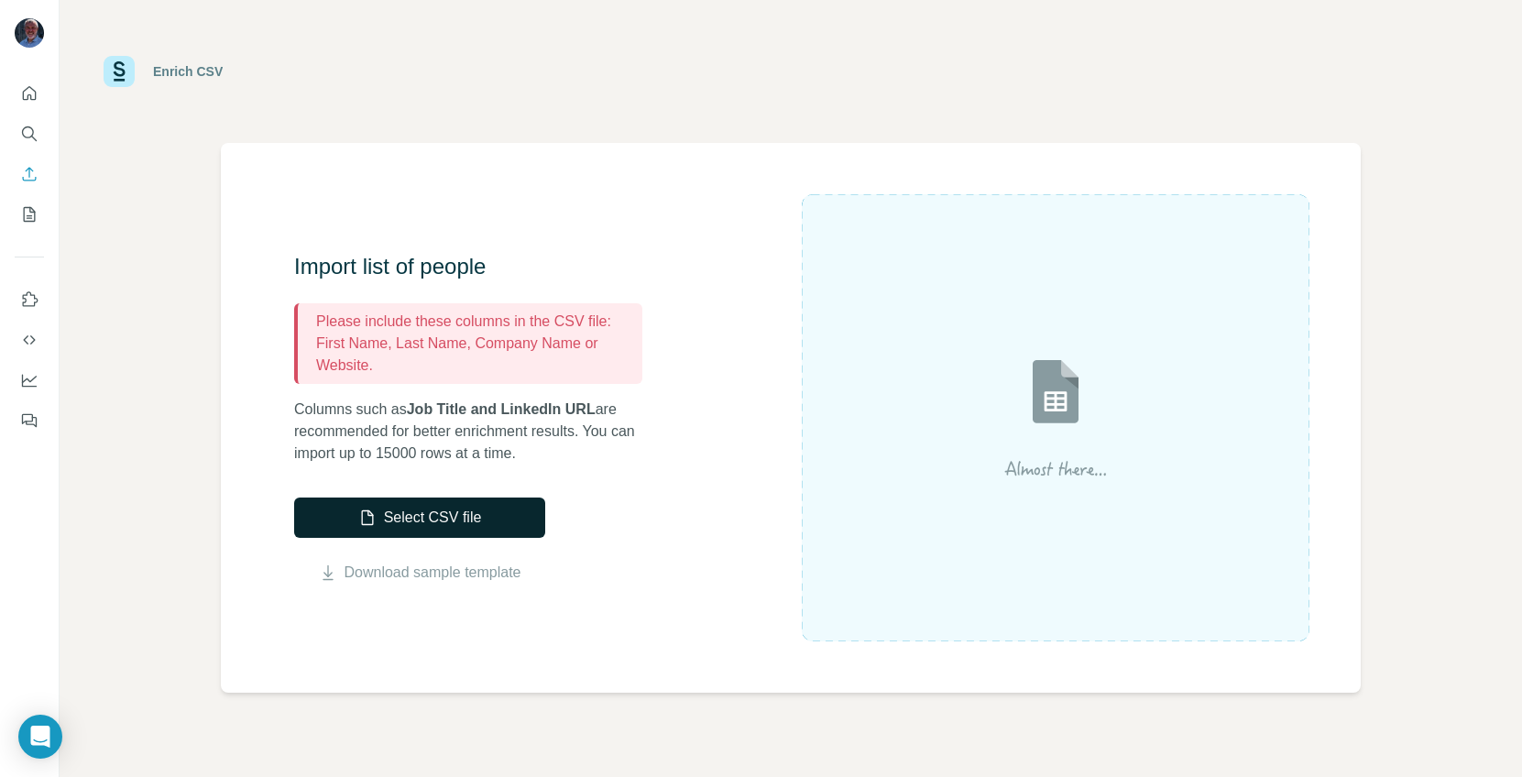
click at [454, 521] on button "Select CSV file" at bounding box center [419, 518] width 251 height 40
click at [511, 509] on button "Select CSV file" at bounding box center [419, 518] width 251 height 40
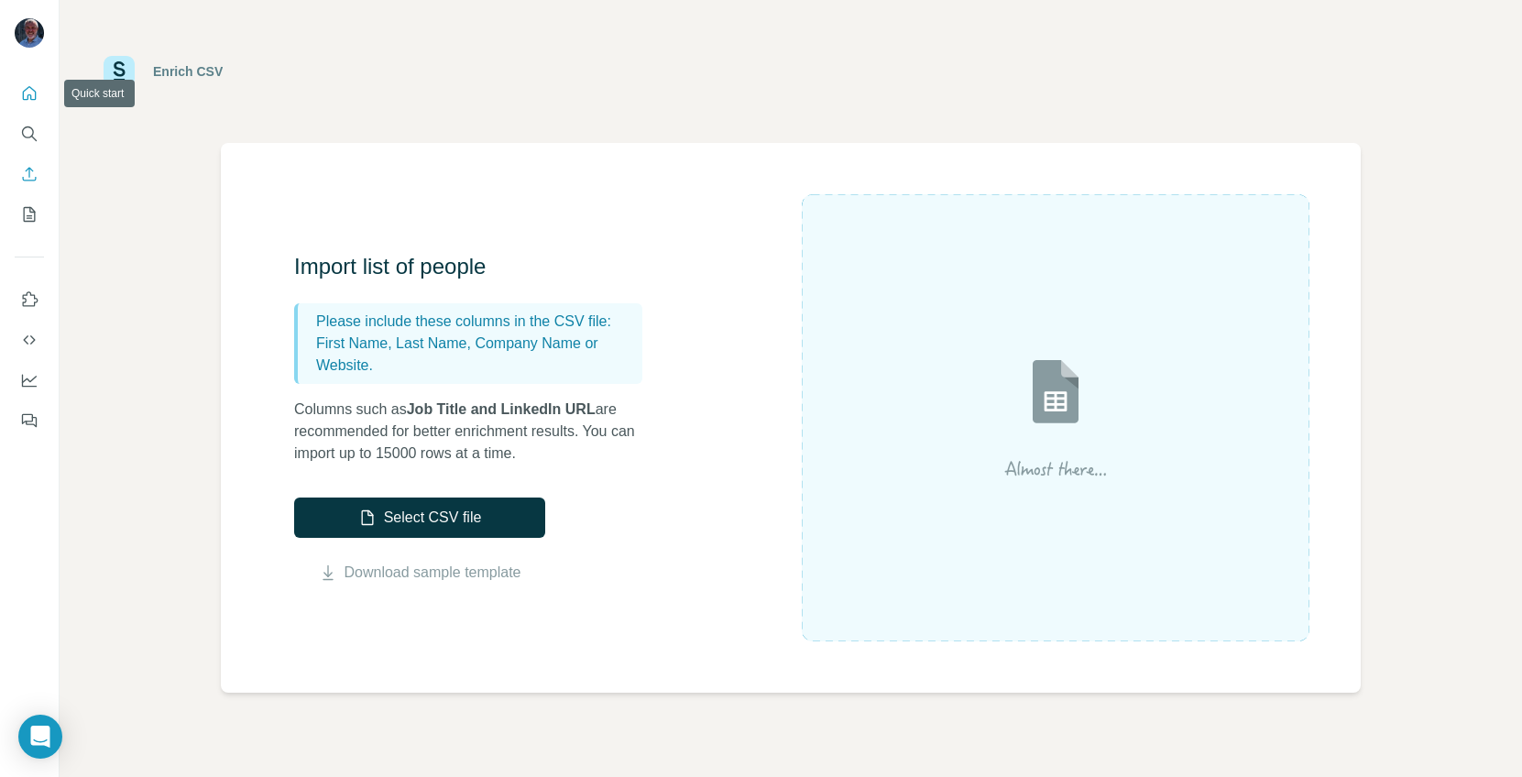
click at [33, 78] on button "Quick start" at bounding box center [29, 93] width 29 height 33
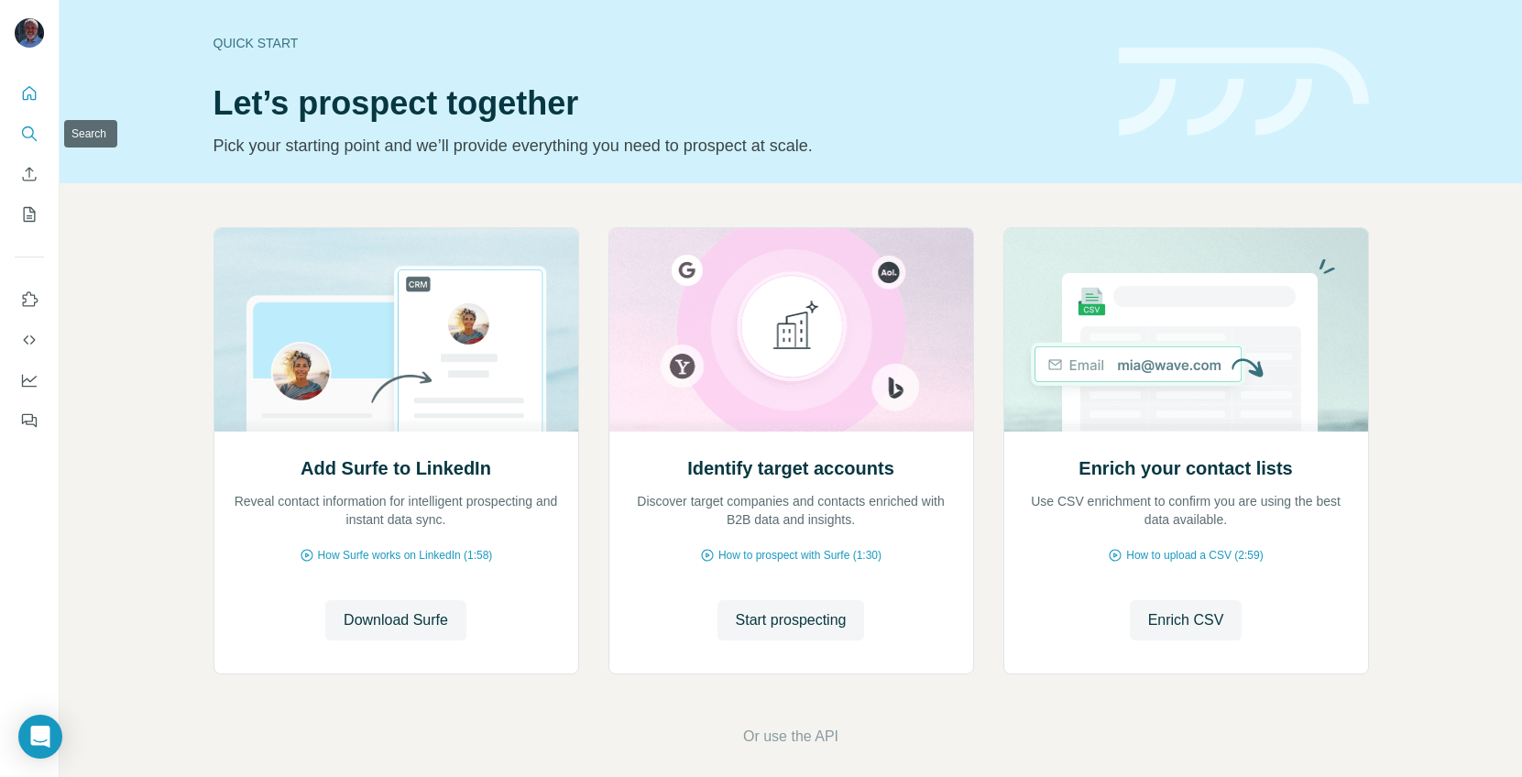
click at [32, 139] on icon "Search" at bounding box center [29, 134] width 18 height 18
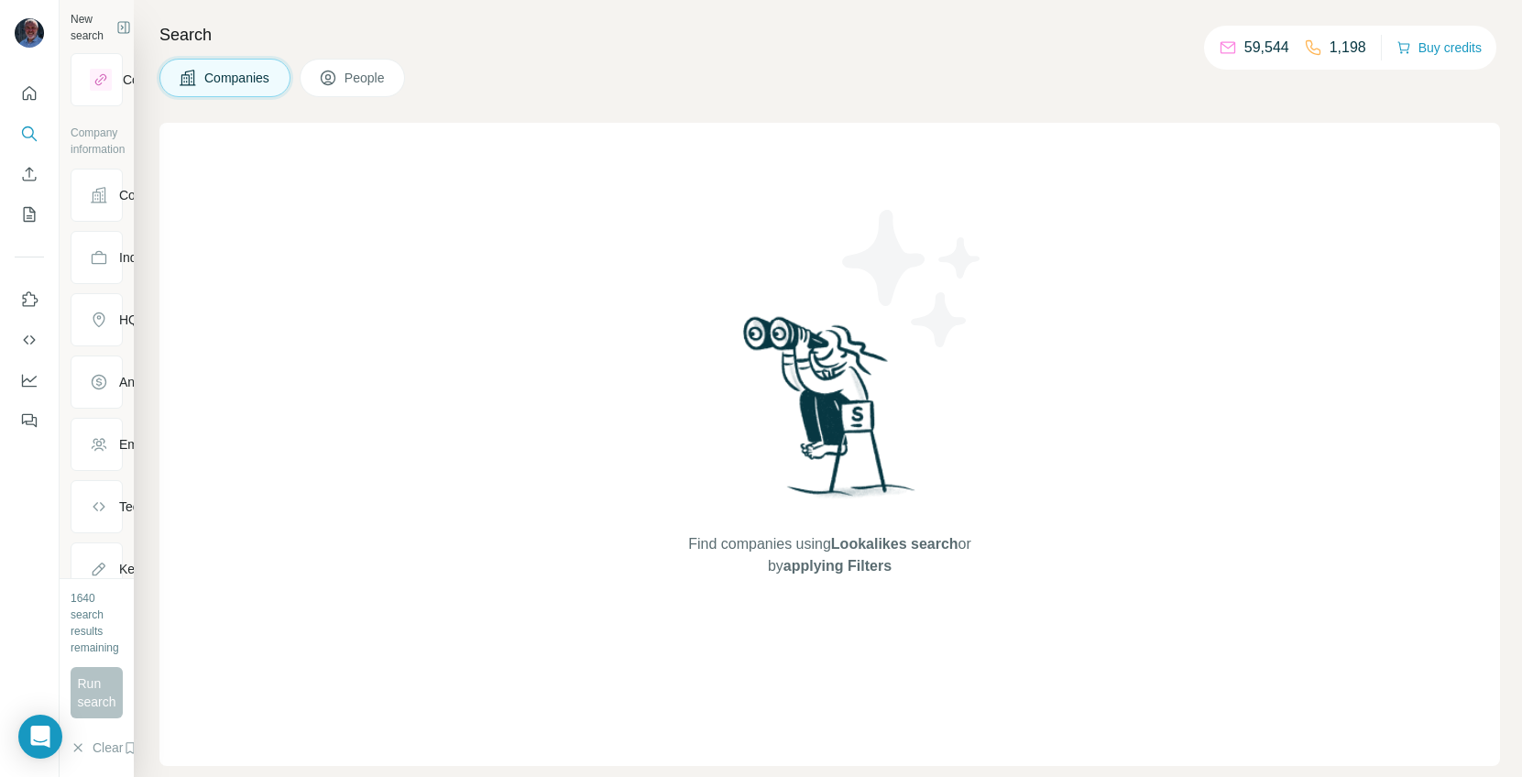
click at [101, 189] on icon at bounding box center [99, 195] width 16 height 16
click at [101, 189] on button "Company" at bounding box center [96, 195] width 50 height 44
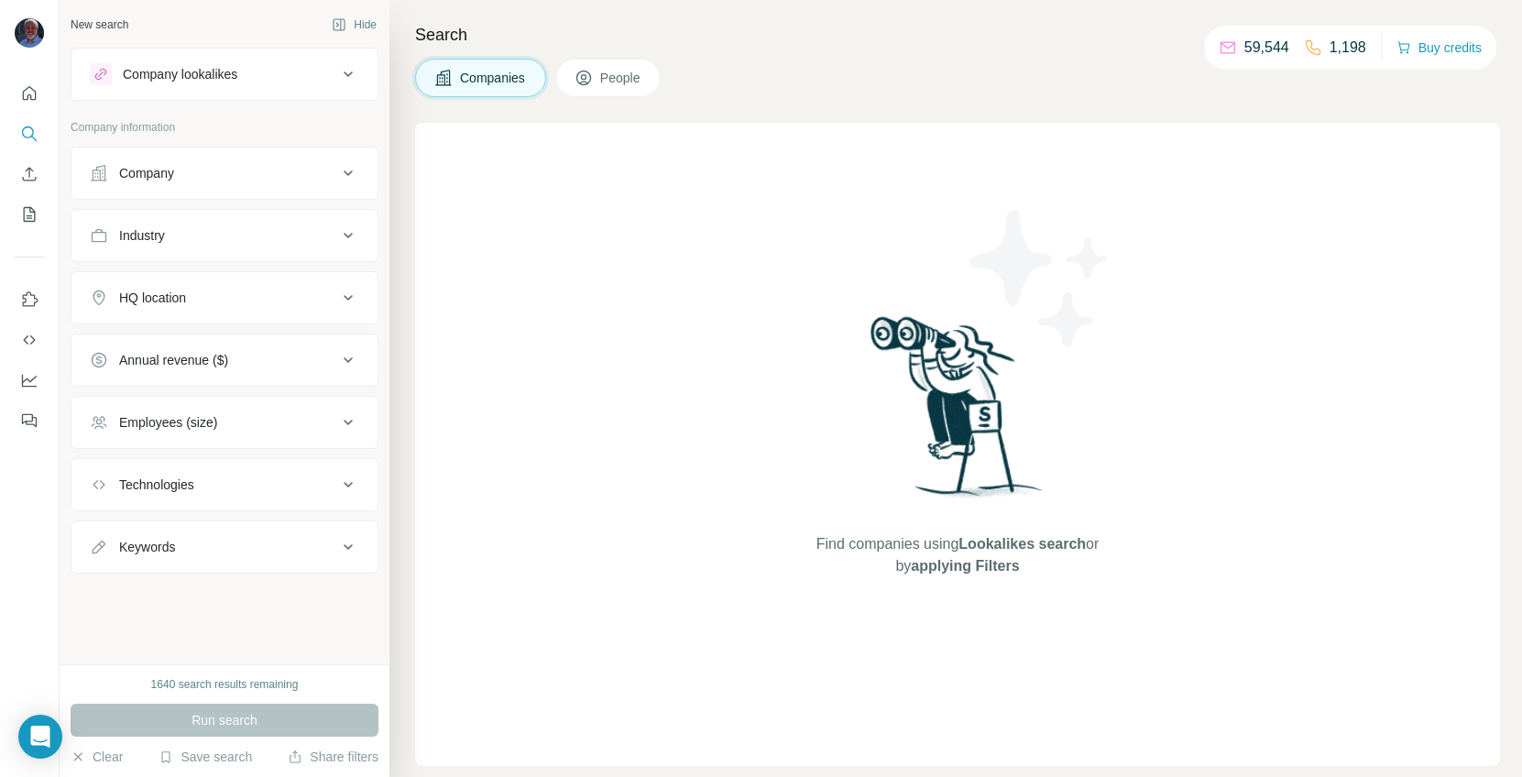
click at [115, 159] on button "Company" at bounding box center [224, 173] width 306 height 44
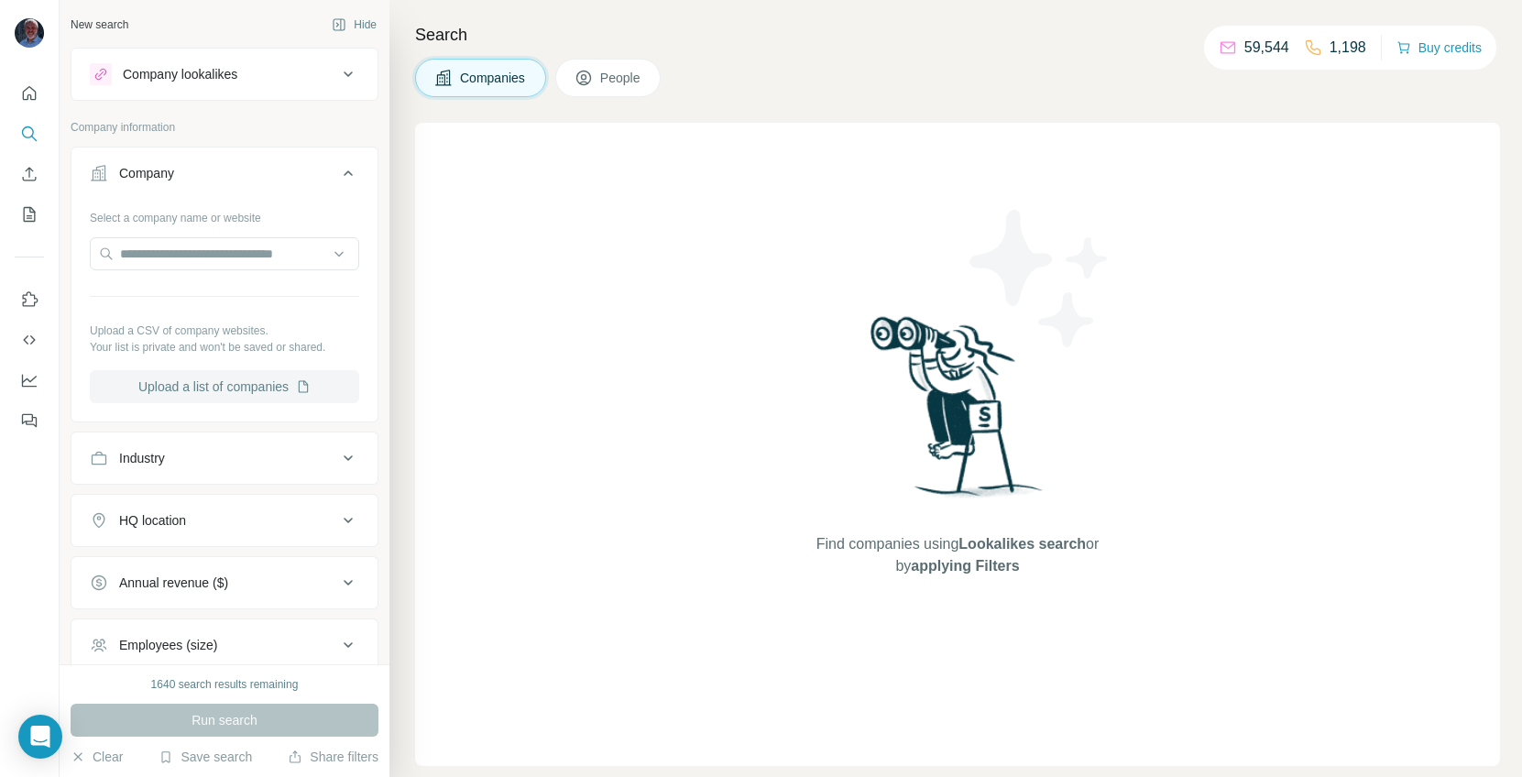
click at [164, 387] on button "Upload a list of companies" at bounding box center [224, 386] width 269 height 33
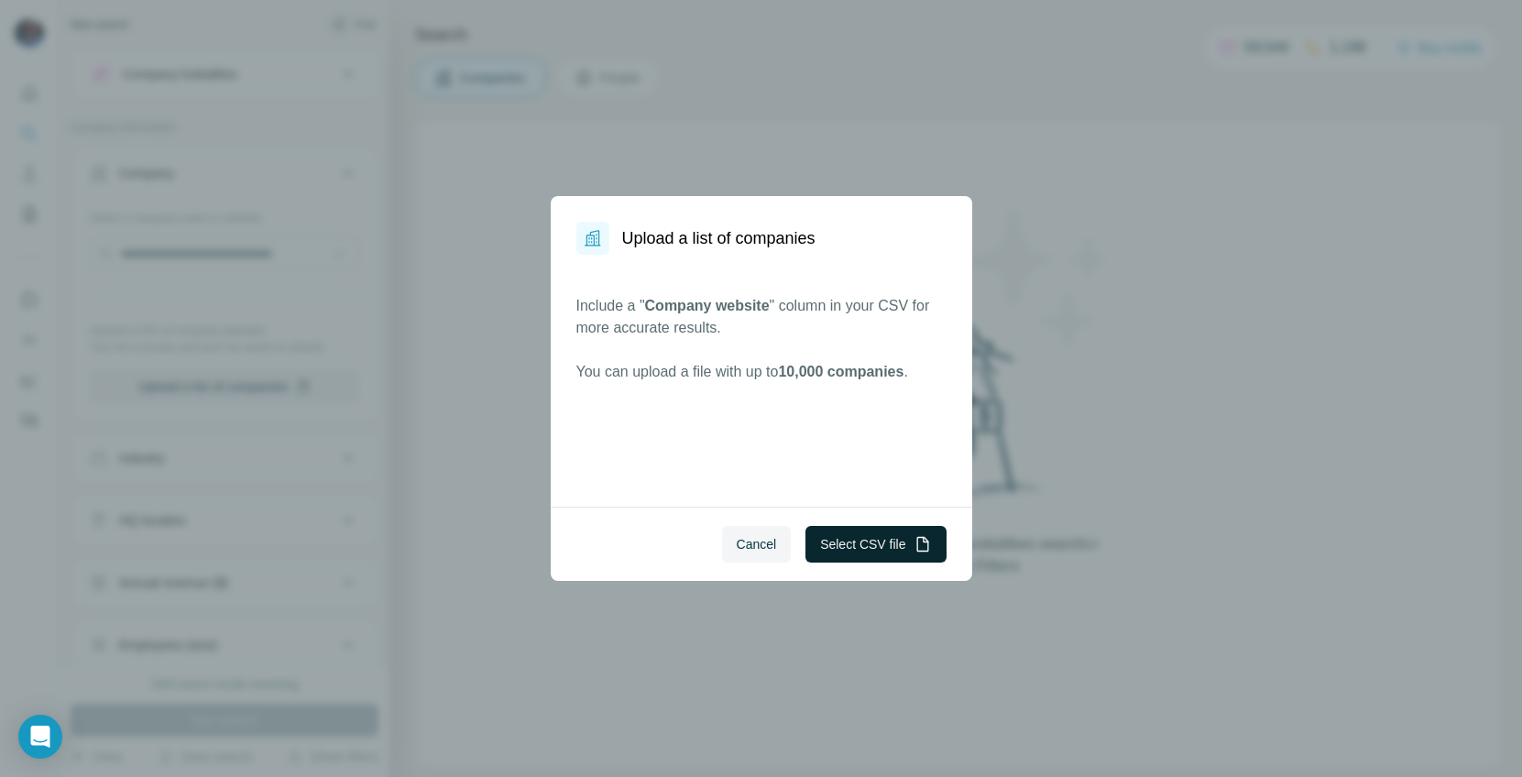
click at [838, 542] on button "Select CSV file" at bounding box center [875, 544] width 140 height 37
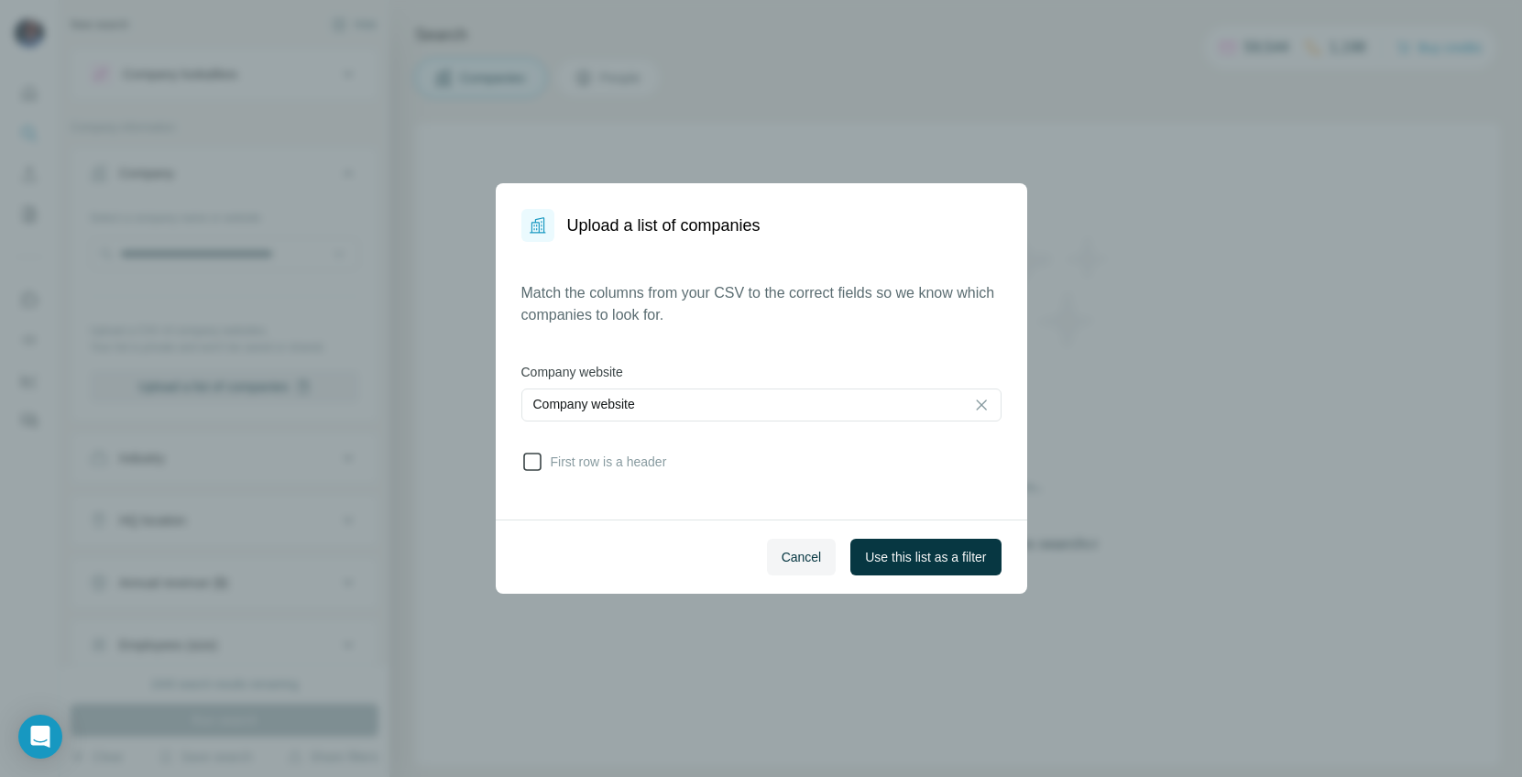
click at [620, 459] on span "First row is a header" at bounding box center [605, 462] width 124 height 18
click at [960, 559] on span "Use this list as a filter" at bounding box center [925, 557] width 121 height 18
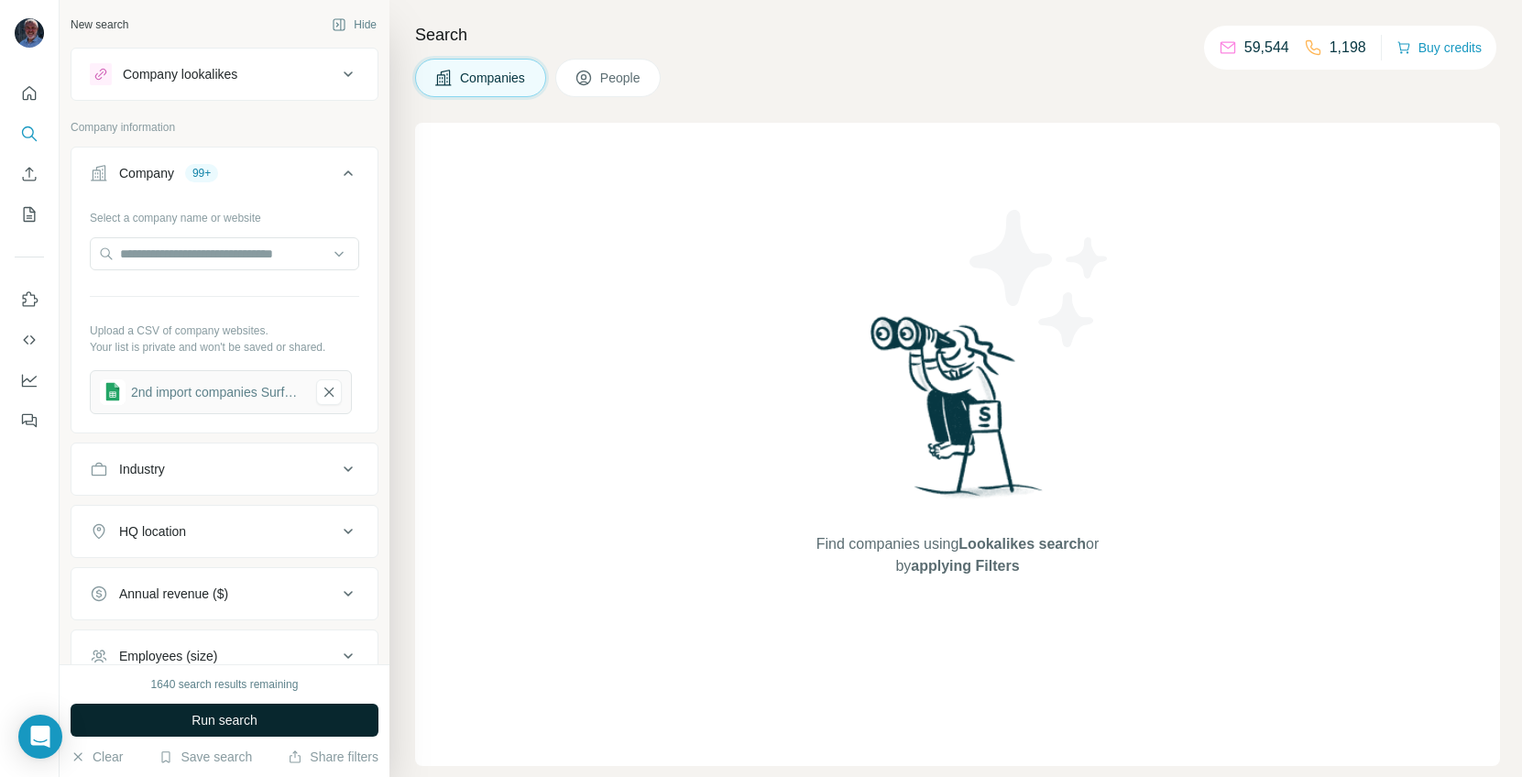
click at [283, 669] on button "Run search" at bounding box center [225, 720] width 308 height 33
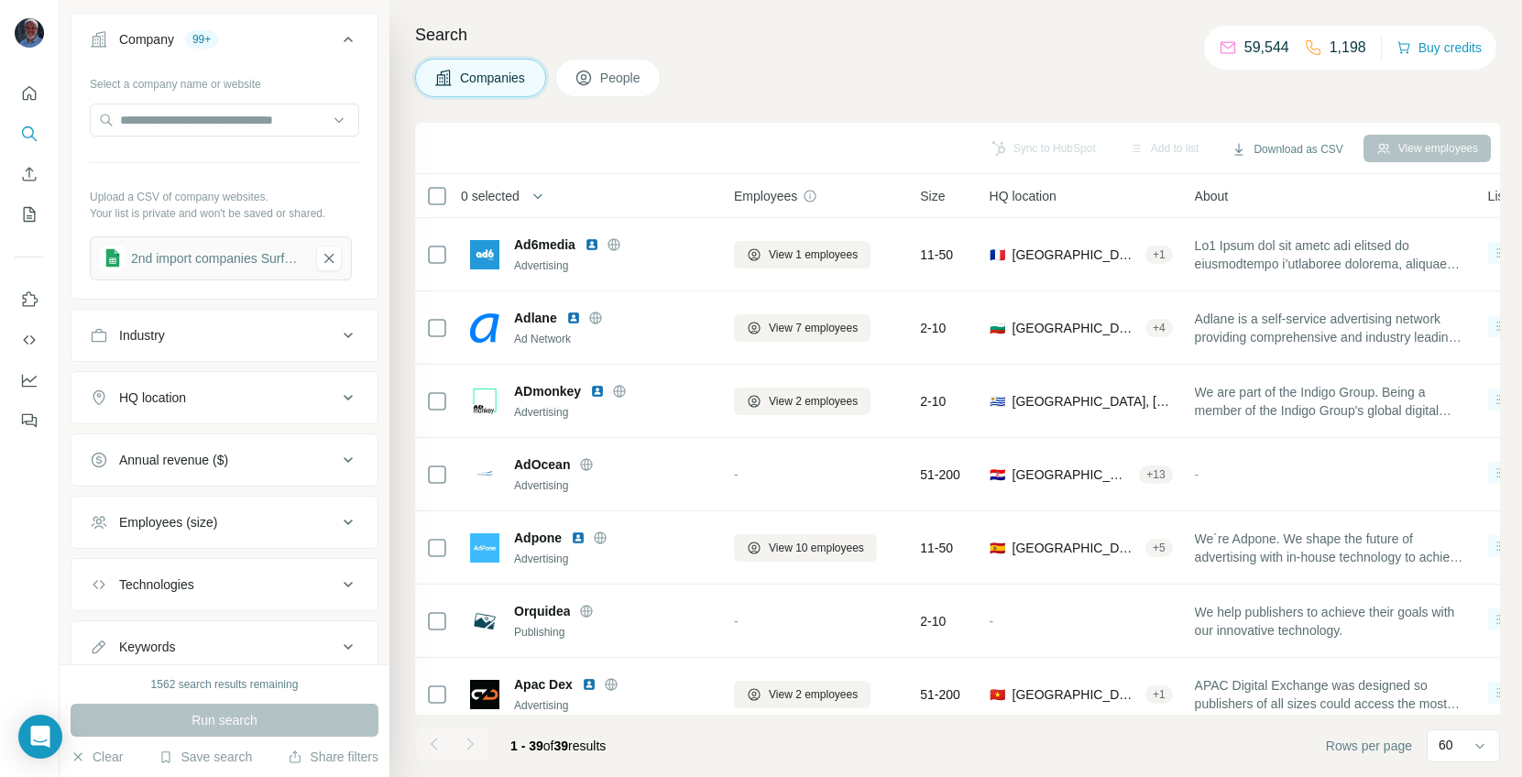
scroll to position [194, 0]
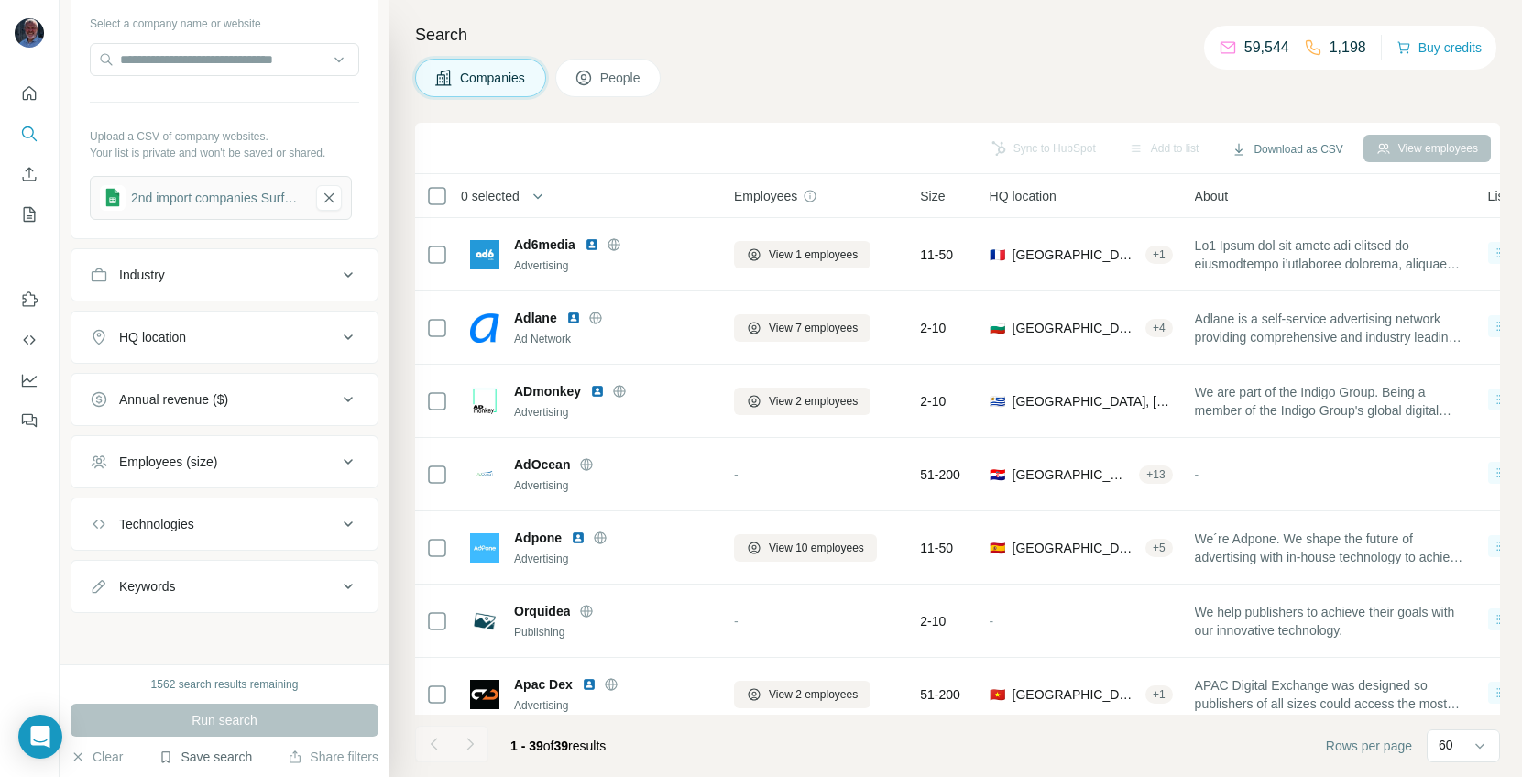
click at [232, 669] on button "Save search" at bounding box center [205, 757] width 93 height 18
click at [234, 669] on div "Save search" at bounding box center [258, 688] width 193 height 37
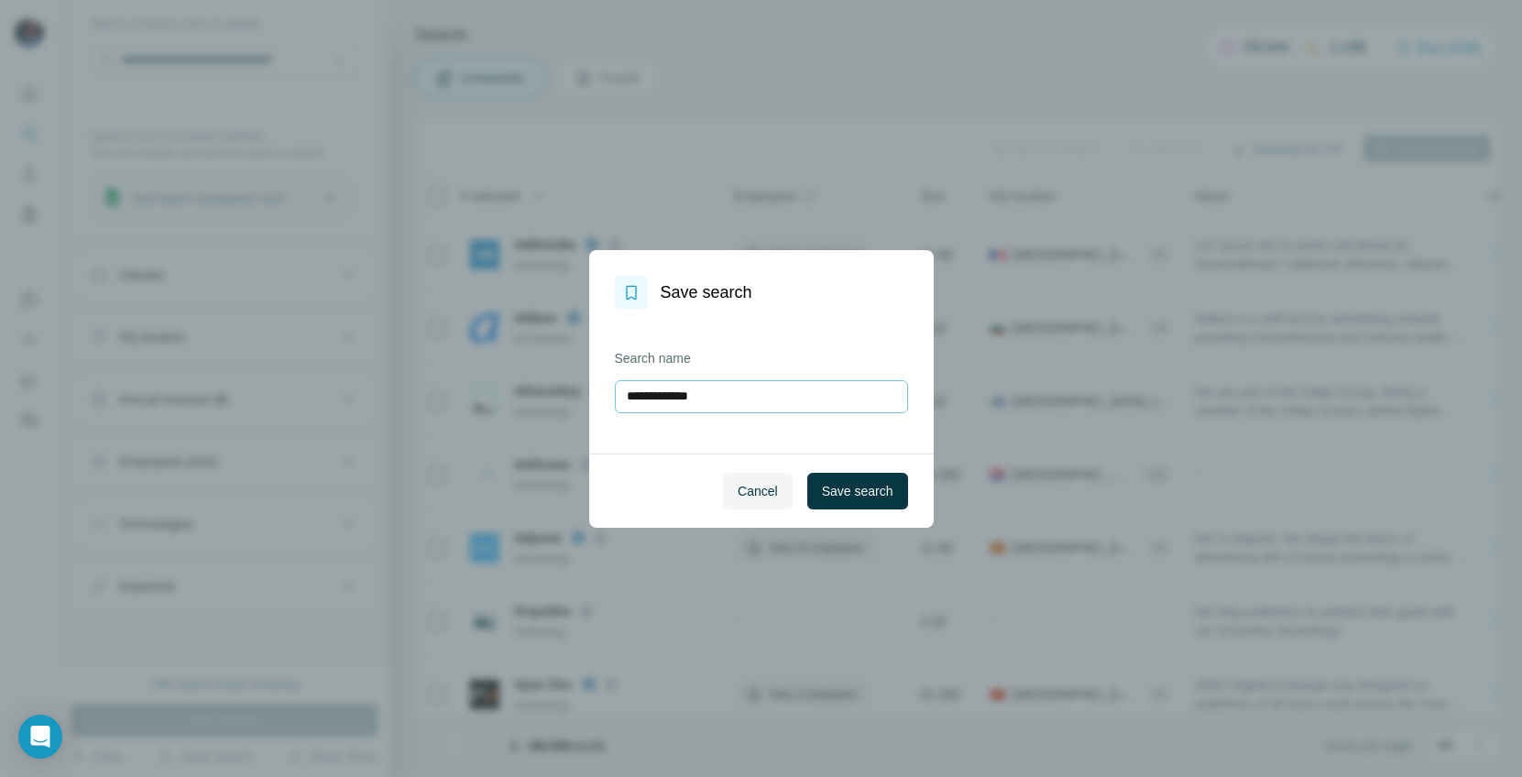
click at [691, 387] on input "**********" at bounding box center [761, 396] width 293 height 33
type input "*"
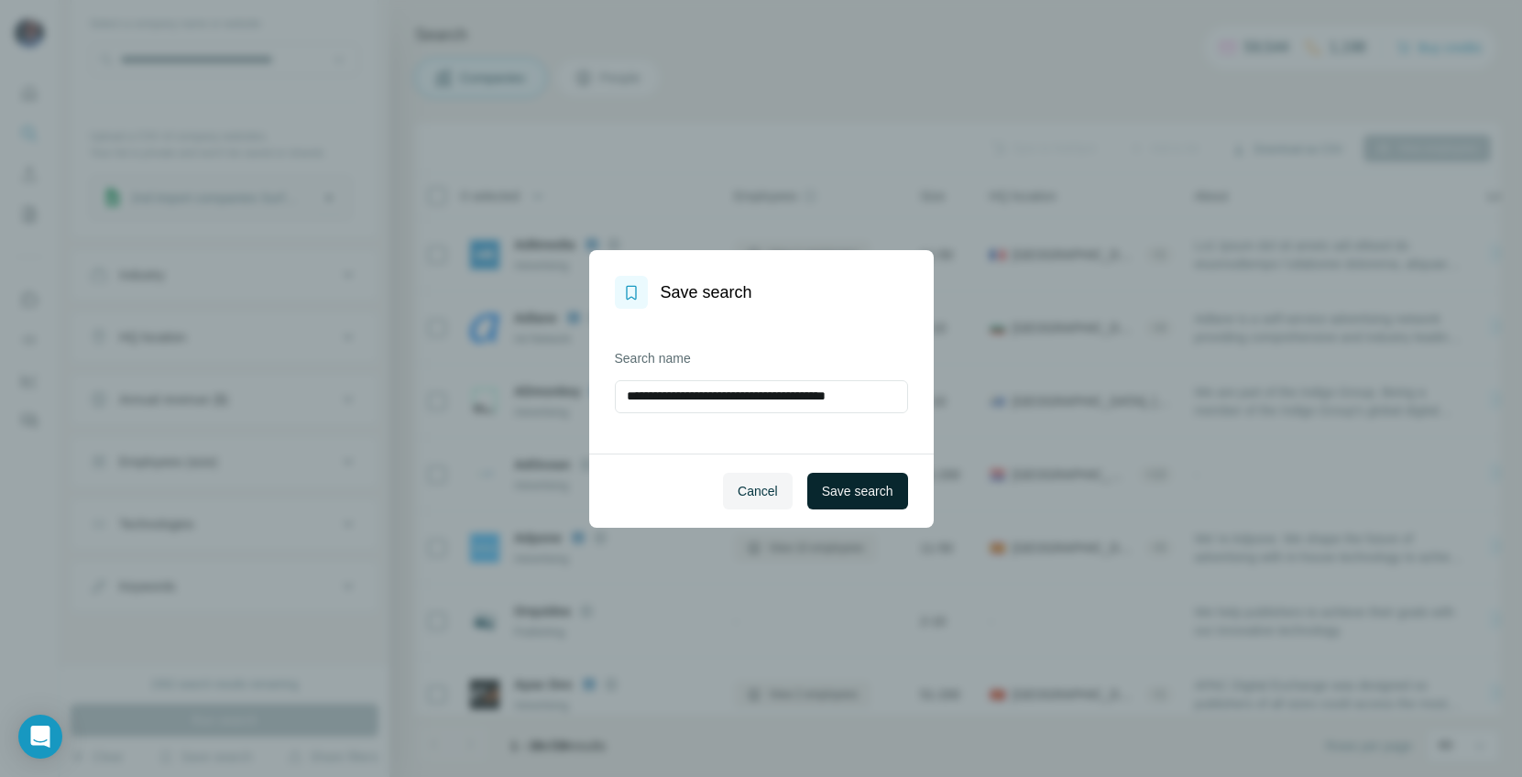
type input "**********"
click at [871, 490] on span "Save search" at bounding box center [857, 491] width 71 height 18
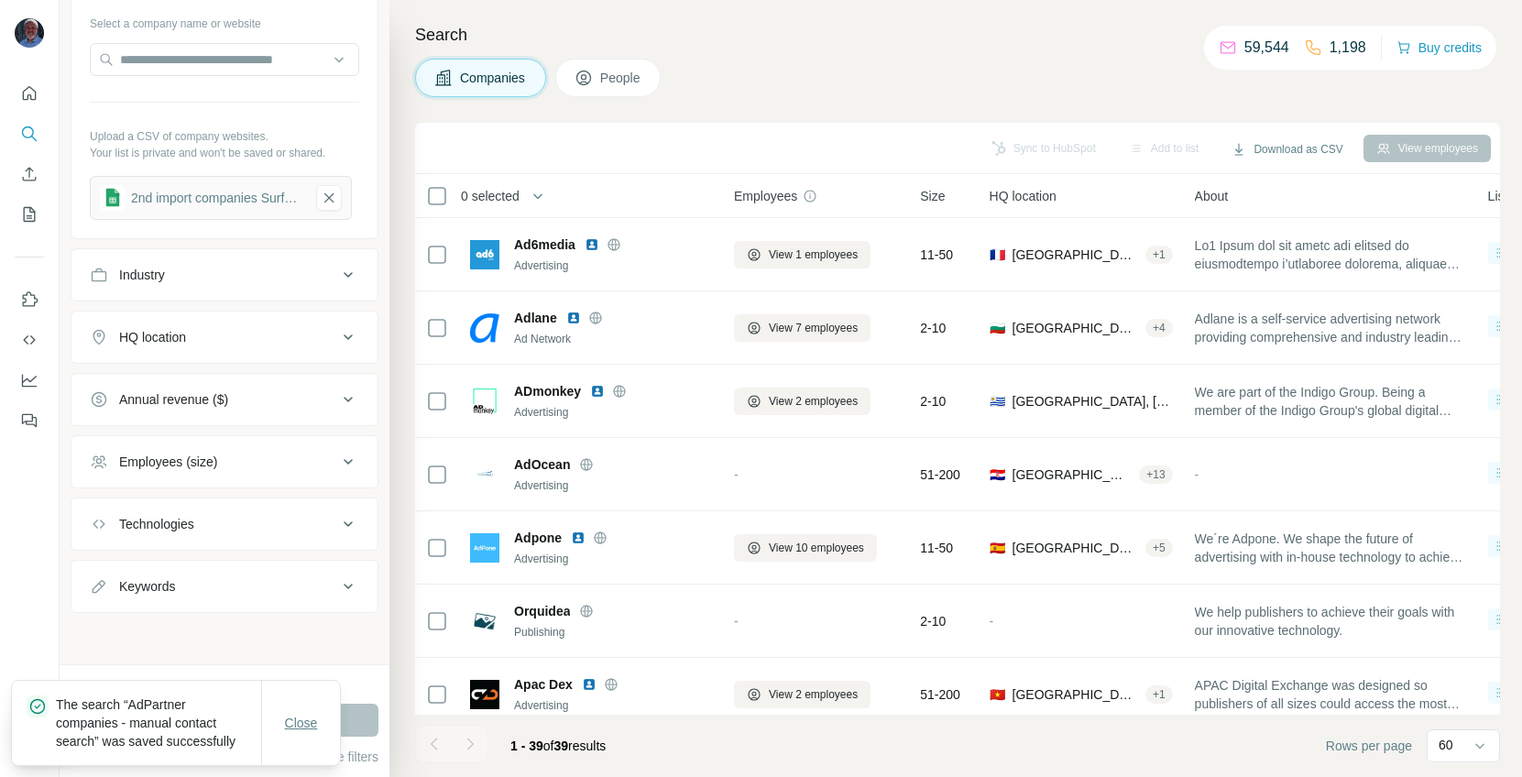
click at [290, 669] on span "Close" at bounding box center [301, 723] width 33 height 18
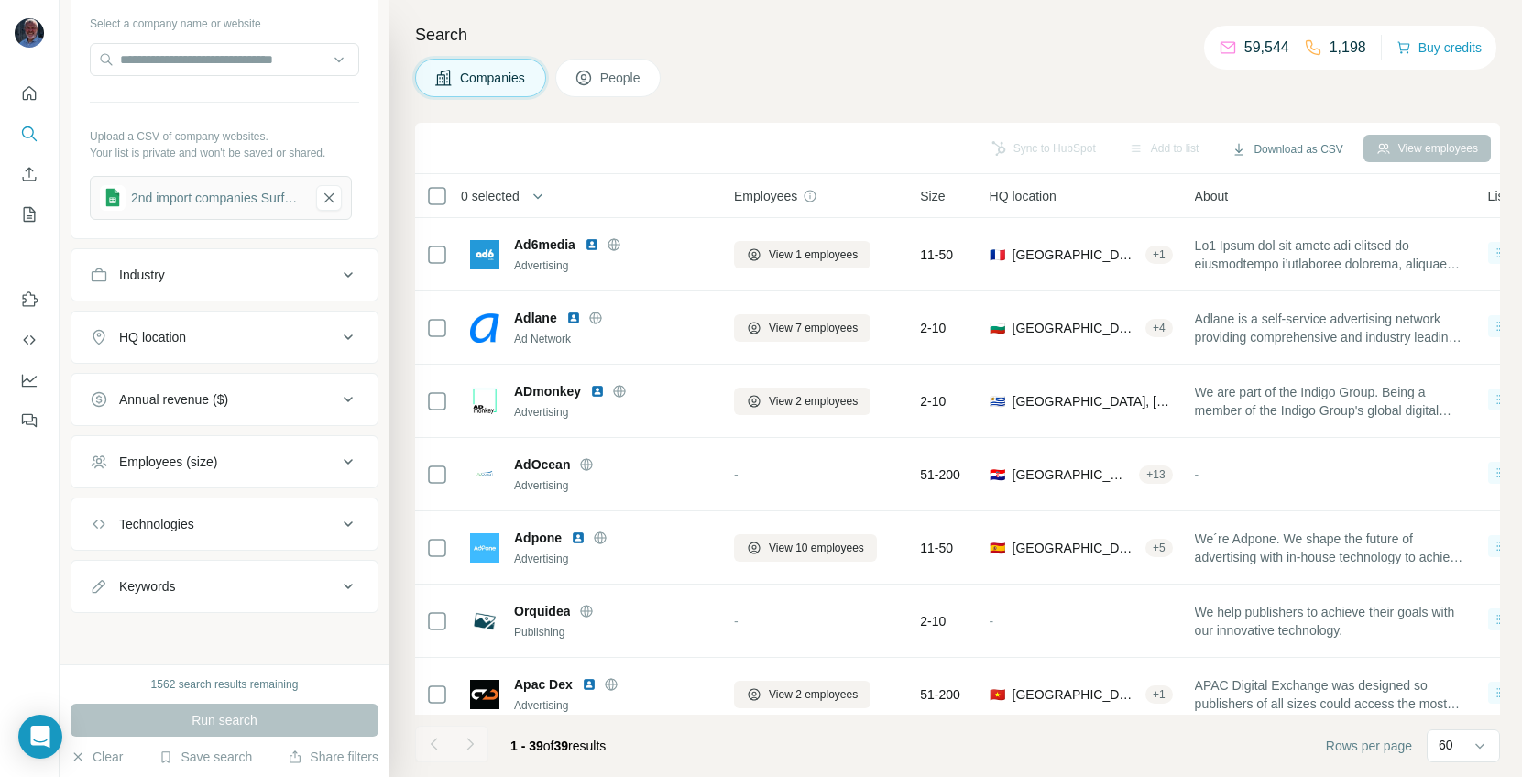
scroll to position [0, 0]
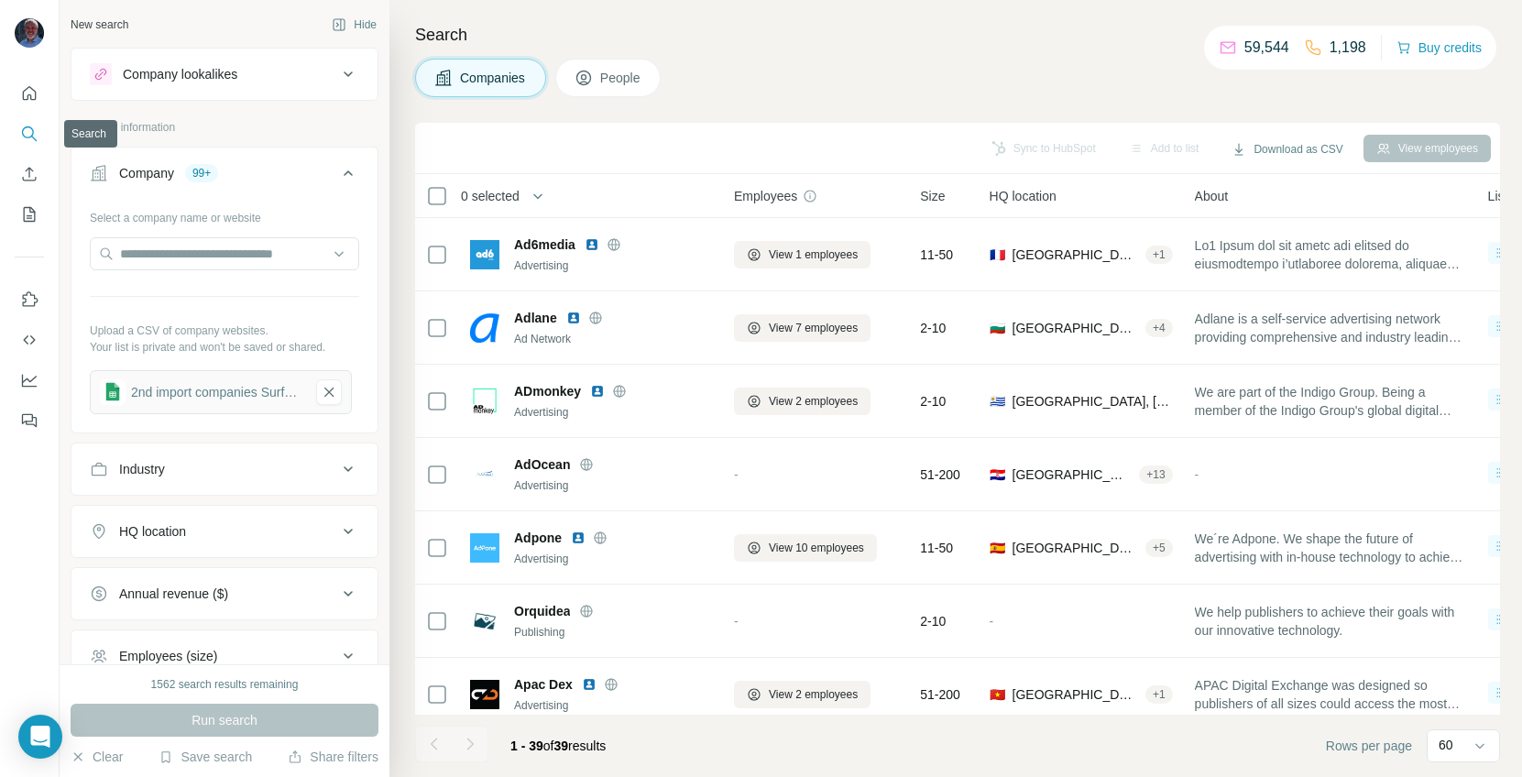
click at [23, 123] on button "Search" at bounding box center [29, 133] width 29 height 33
click at [27, 210] on icon "My lists" at bounding box center [29, 214] width 18 height 18
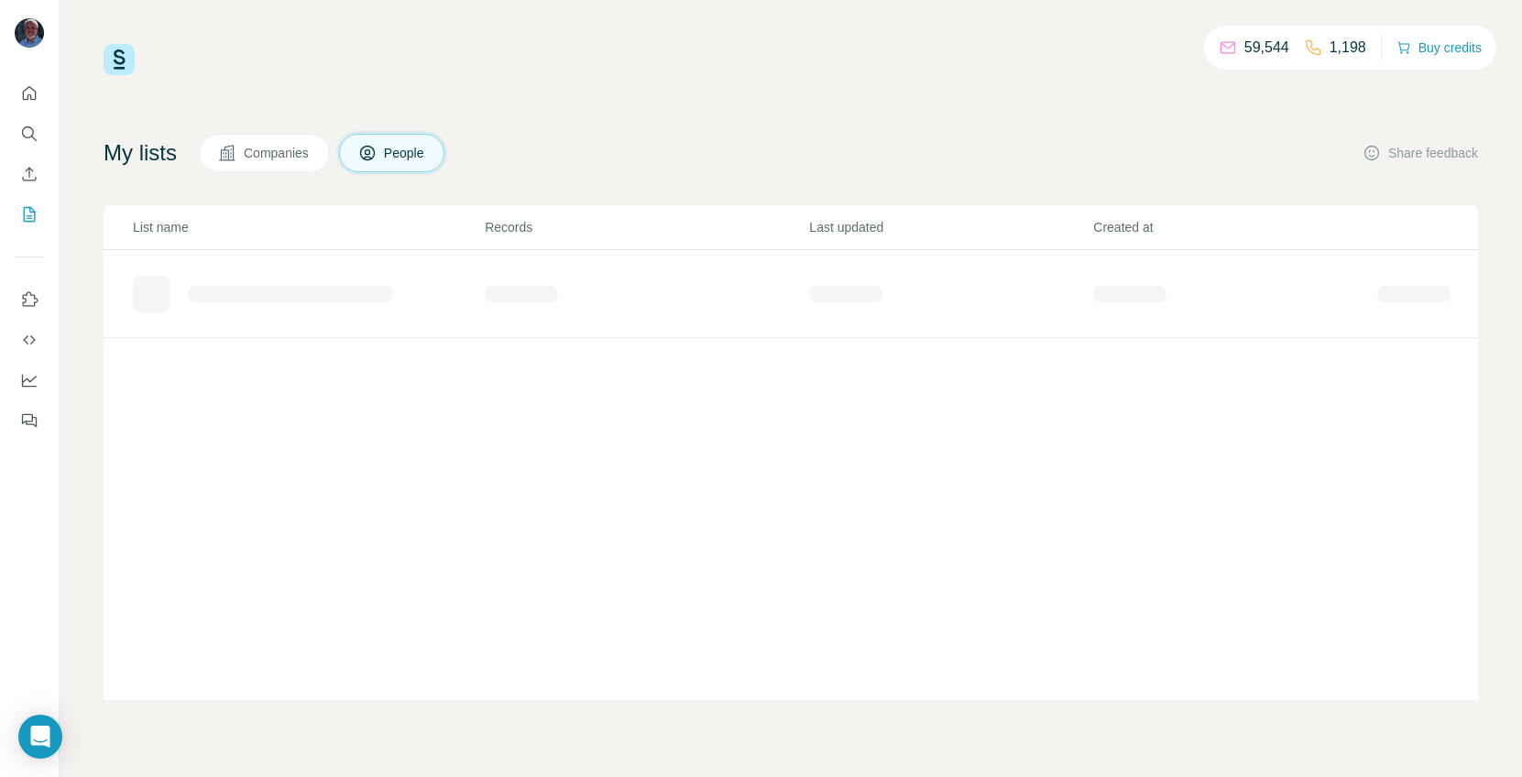
click at [257, 146] on span "Companies" at bounding box center [277, 153] width 67 height 18
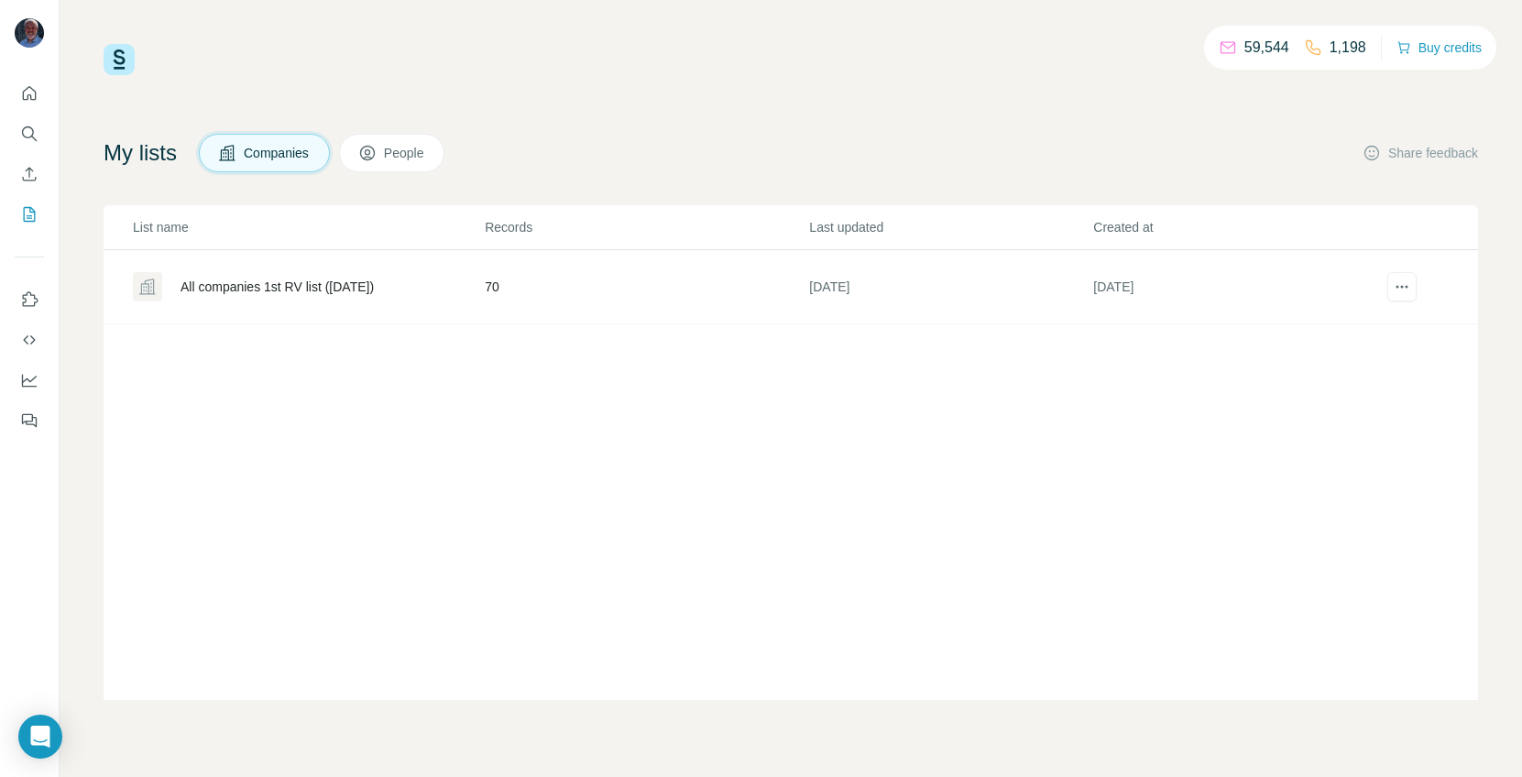
drag, startPoint x: 1400, startPoint y: 292, endPoint x: 981, endPoint y: 509, distance: 471.3
click at [981, 509] on div "List name Records Last updated Created at All companies 1st RV list ([DATE]) 70…" at bounding box center [791, 452] width 1374 height 495
click at [404, 154] on span "People" at bounding box center [405, 153] width 42 height 18
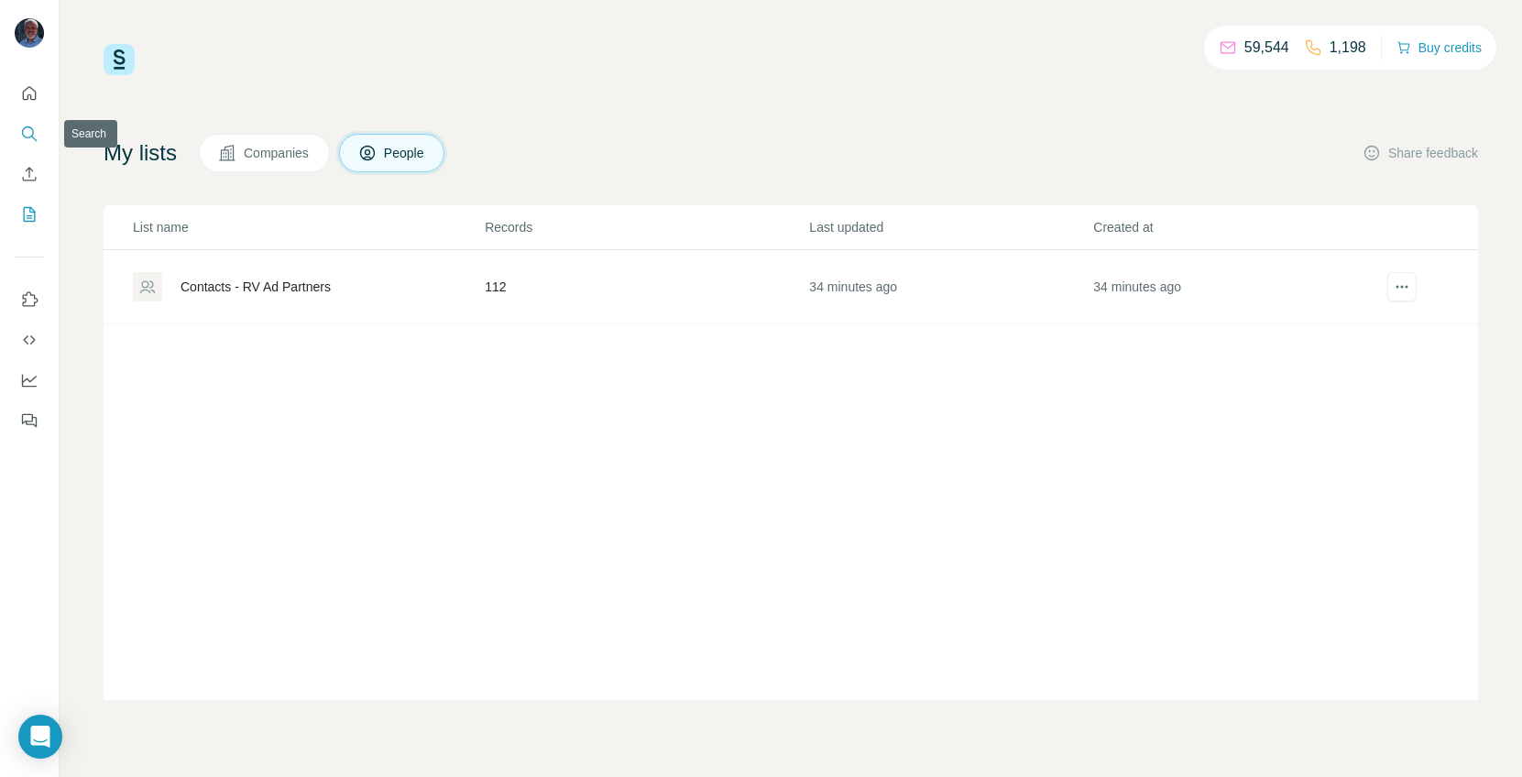
click at [32, 126] on icon "Search" at bounding box center [29, 134] width 18 height 18
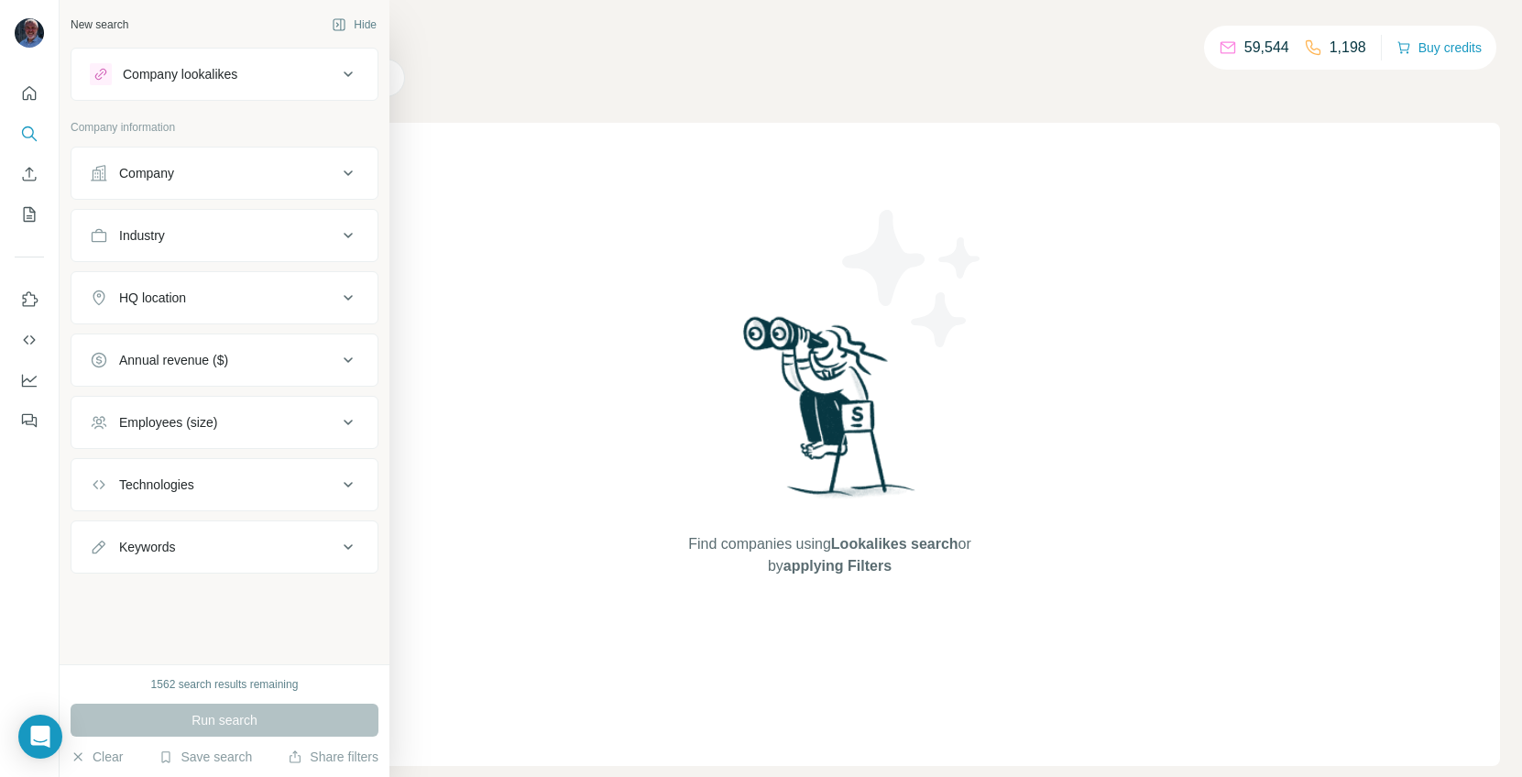
click at [149, 184] on button "Company" at bounding box center [224, 173] width 306 height 44
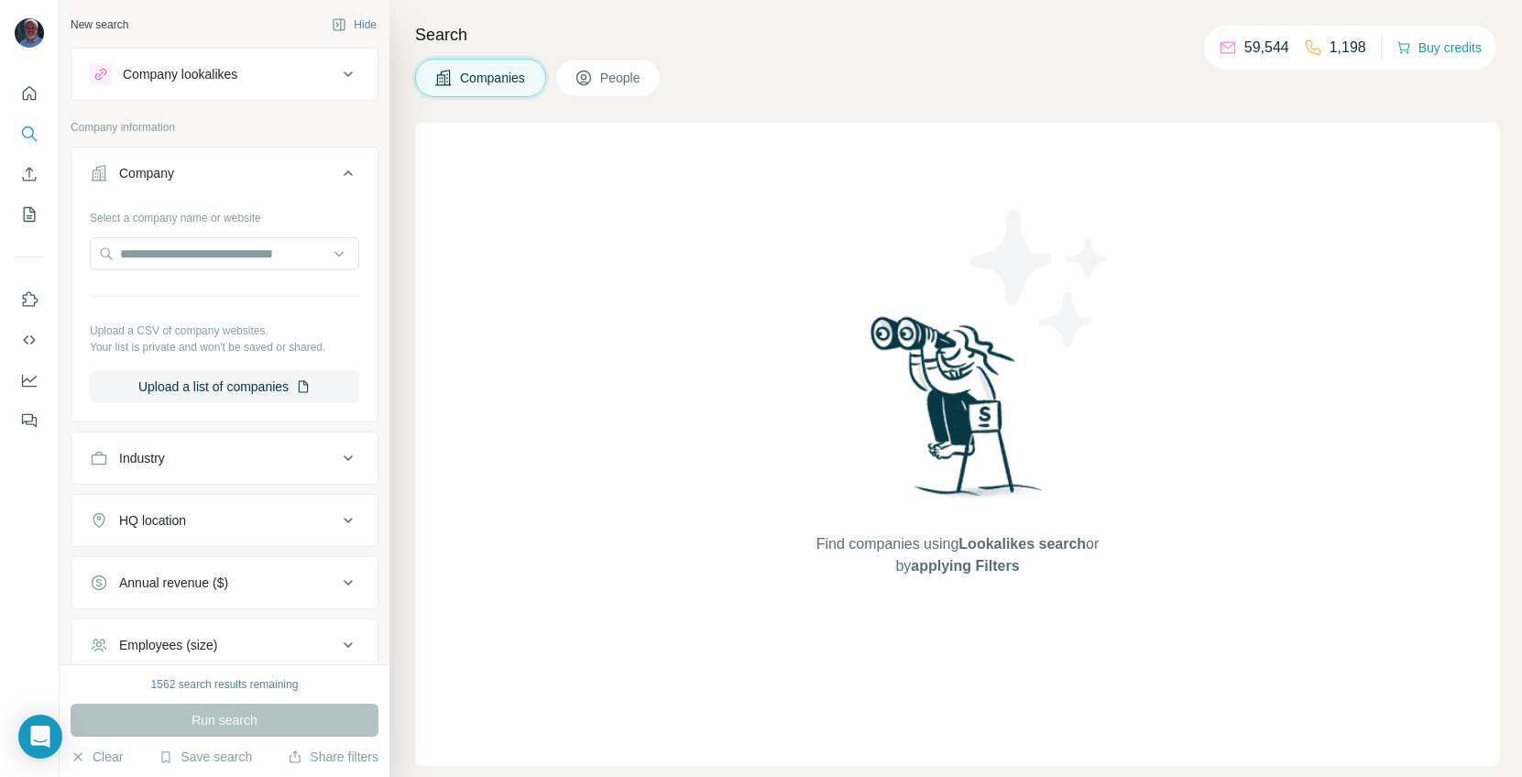
click at [290, 86] on button "Company lookalikes" at bounding box center [224, 74] width 306 height 44
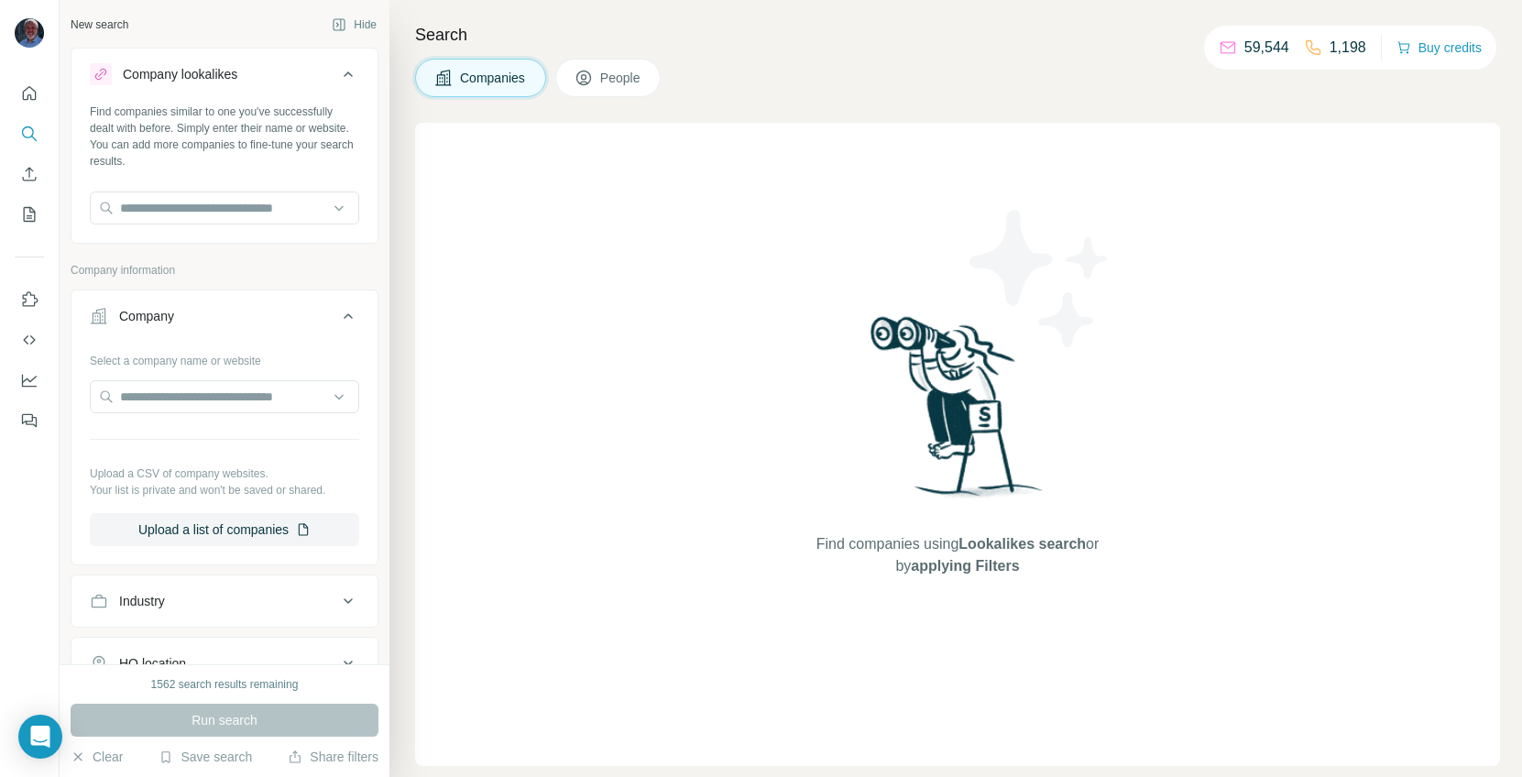
click at [290, 86] on button "Company lookalikes" at bounding box center [224, 77] width 306 height 51
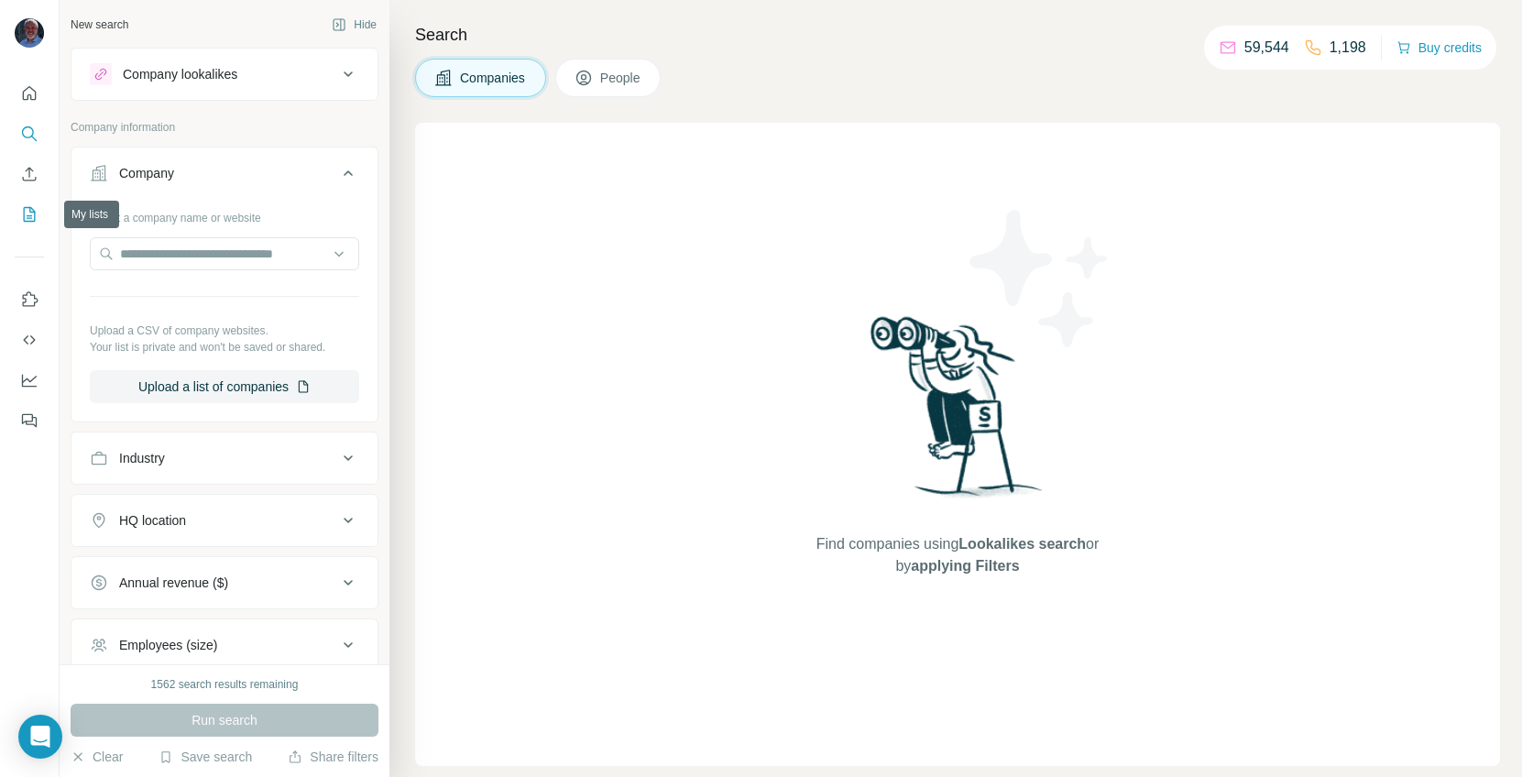
click at [27, 205] on icon "My lists" at bounding box center [29, 214] width 18 height 18
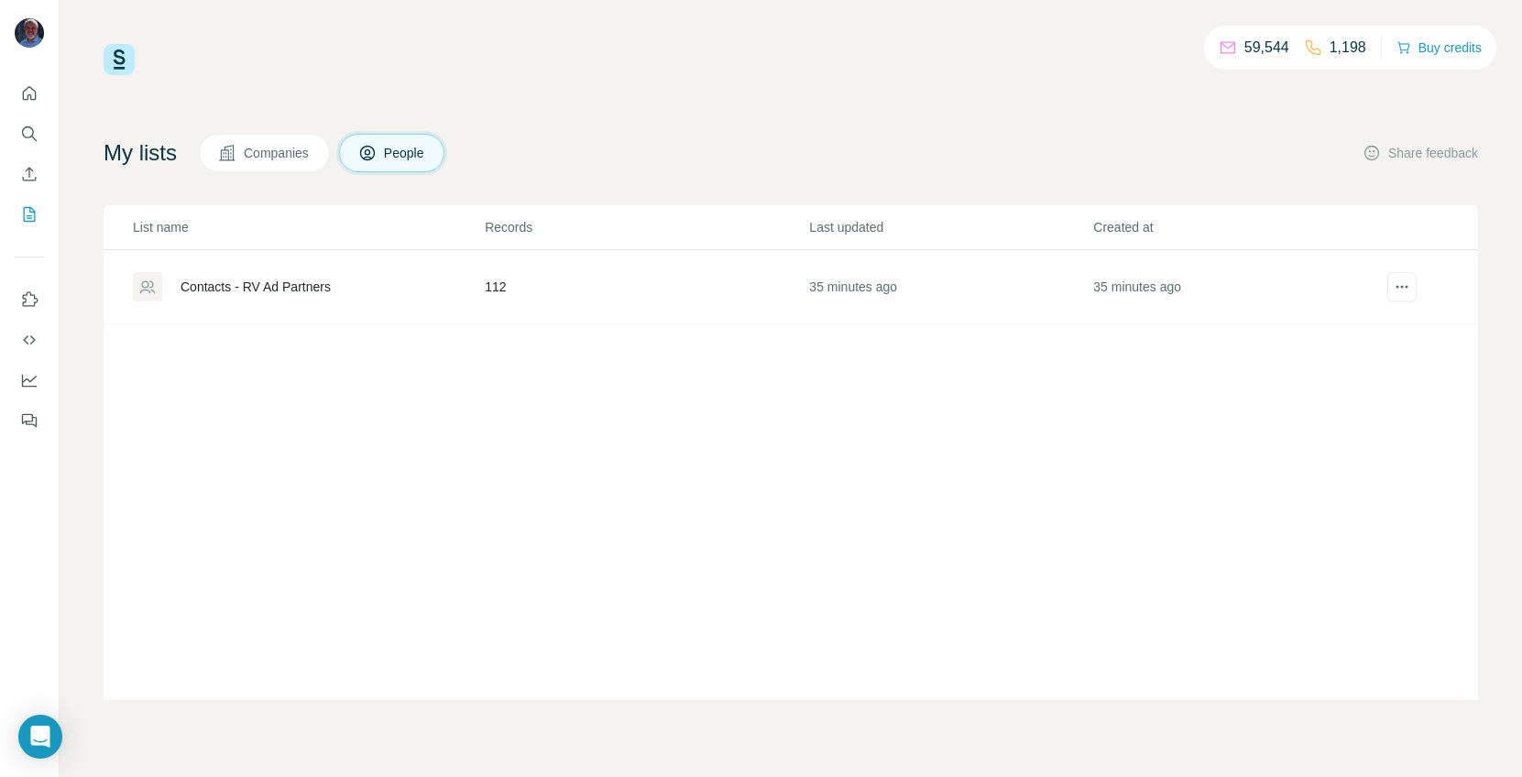
click at [222, 159] on icon at bounding box center [227, 153] width 18 height 18
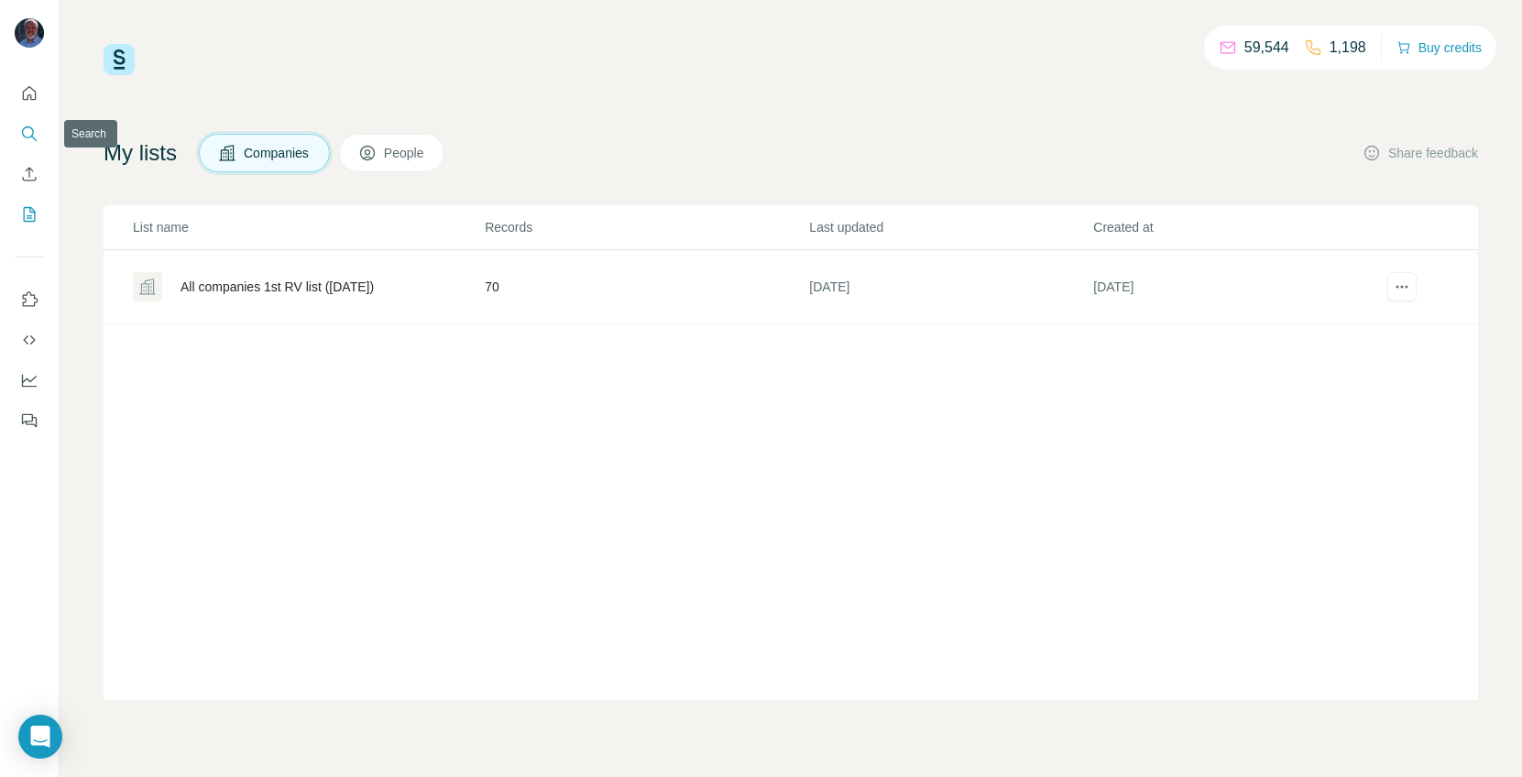
click at [33, 137] on icon "Search" at bounding box center [33, 138] width 5 height 5
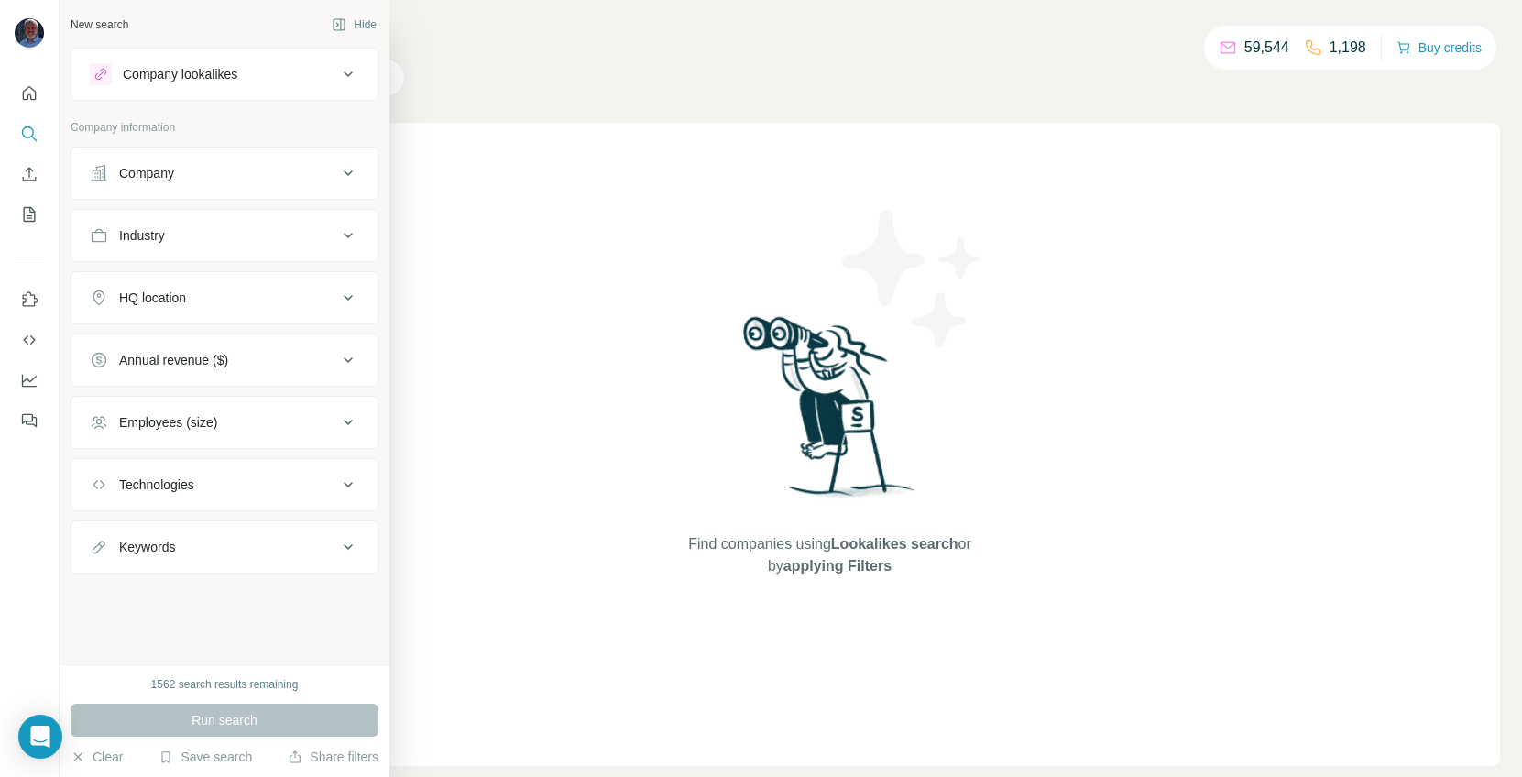
click at [131, 164] on div "Company" at bounding box center [146, 173] width 55 height 18
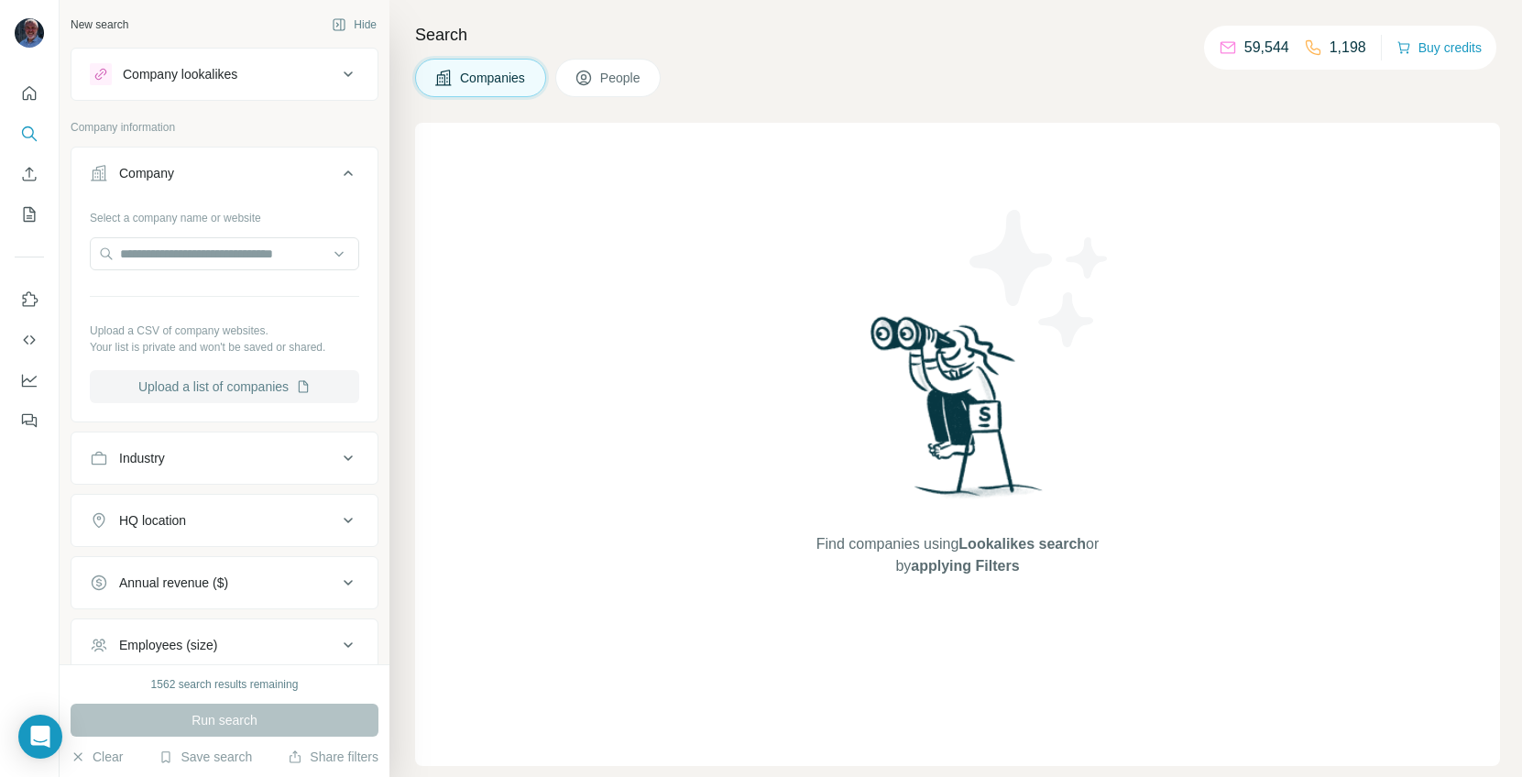
click at [181, 377] on button "Upload a list of companies" at bounding box center [224, 386] width 269 height 33
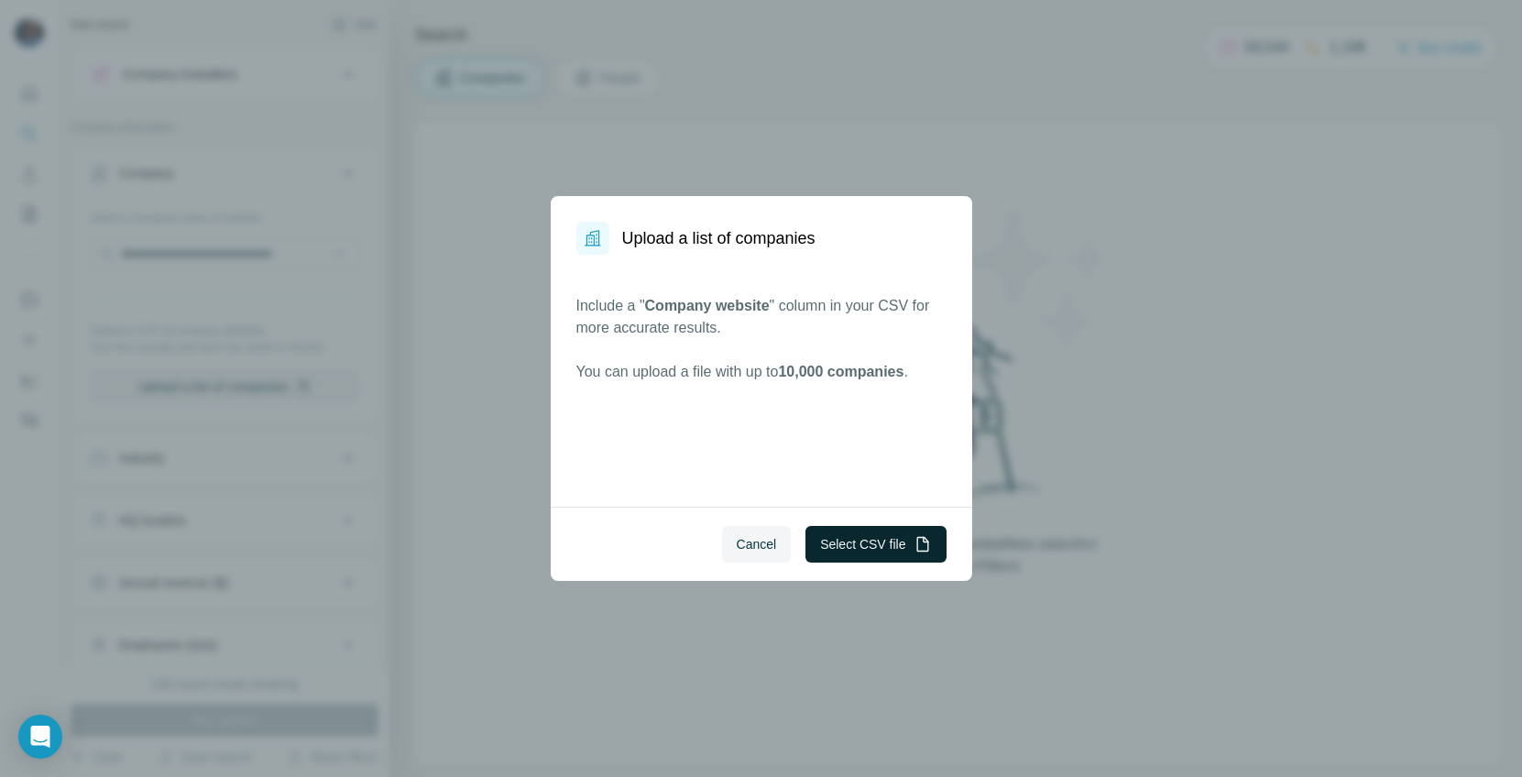
click at [845, 545] on button "Select CSV file" at bounding box center [875, 544] width 140 height 37
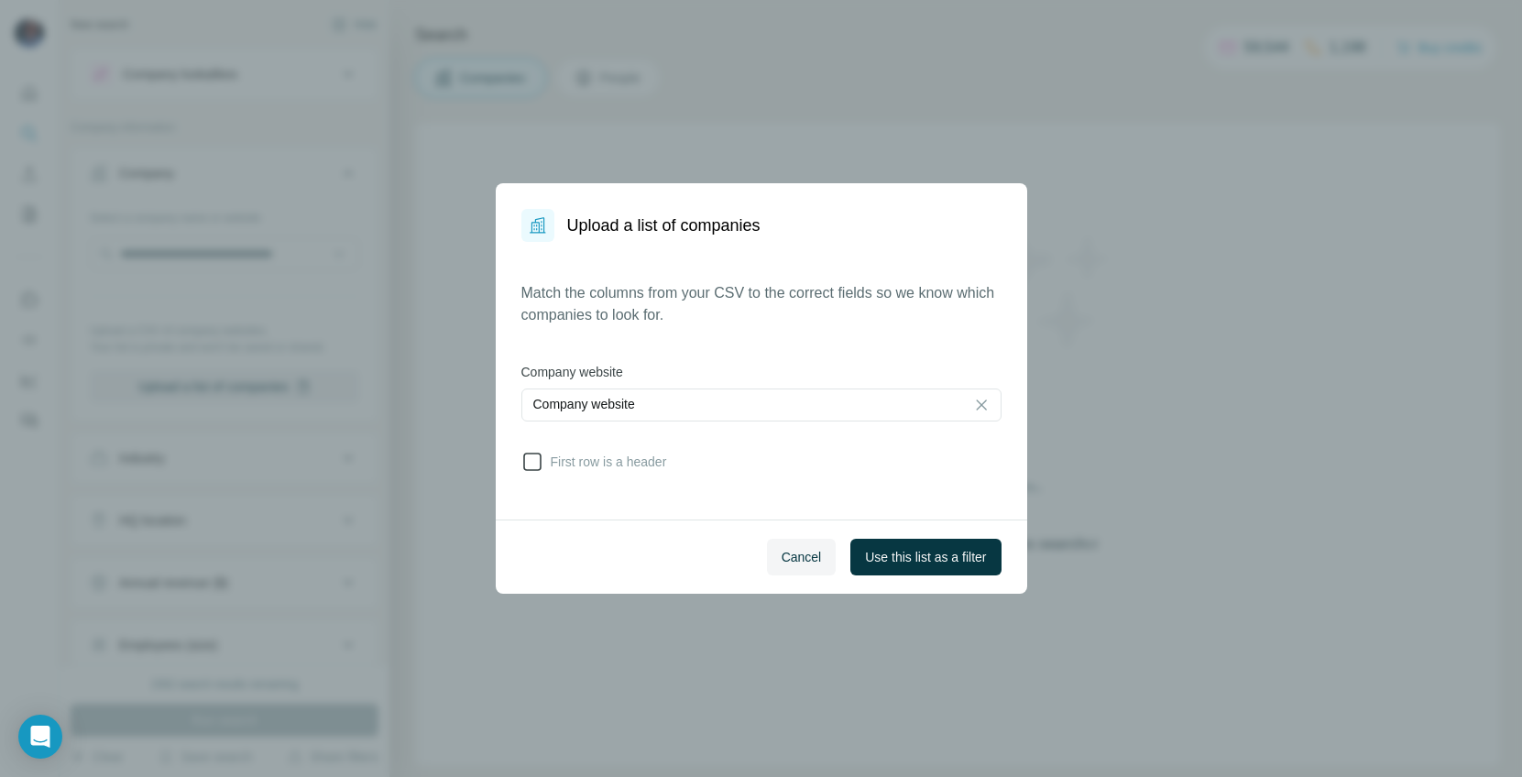
click at [638, 461] on span "First row is a header" at bounding box center [605, 462] width 124 height 18
click at [968, 563] on span "Use this list as a filter" at bounding box center [925, 557] width 121 height 18
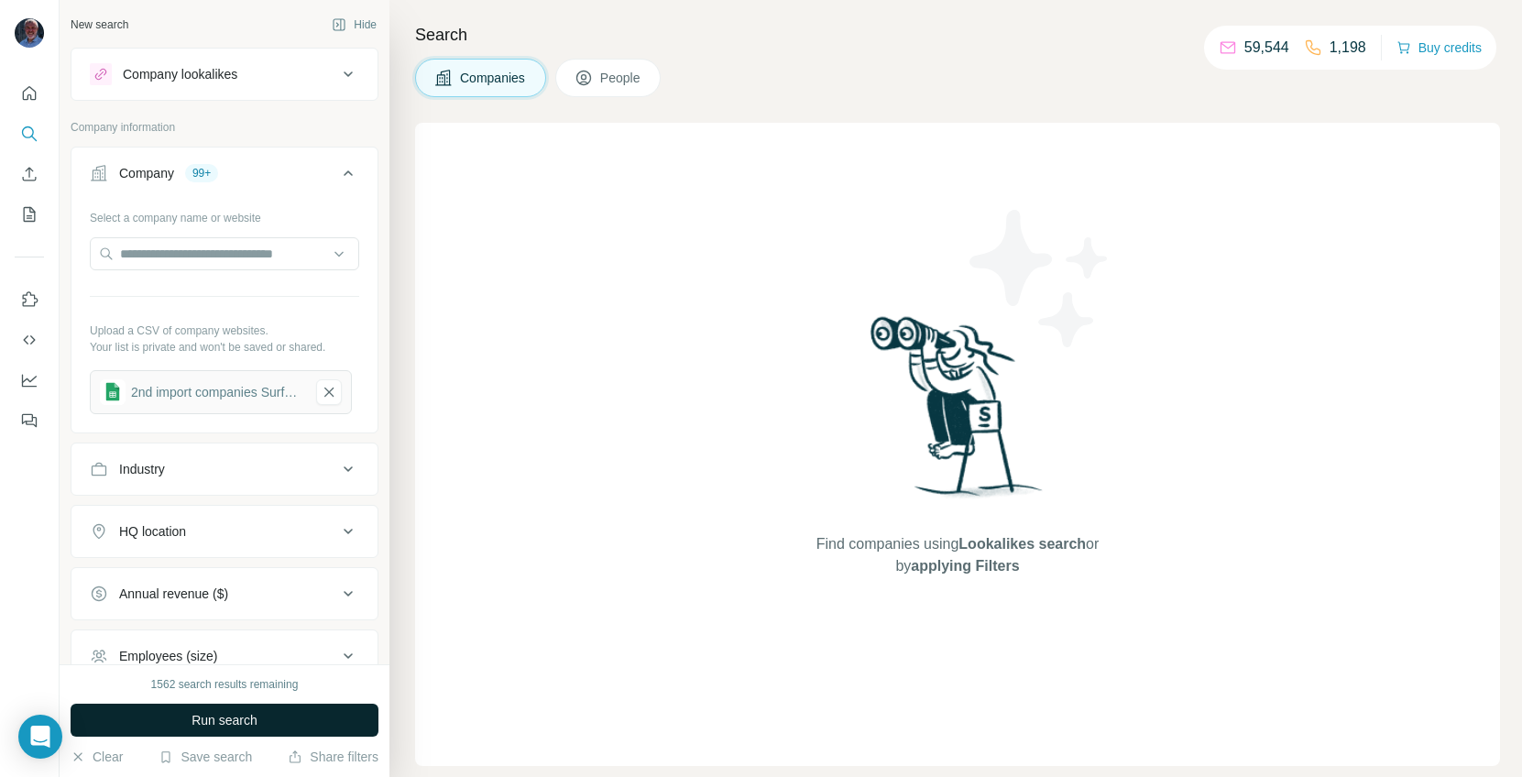
click at [297, 669] on button "Run search" at bounding box center [225, 720] width 308 height 33
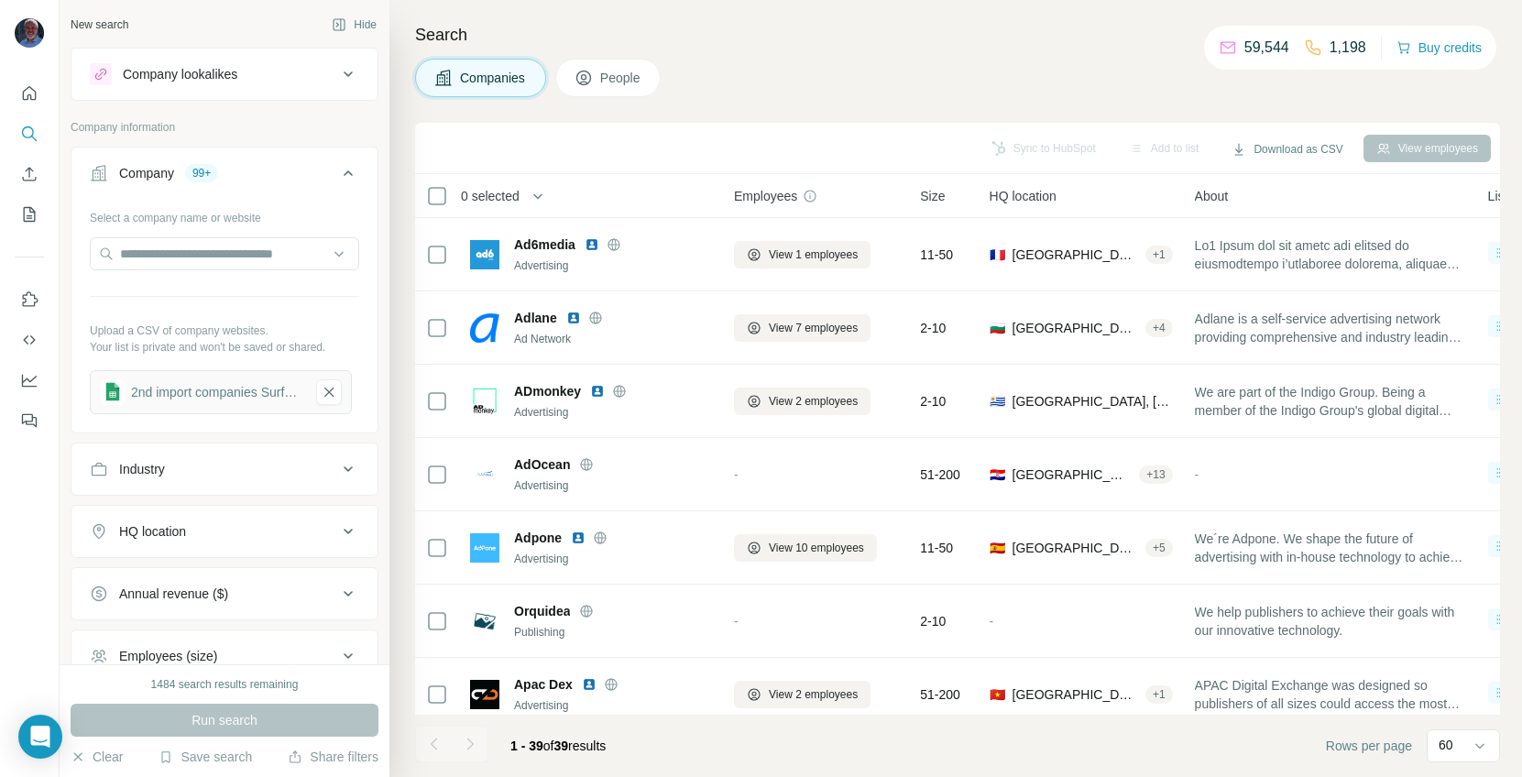
click at [632, 70] on span "People" at bounding box center [621, 78] width 42 height 18
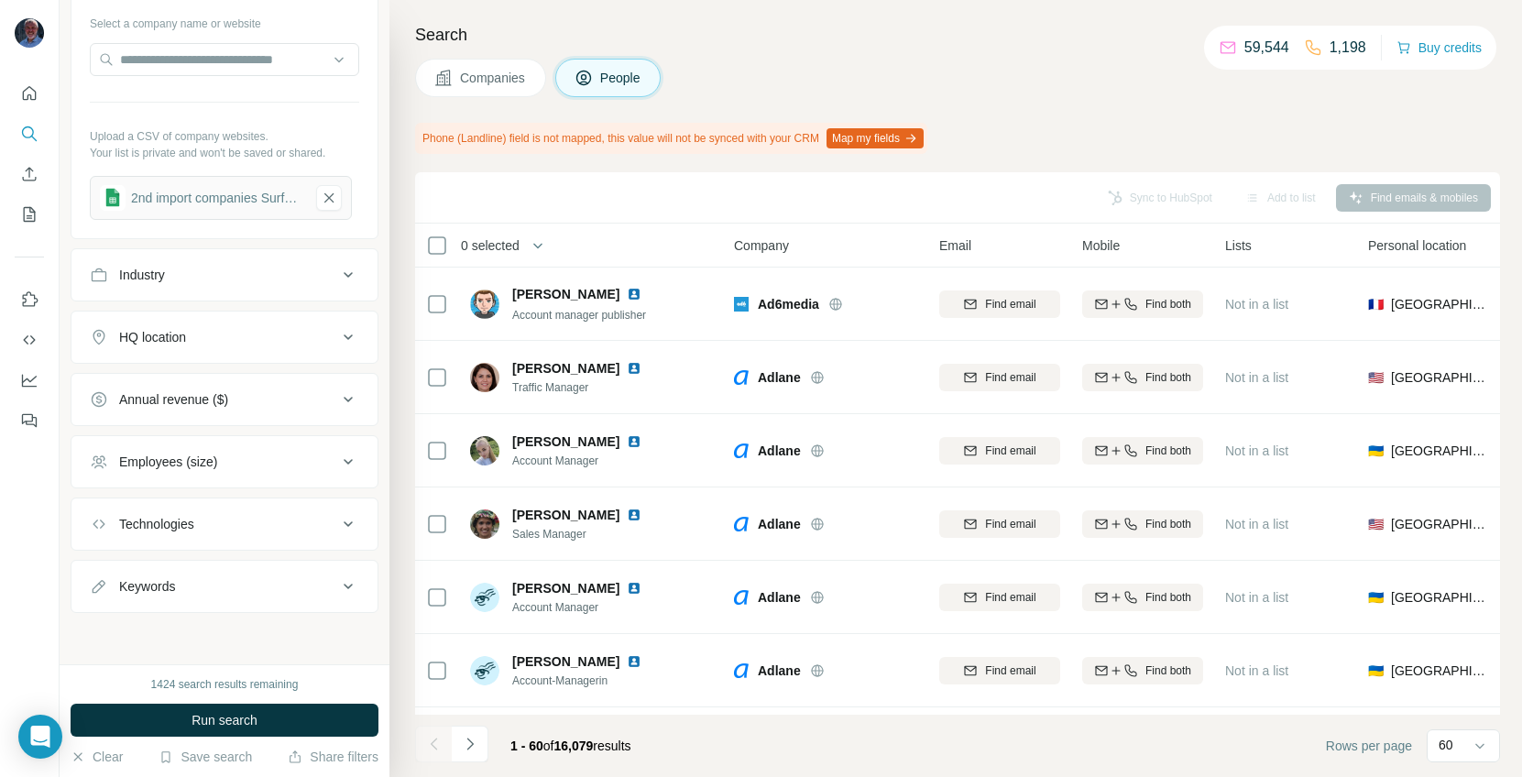
click at [323, 399] on div "Annual revenue ($)" at bounding box center [213, 399] width 247 height 18
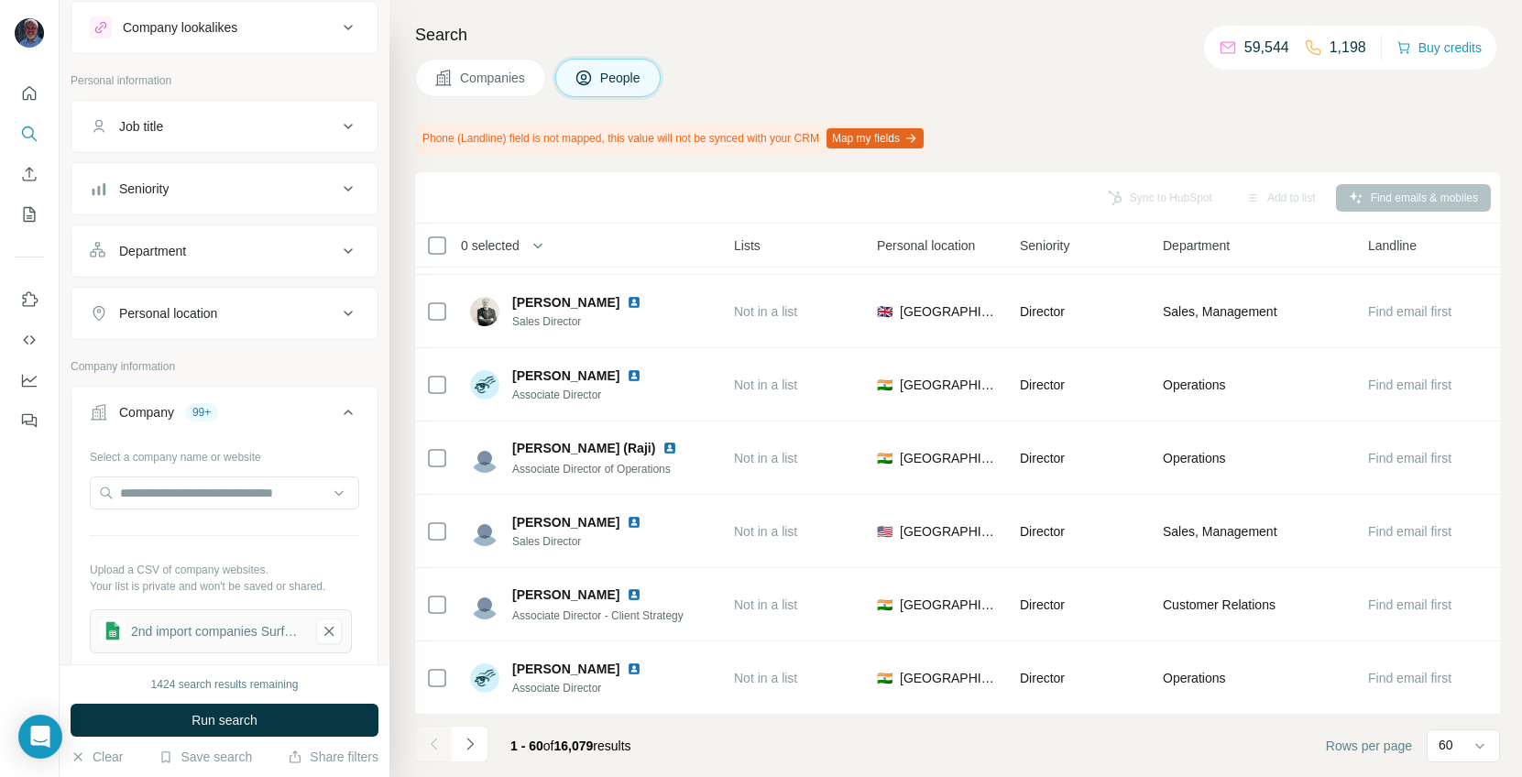
scroll to position [45, 0]
click at [194, 107] on button "Job title" at bounding box center [224, 128] width 306 height 44
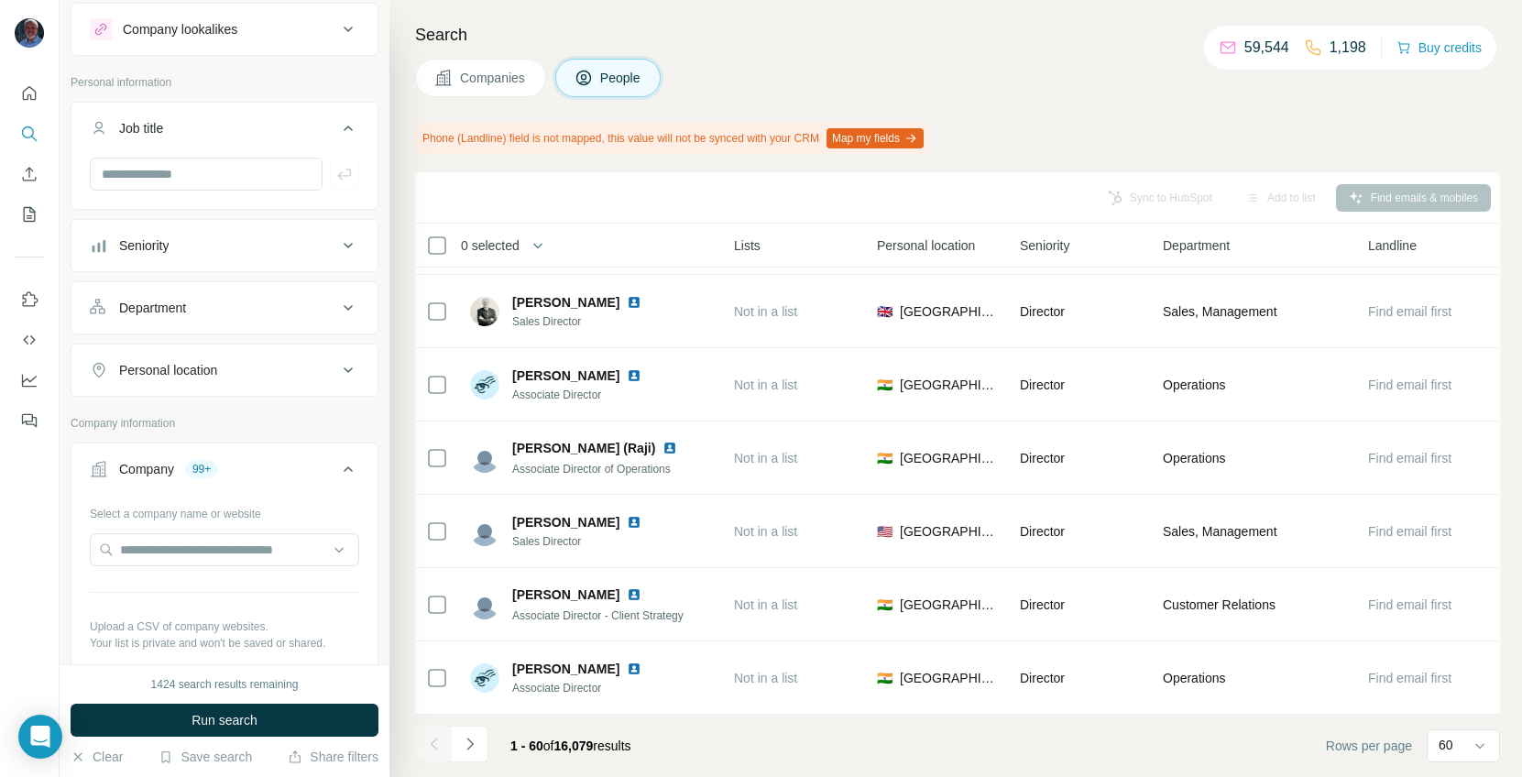
click at [156, 248] on div "Seniority" at bounding box center [143, 245] width 49 height 18
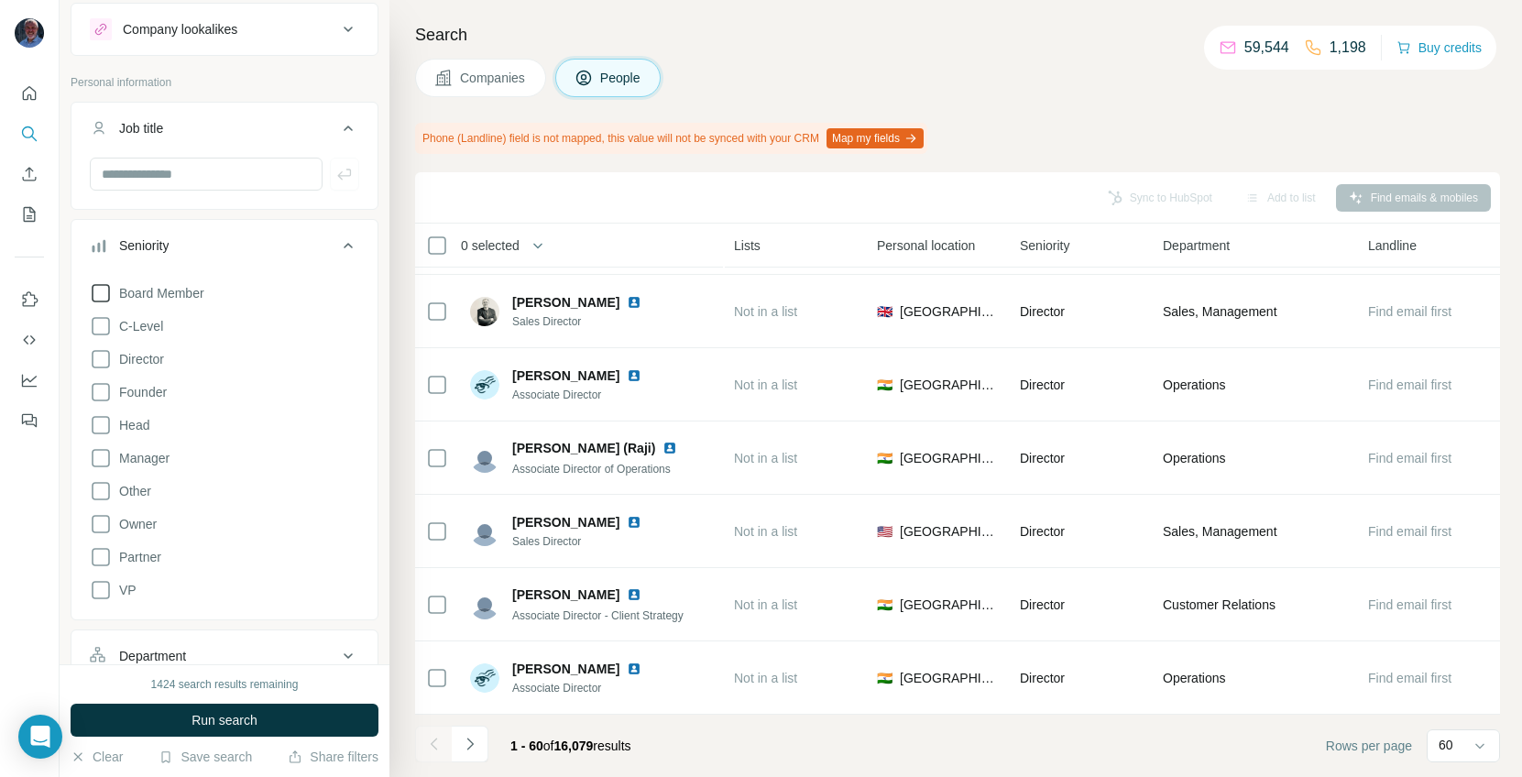
click at [106, 290] on icon at bounding box center [101, 293] width 22 height 22
click at [103, 328] on icon at bounding box center [101, 326] width 22 height 22
click at [103, 367] on icon at bounding box center [101, 359] width 22 height 22
click at [101, 391] on icon at bounding box center [101, 392] width 22 height 22
click at [100, 422] on icon at bounding box center [101, 425] width 22 height 22
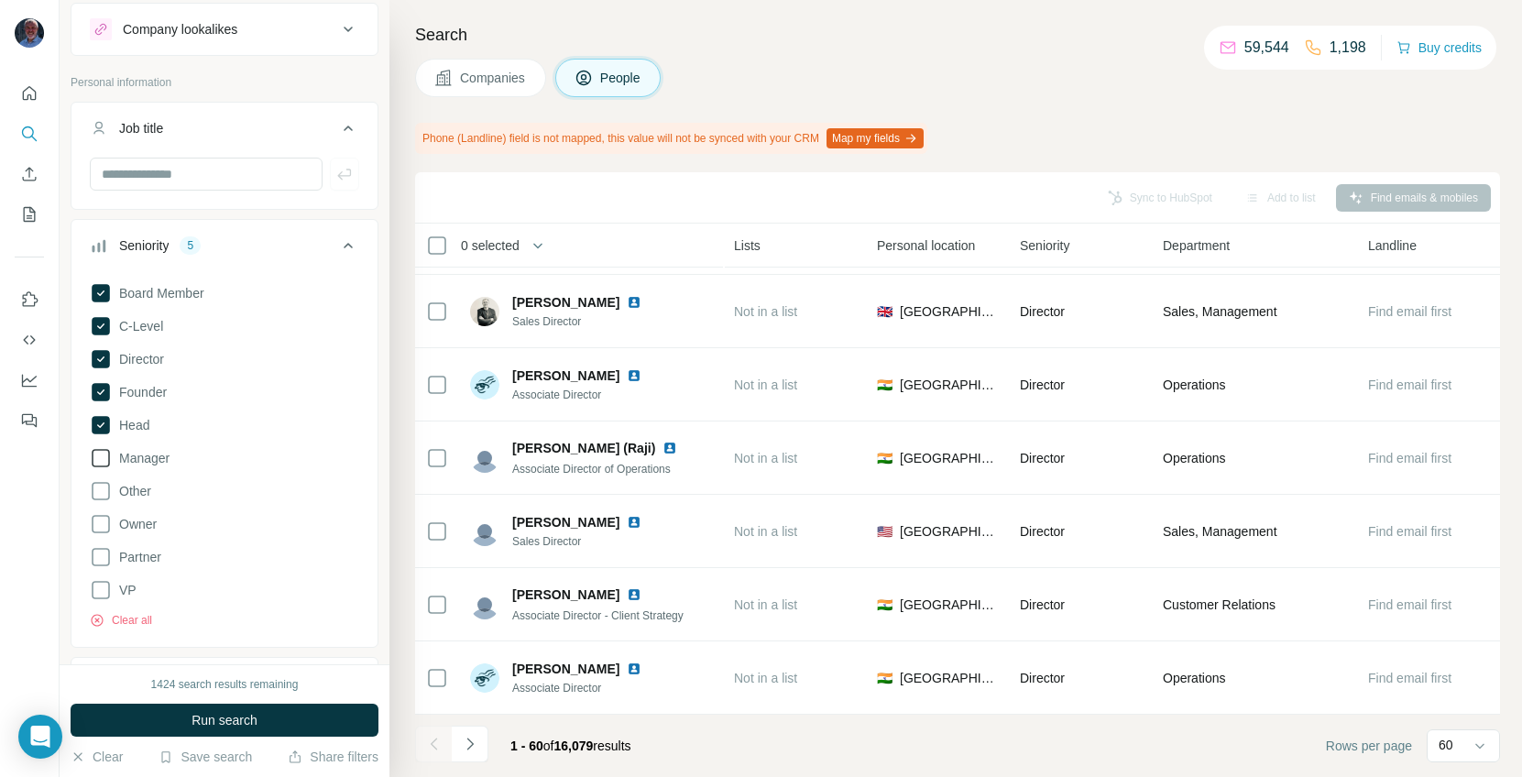
click at [100, 449] on icon at bounding box center [101, 458] width 18 height 18
click at [101, 522] on icon at bounding box center [101, 524] width 22 height 22
click at [101, 555] on icon at bounding box center [101, 557] width 22 height 22
click at [97, 600] on icon at bounding box center [101, 590] width 22 height 22
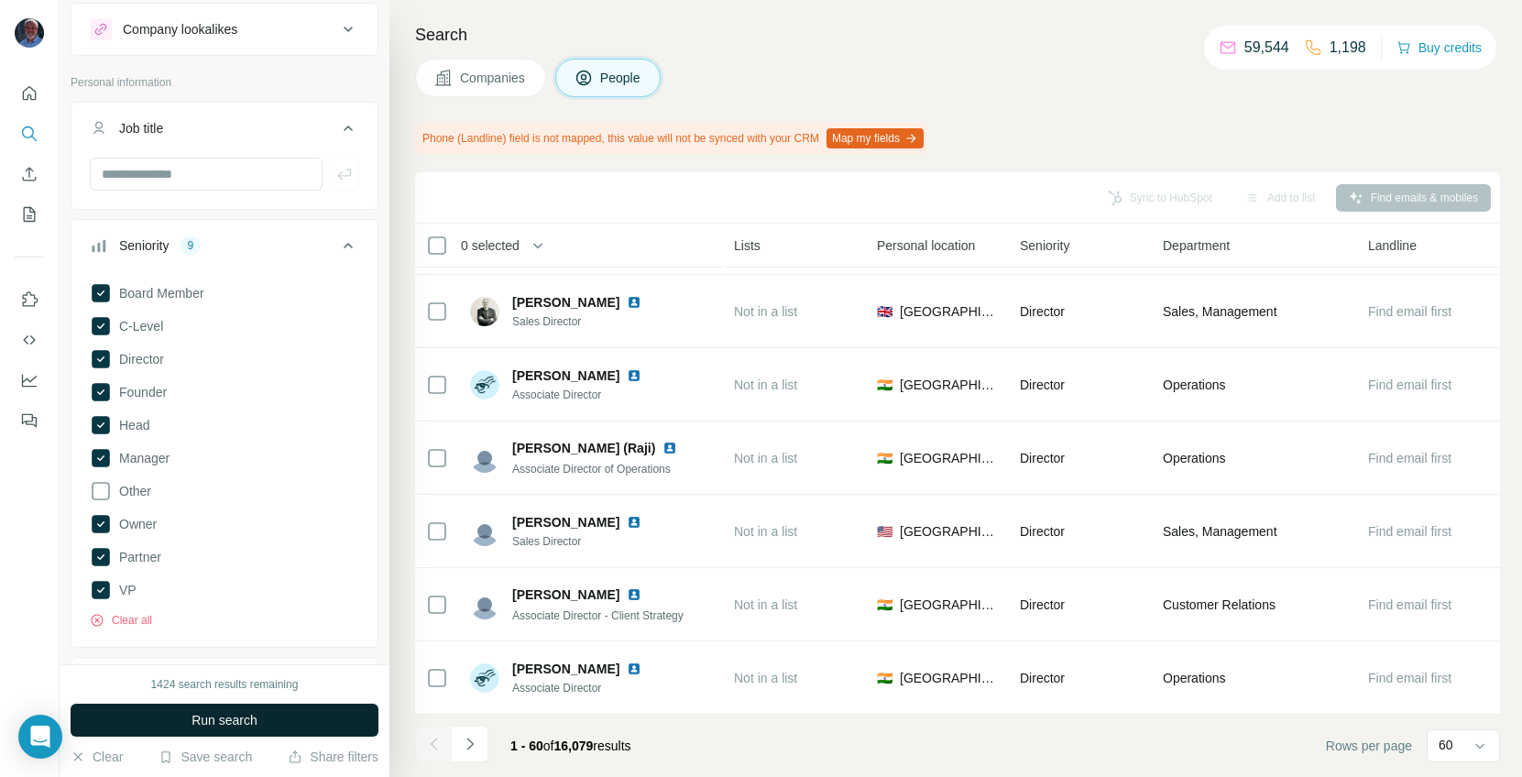
click at [192, 669] on span "Run search" at bounding box center [225, 720] width 66 height 18
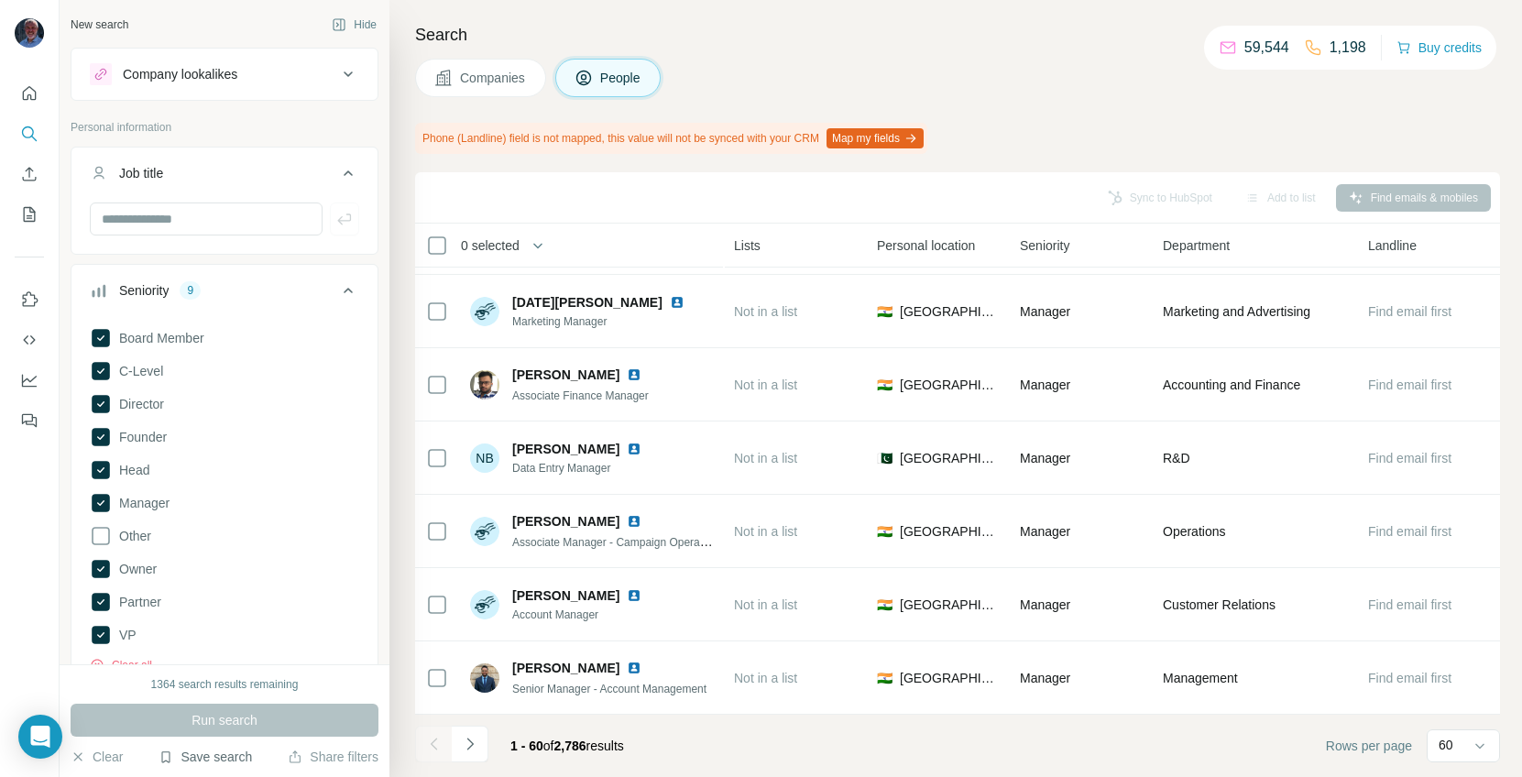
click at [235, 669] on button "Save search" at bounding box center [205, 757] width 93 height 18
click at [383, 244] on div "New search Hide Company lookalikes Personal information Job title Seniority 9 B…" at bounding box center [225, 332] width 330 height 664
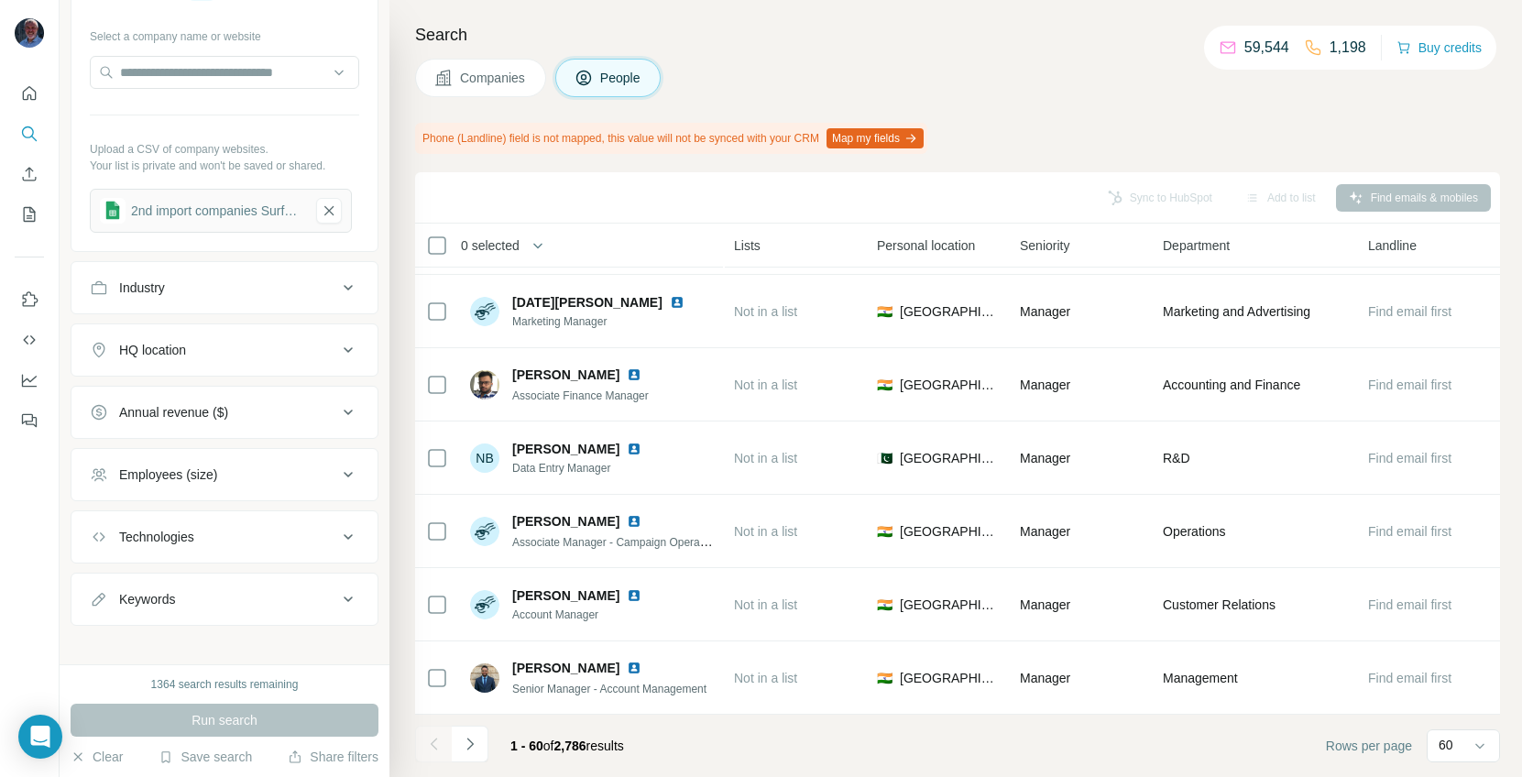
scroll to position [901, 0]
click at [215, 669] on button "Save search" at bounding box center [205, 757] width 93 height 18
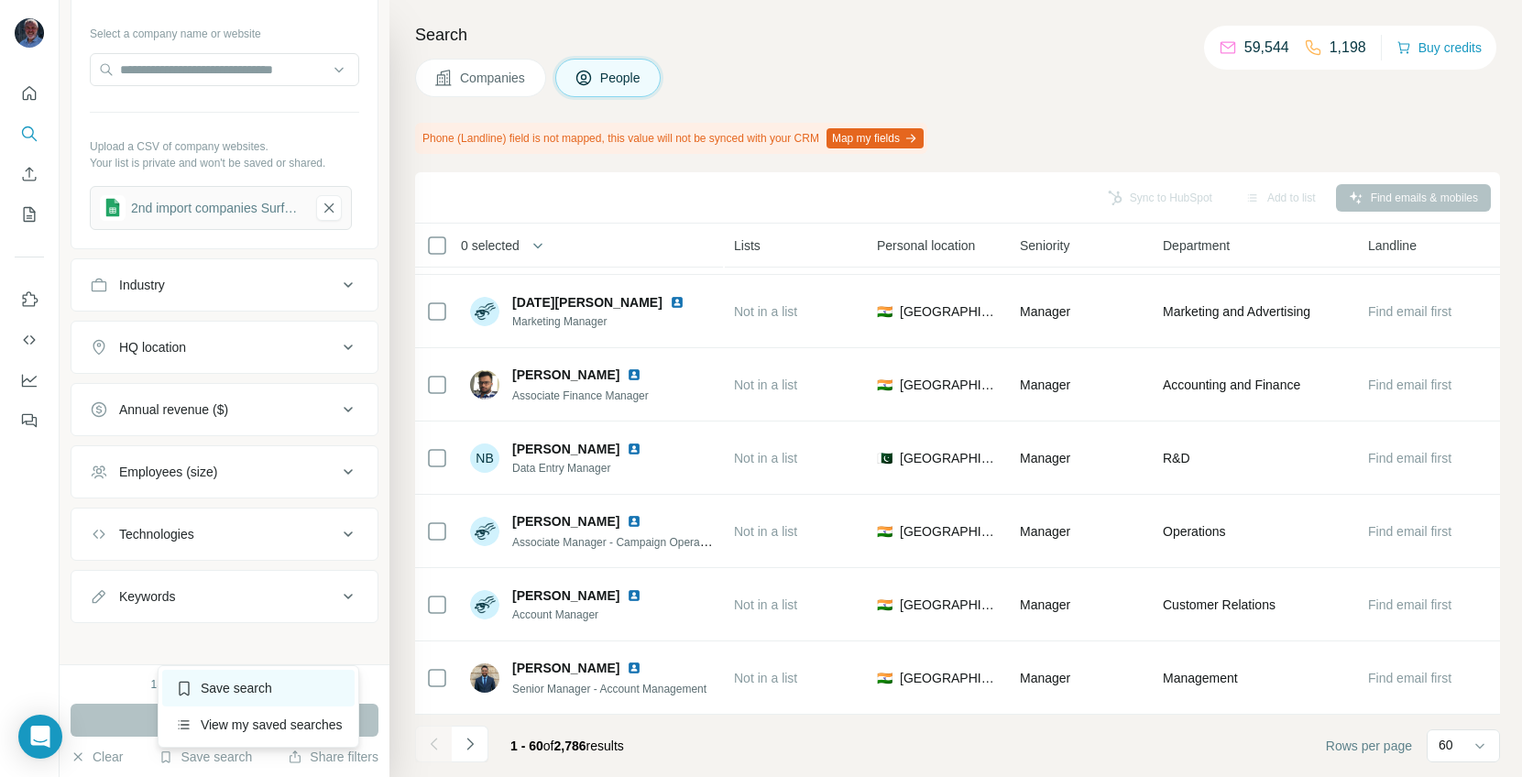
click at [220, 669] on div "Save search" at bounding box center [258, 688] width 193 height 37
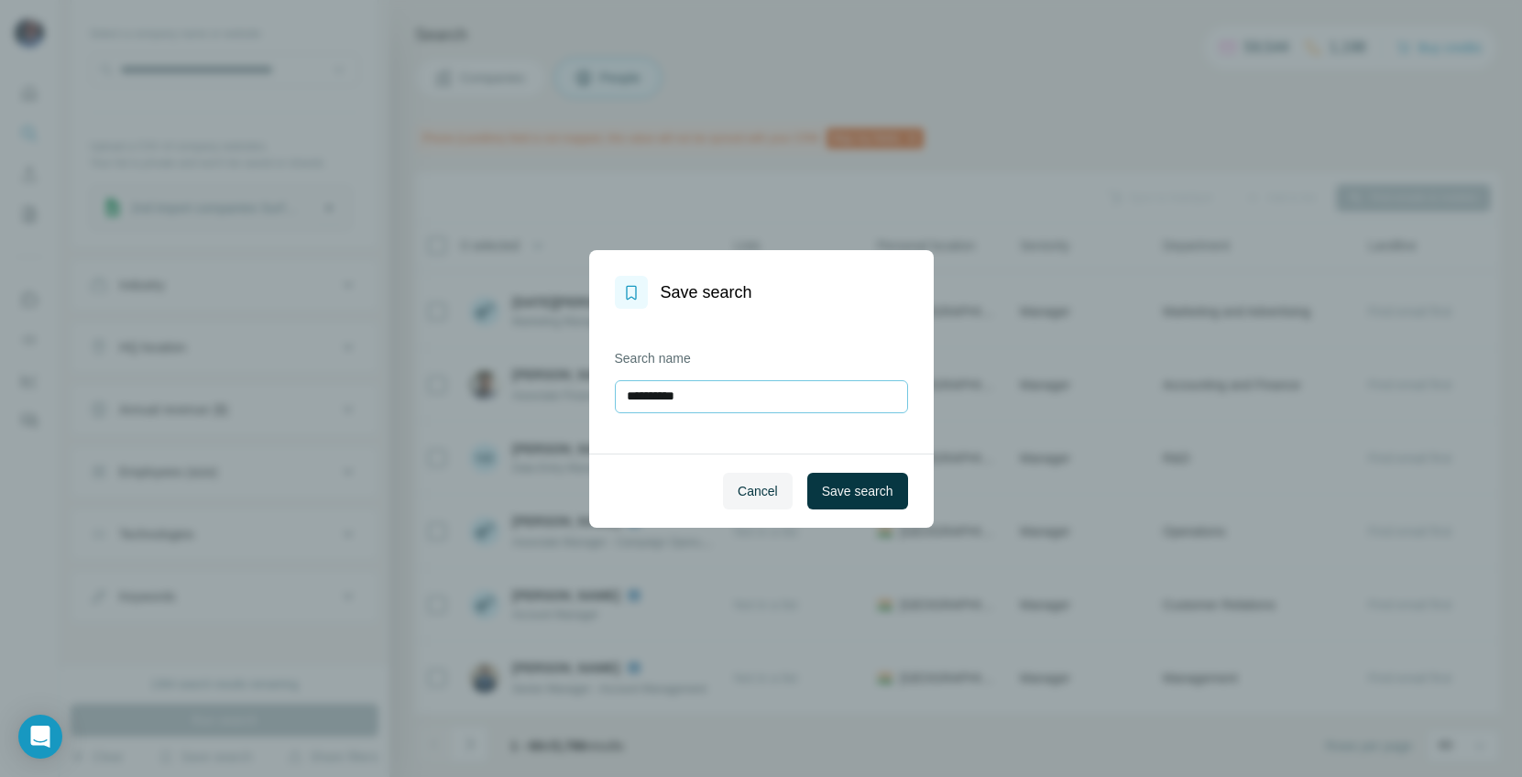
click at [665, 397] on input "**********" at bounding box center [761, 396] width 293 height 33
type input "*"
type input "**********"
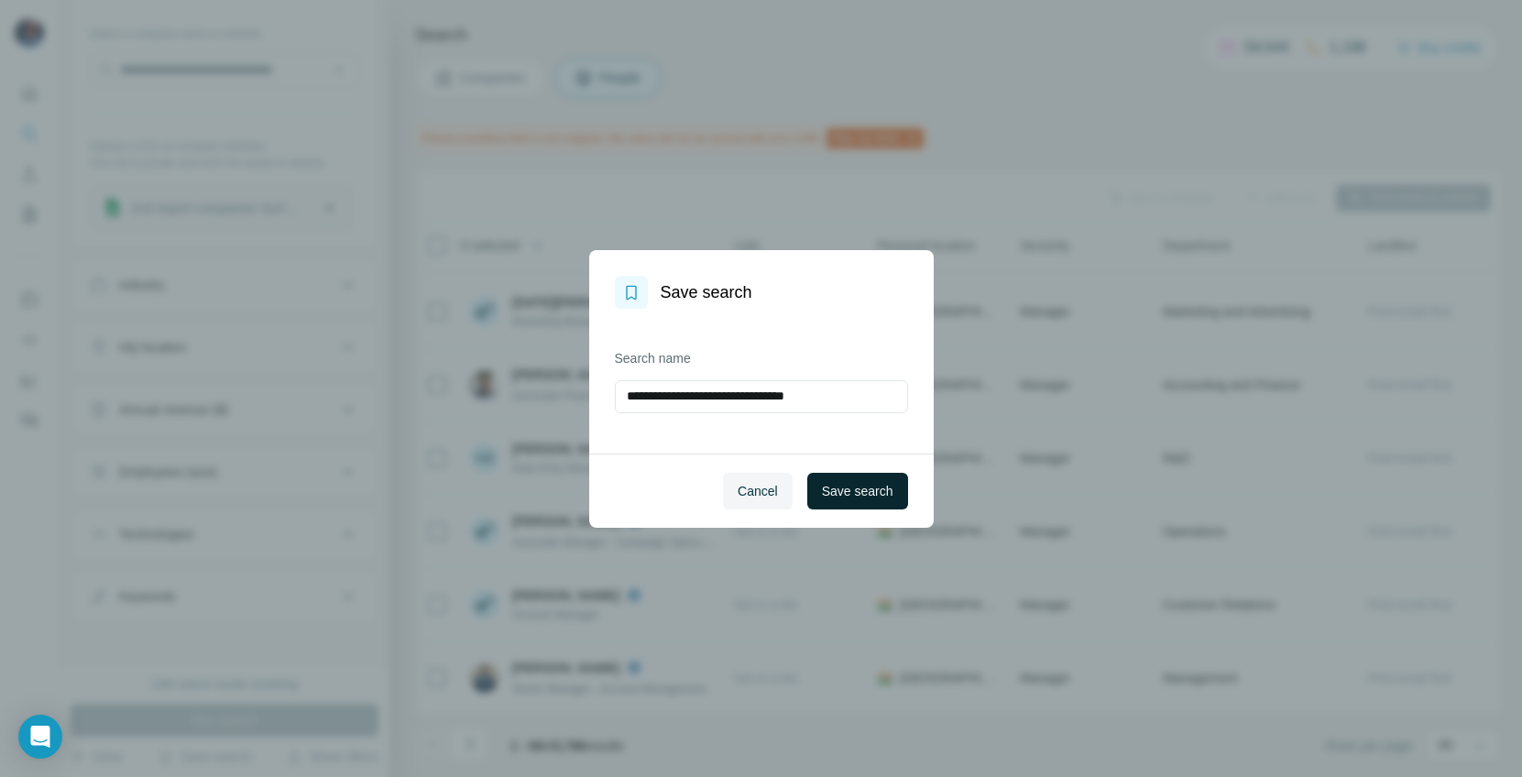
click at [843, 484] on span "Save search" at bounding box center [857, 491] width 71 height 18
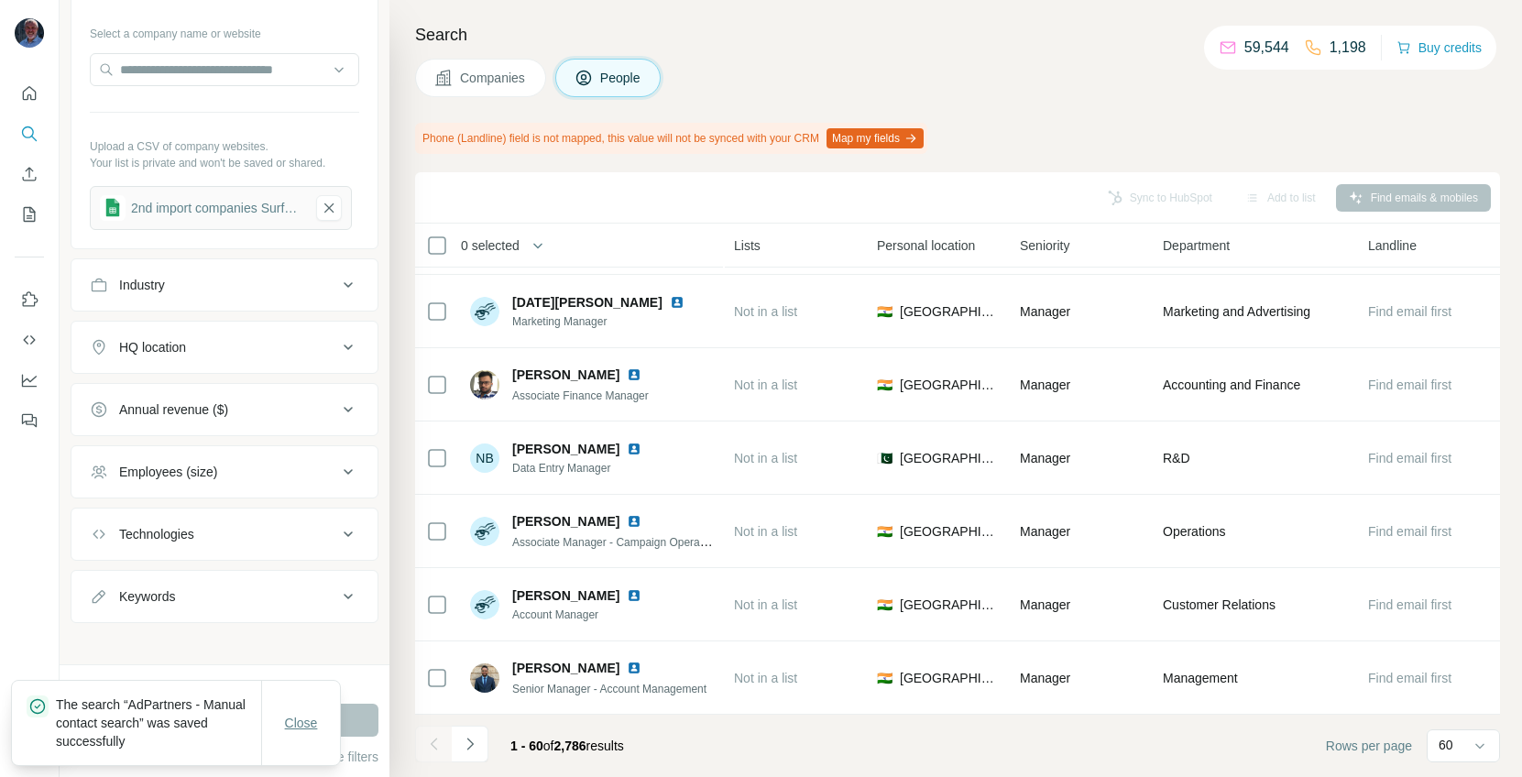
click at [298, 669] on span "Close" at bounding box center [301, 723] width 33 height 18
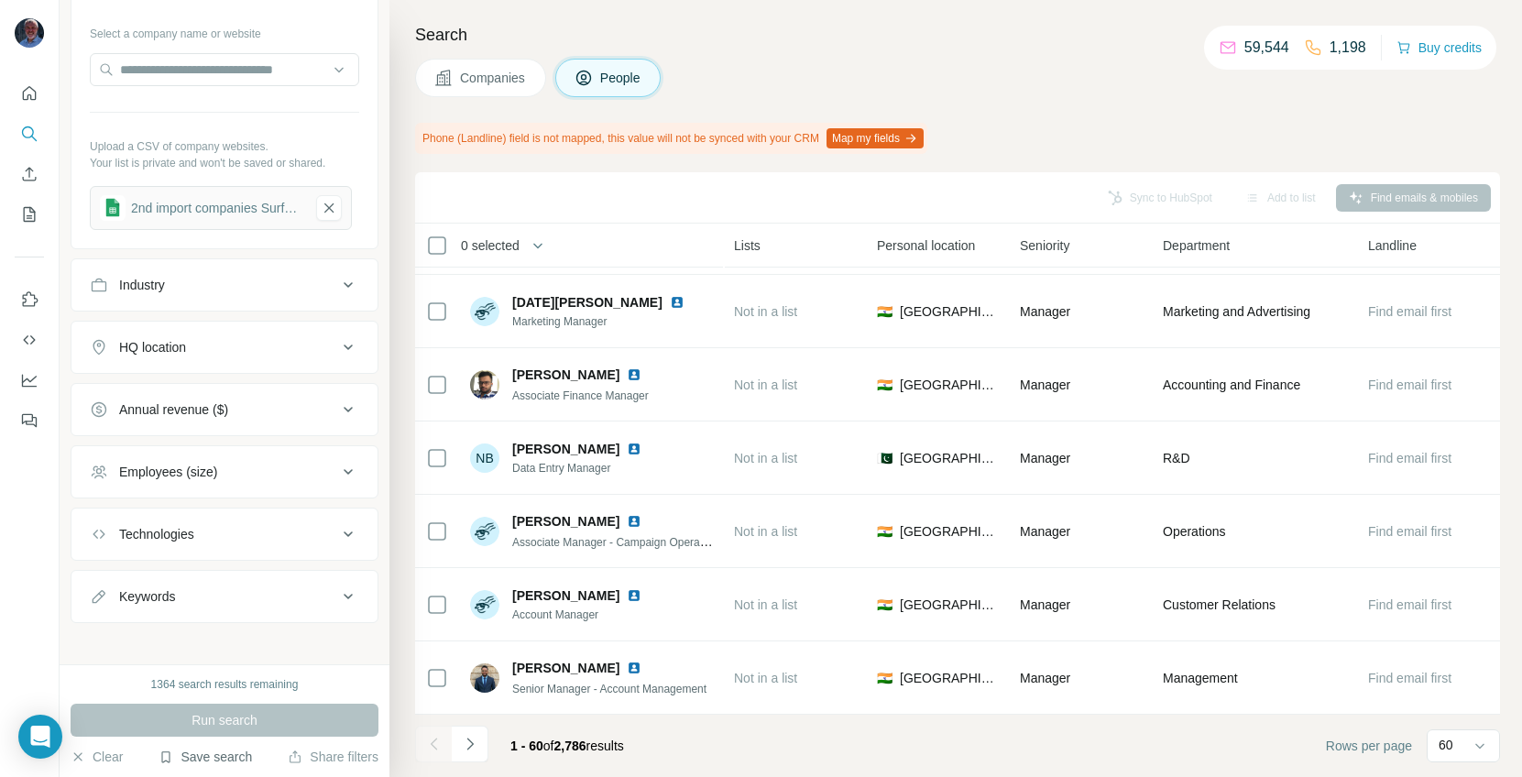
click at [205, 669] on button "Save search" at bounding box center [205, 757] width 93 height 18
click at [235, 669] on div "View my saved searches" at bounding box center [258, 724] width 193 height 37
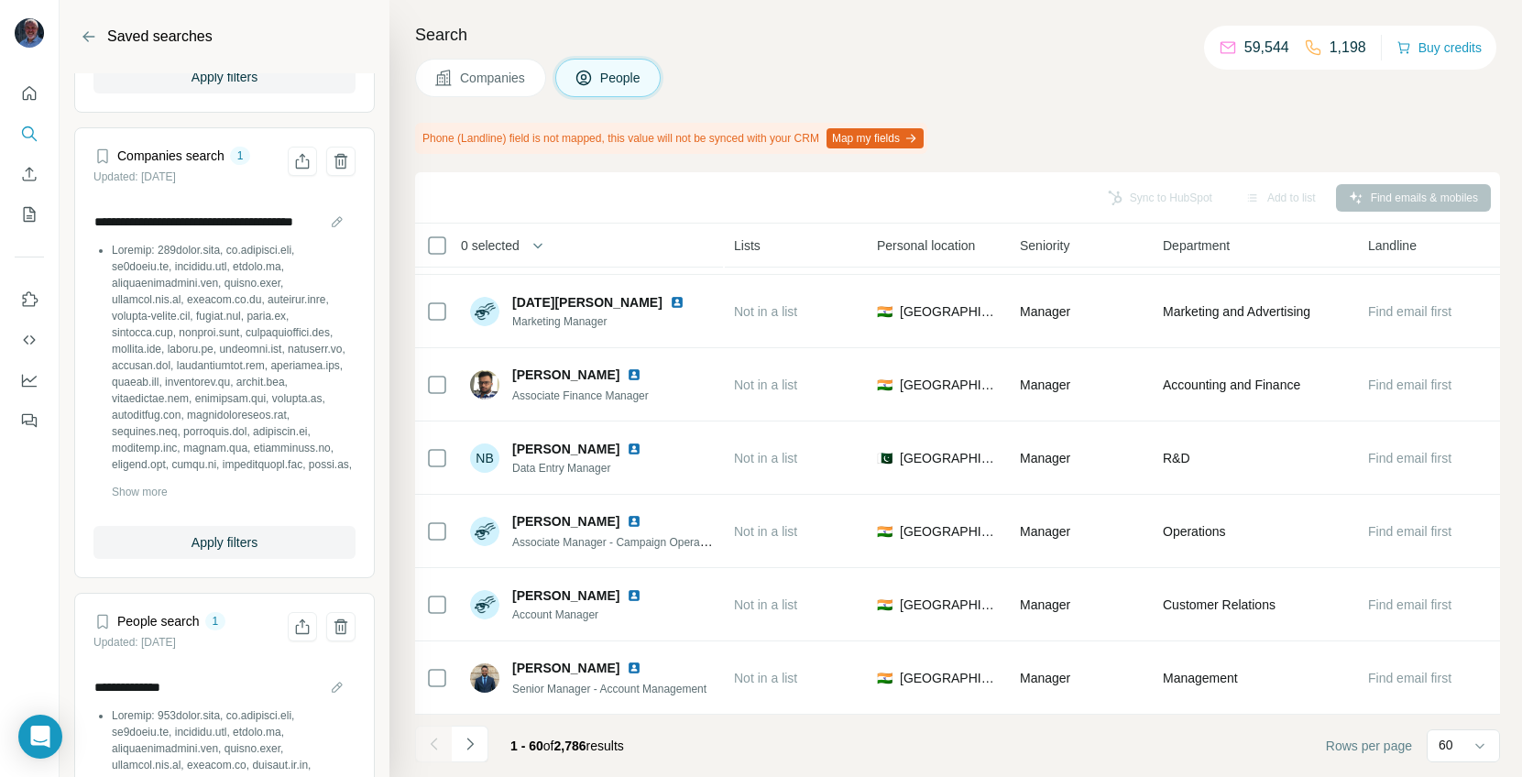
scroll to position [540, 0]
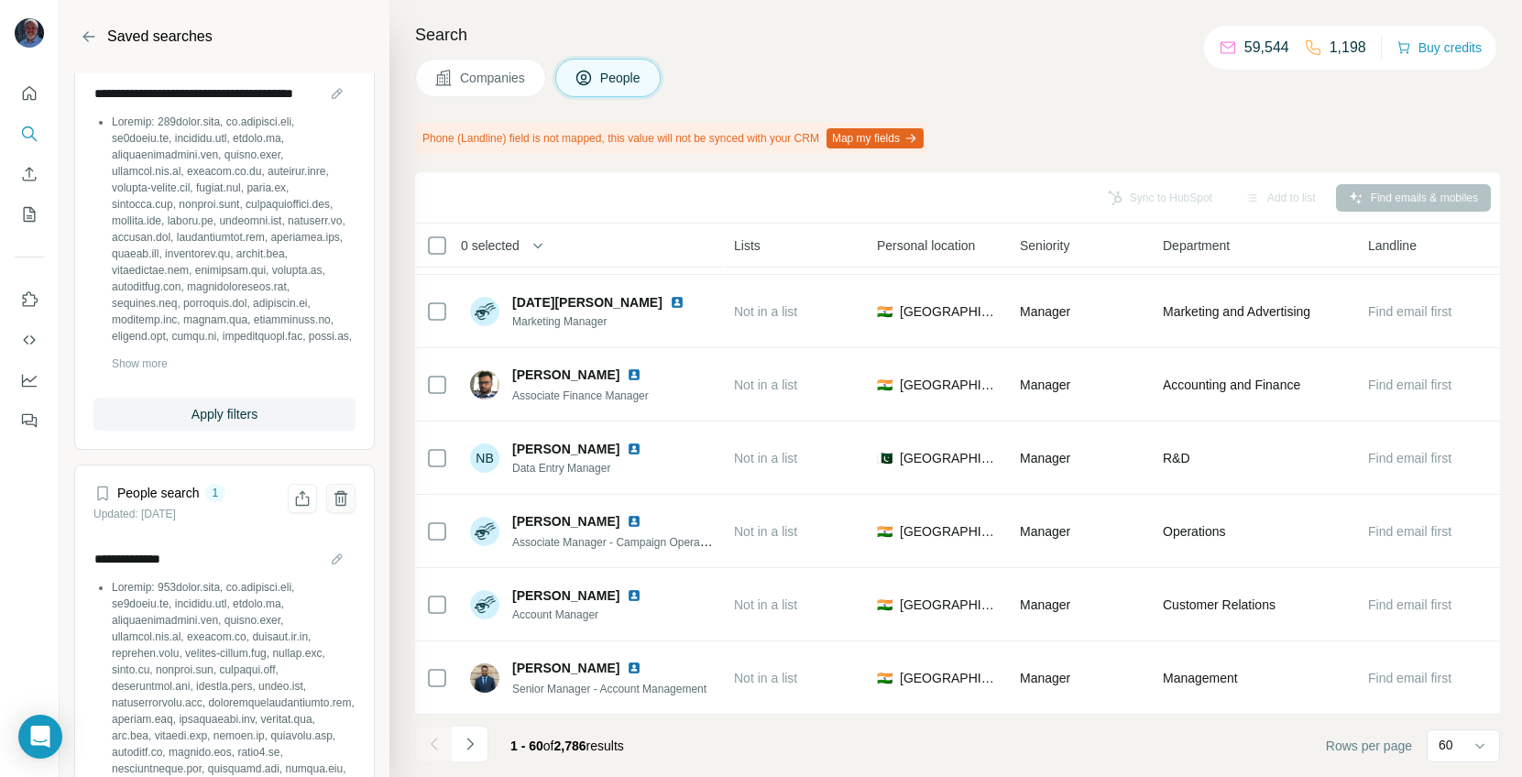
click at [334, 496] on icon "Delete saved search" at bounding box center [341, 498] width 18 height 18
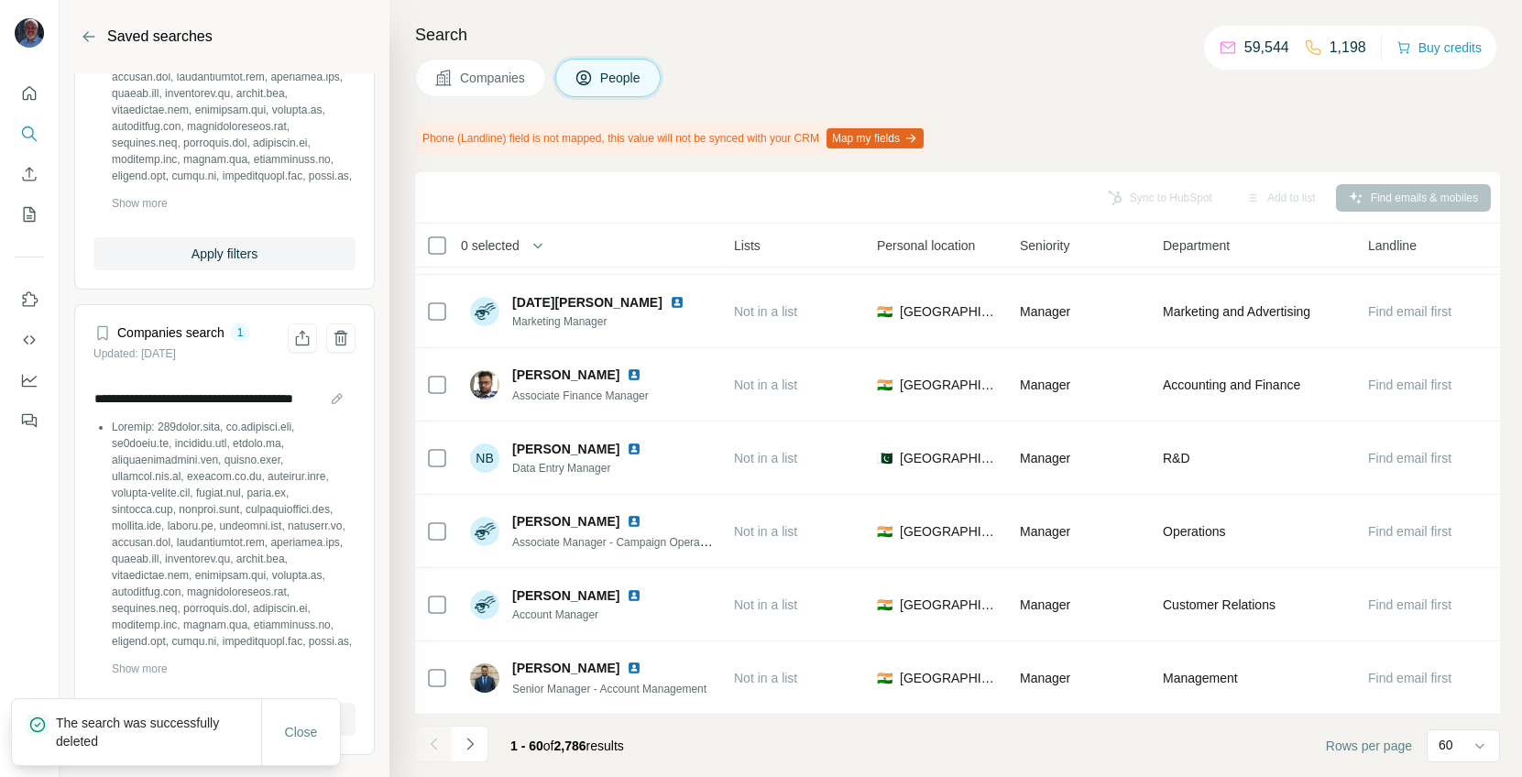
scroll to position [0, 0]
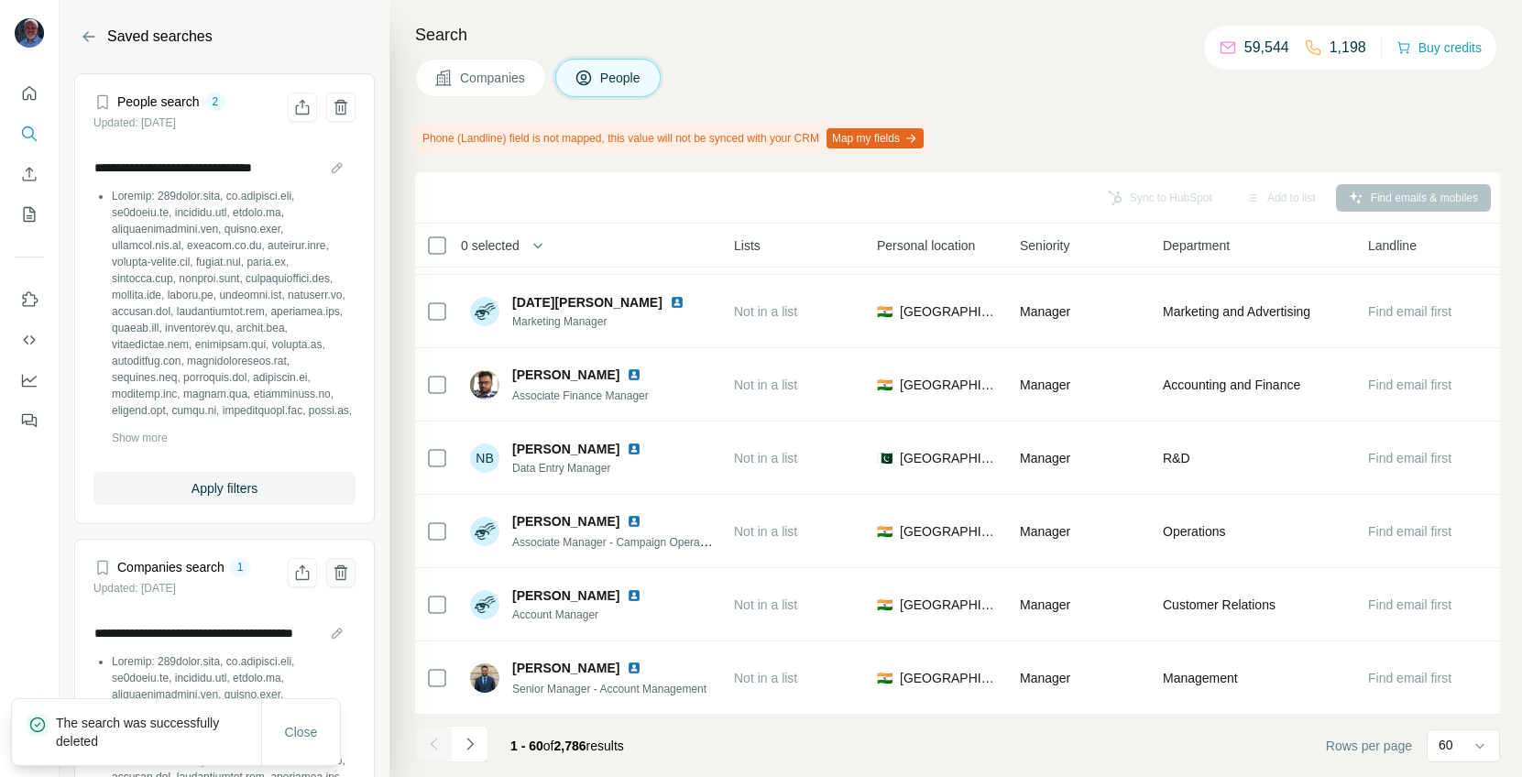
click at [346, 568] on icon "Delete saved search" at bounding box center [341, 573] width 18 height 18
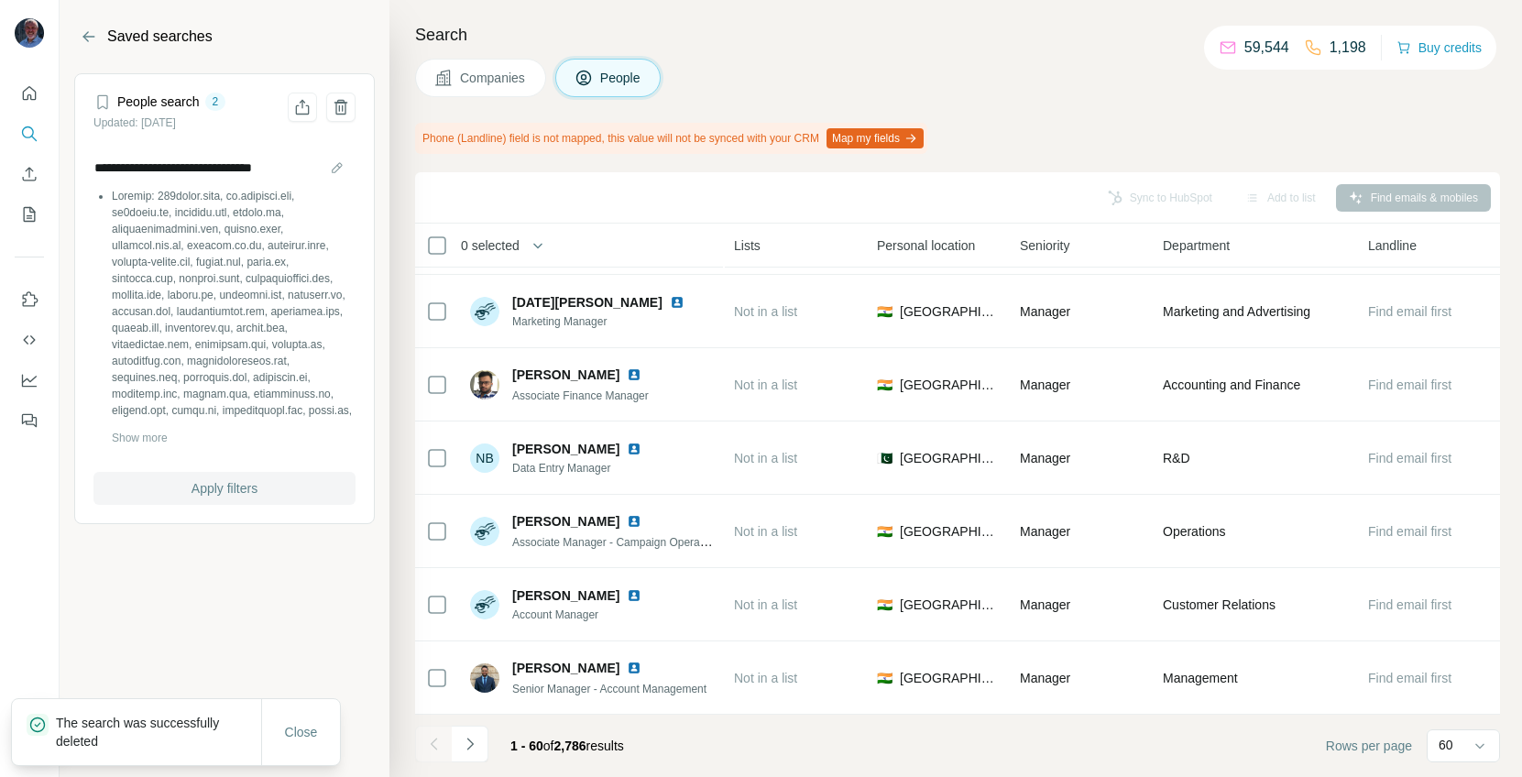
click at [203, 492] on span "Apply filters" at bounding box center [225, 488] width 66 height 18
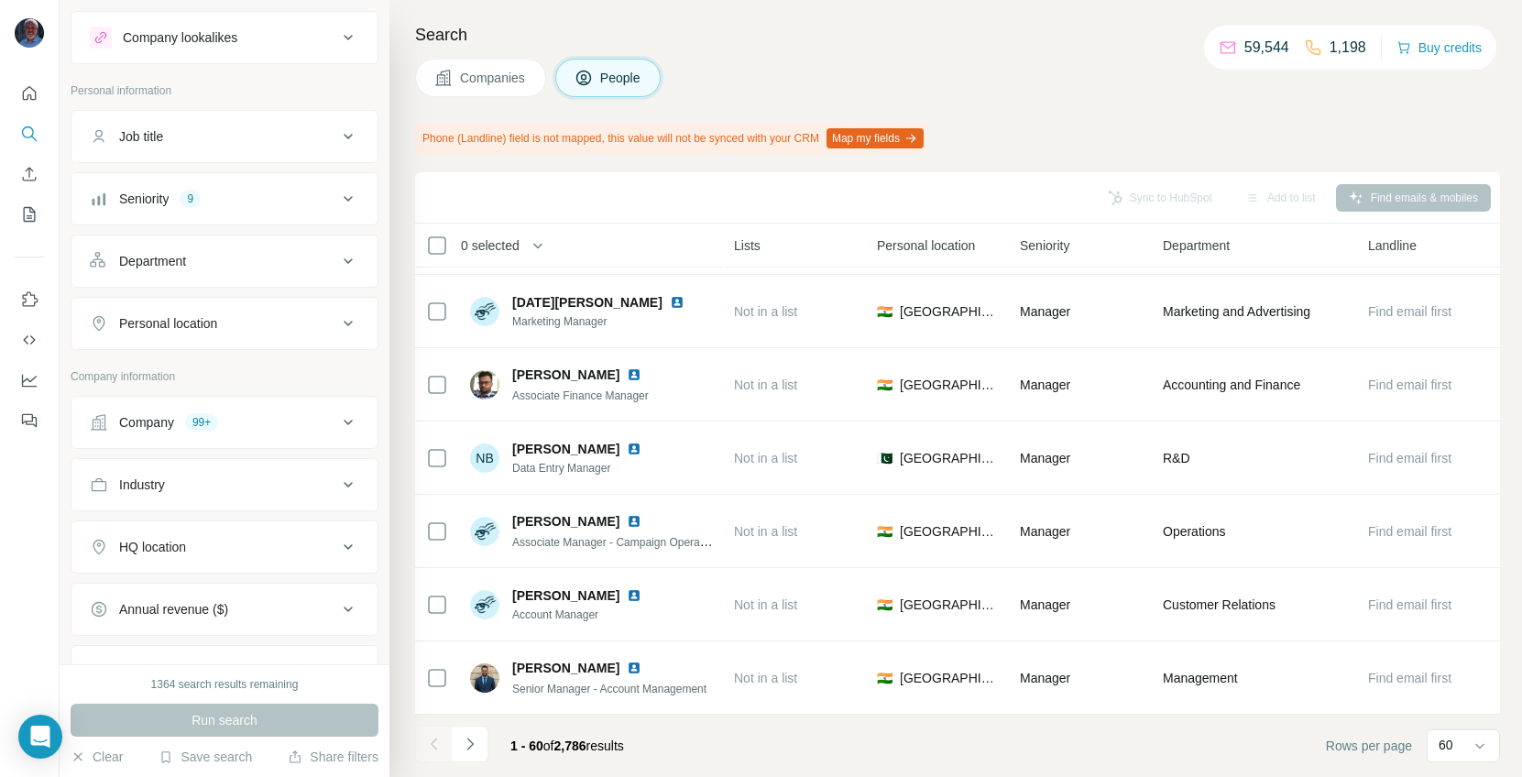
scroll to position [60, 0]
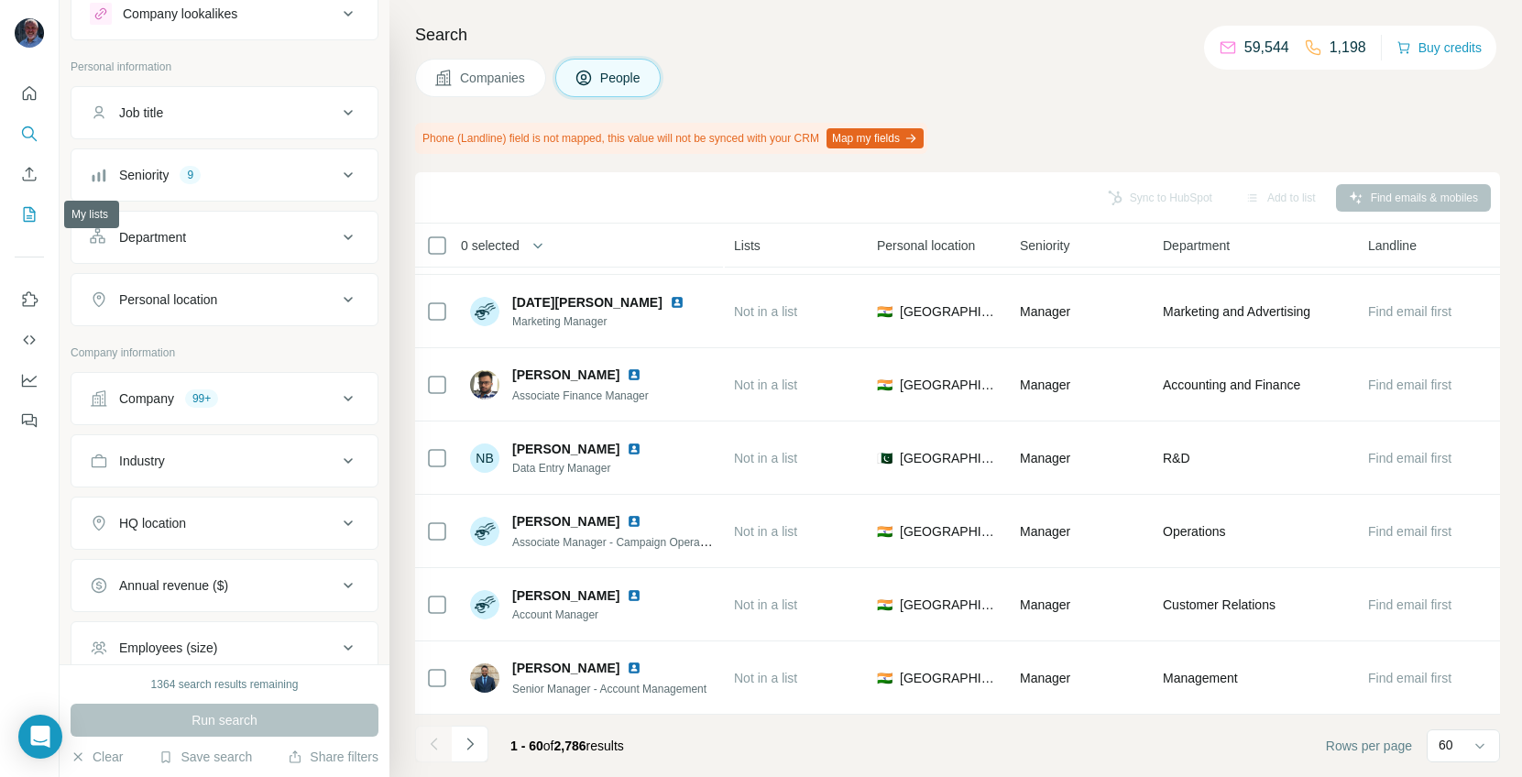
click at [26, 199] on button "My lists" at bounding box center [29, 214] width 29 height 33
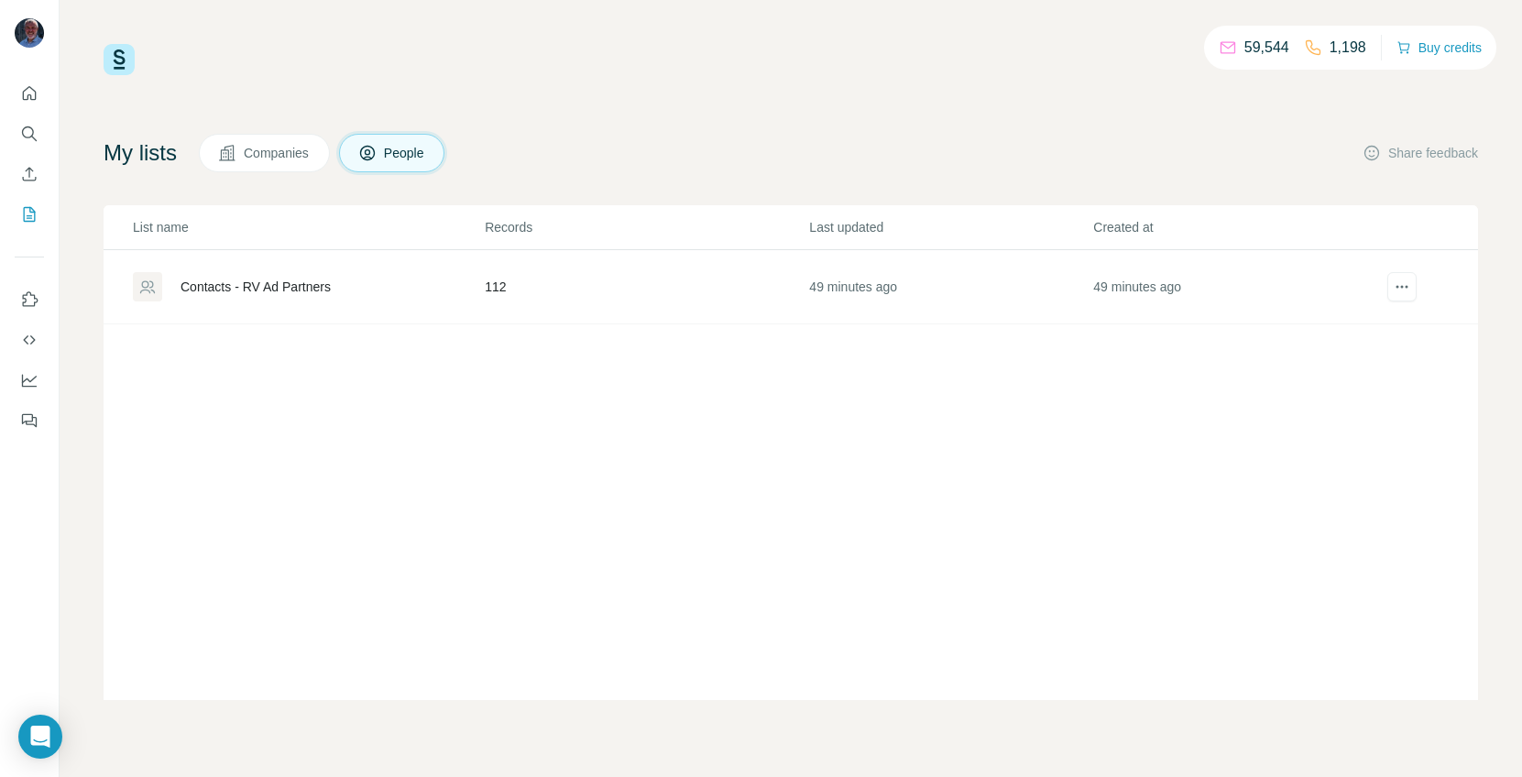
click at [309, 275] on div "Contacts - RV Ad Partners" at bounding box center [308, 286] width 350 height 29
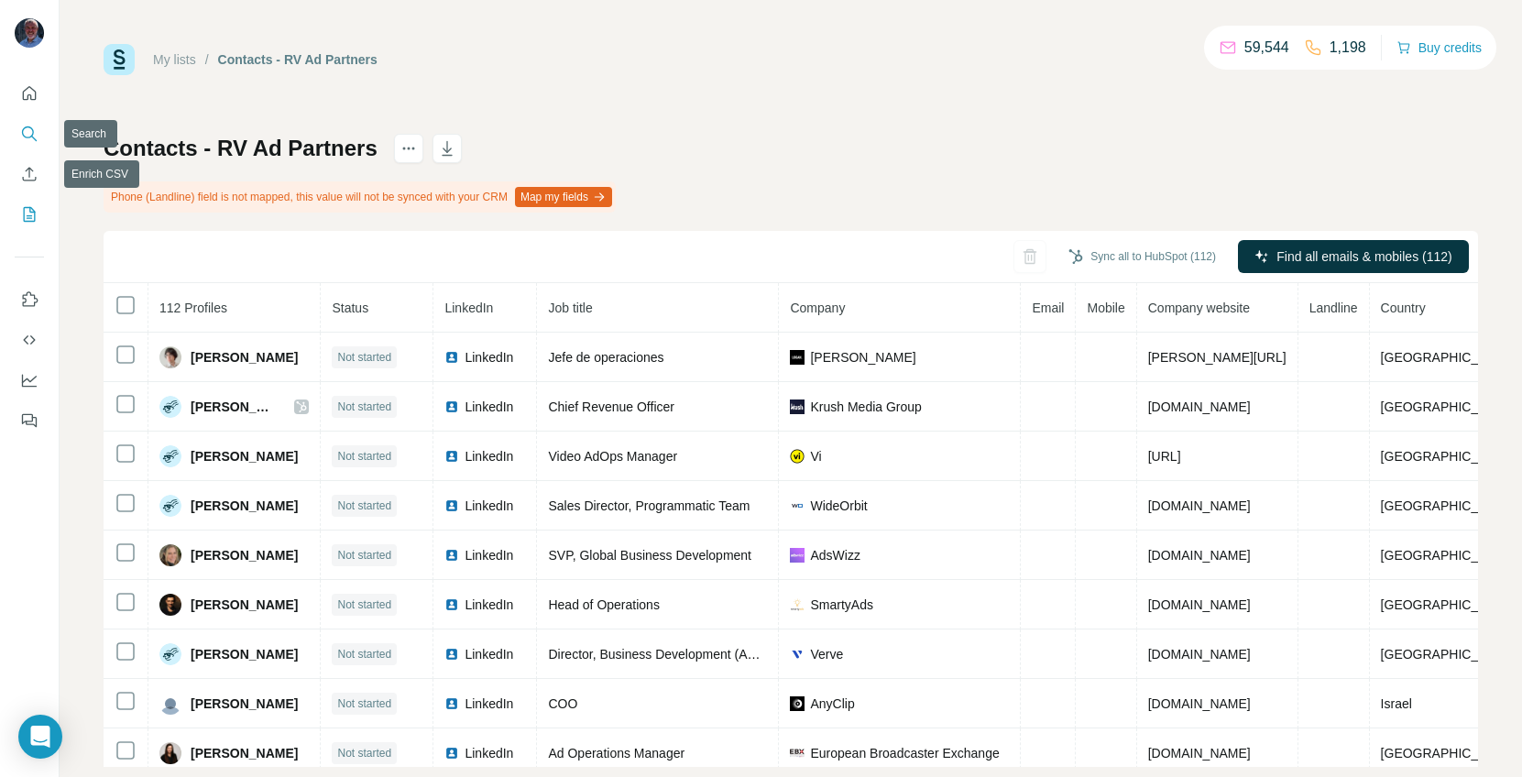
click at [32, 137] on icon "Search" at bounding box center [33, 138] width 5 height 5
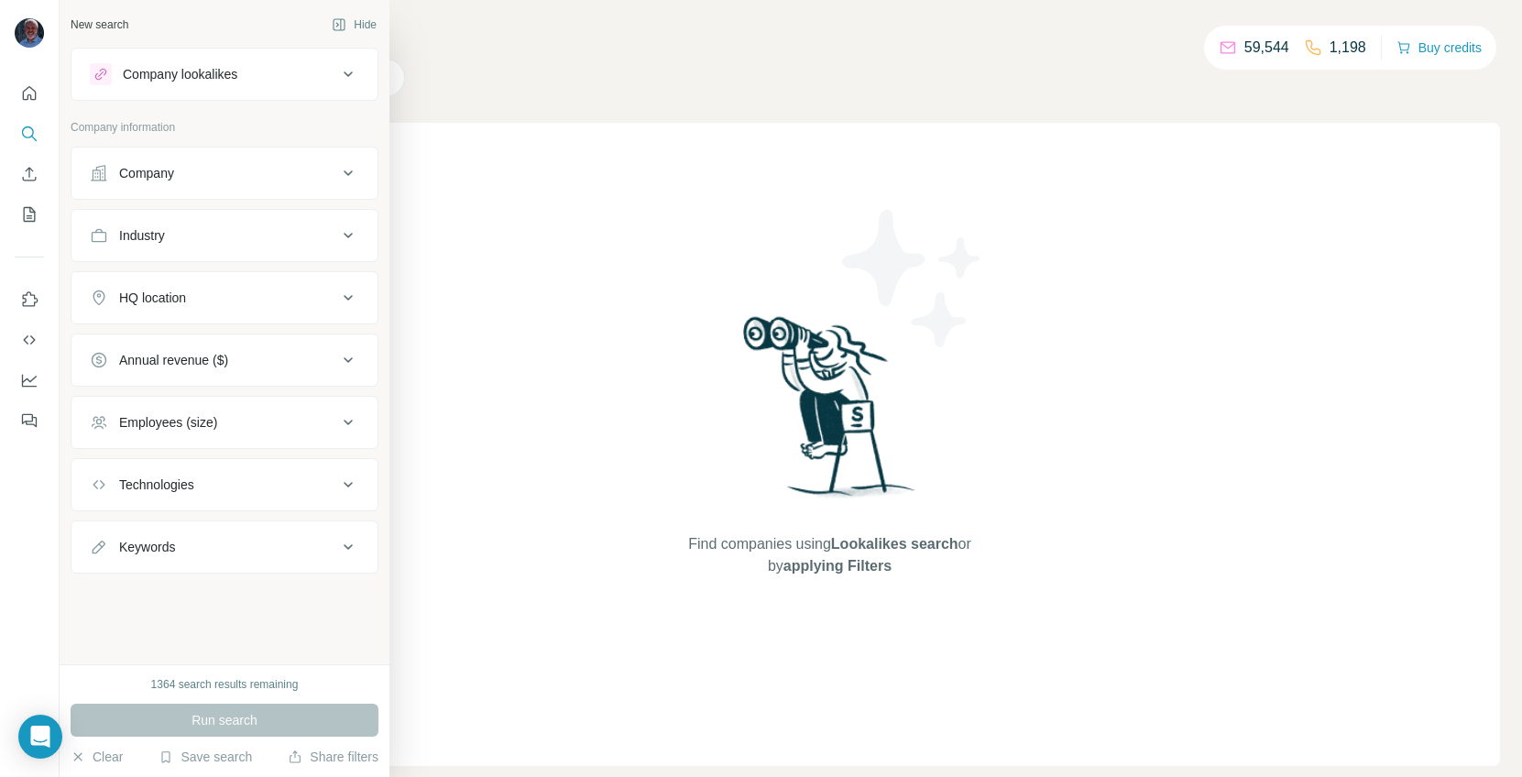
click at [114, 180] on div "Company" at bounding box center [213, 173] width 247 height 18
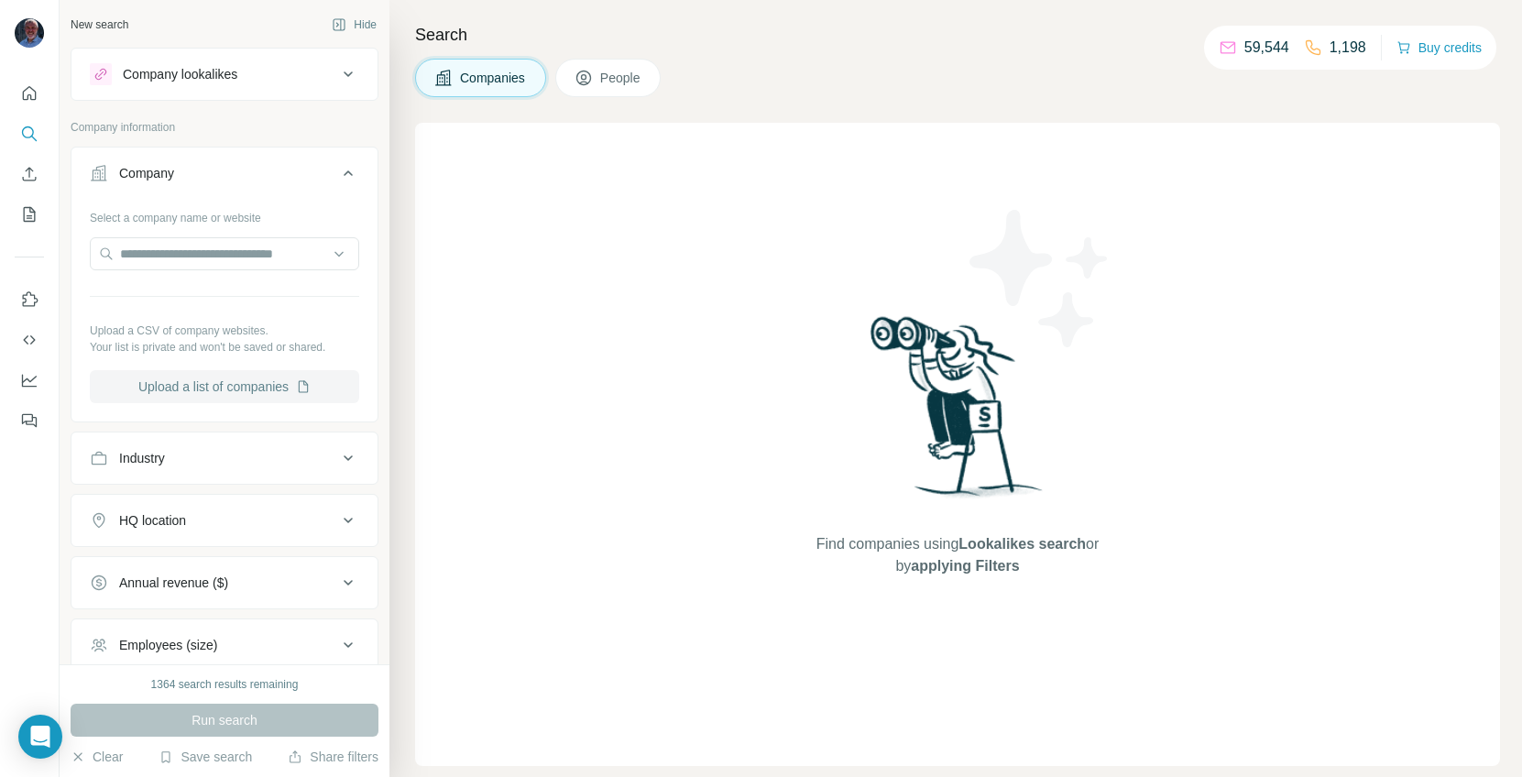
click at [183, 383] on button "Upload a list of companies" at bounding box center [224, 386] width 269 height 33
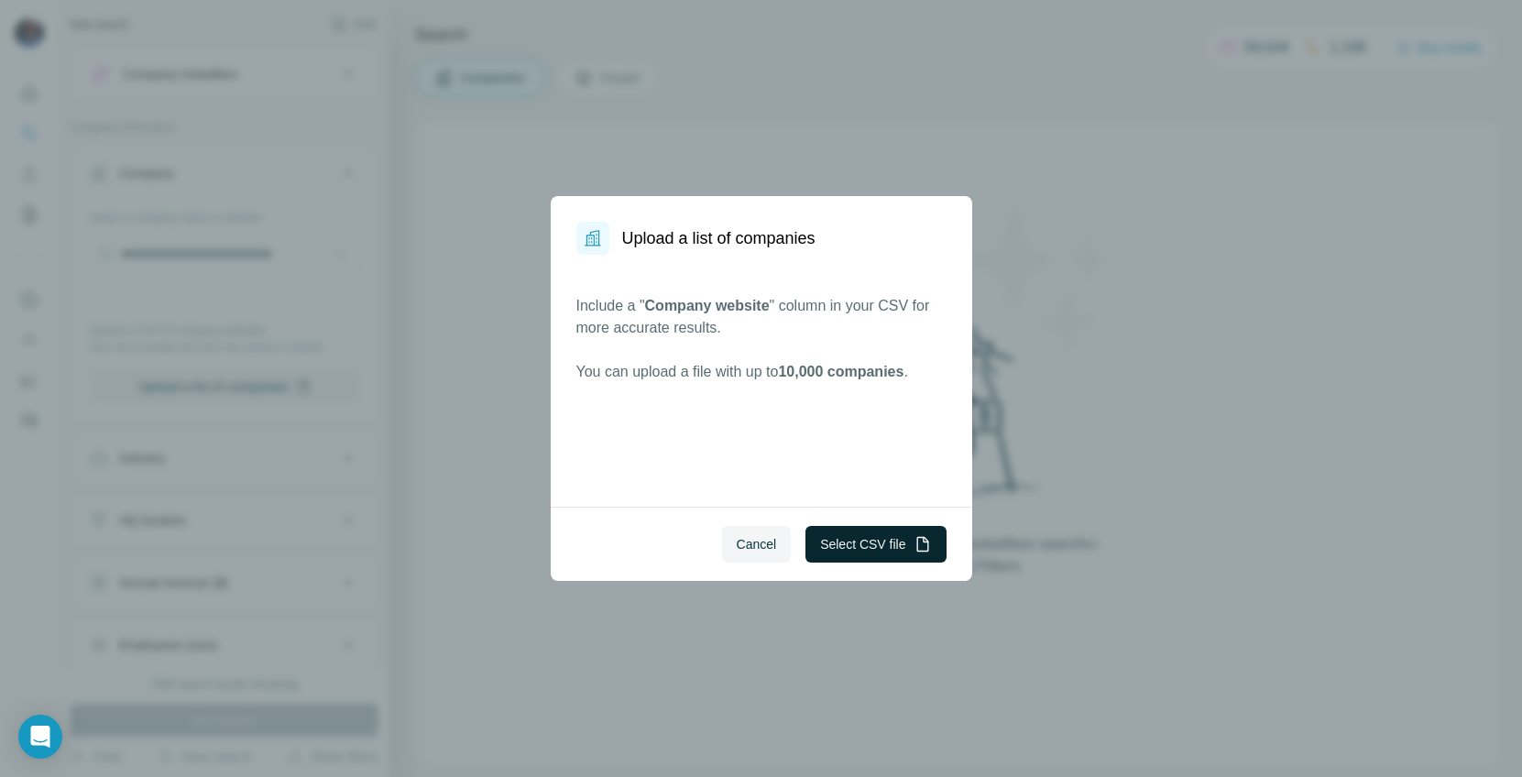
click at [875, 547] on button "Select CSV file" at bounding box center [875, 544] width 140 height 37
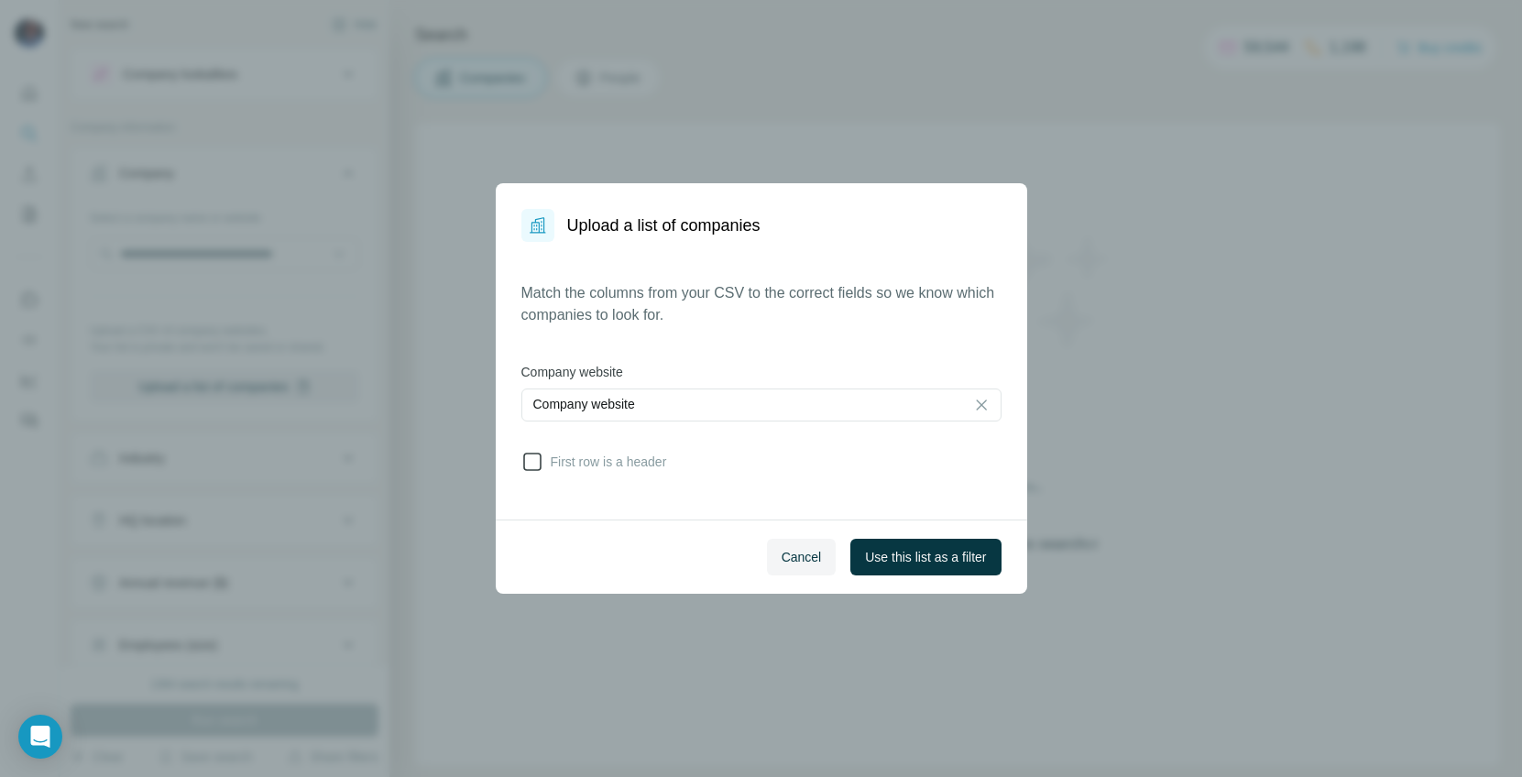
click at [655, 467] on span "First row is a header" at bounding box center [605, 462] width 124 height 18
click at [925, 567] on button "Use this list as a filter" at bounding box center [925, 557] width 150 height 37
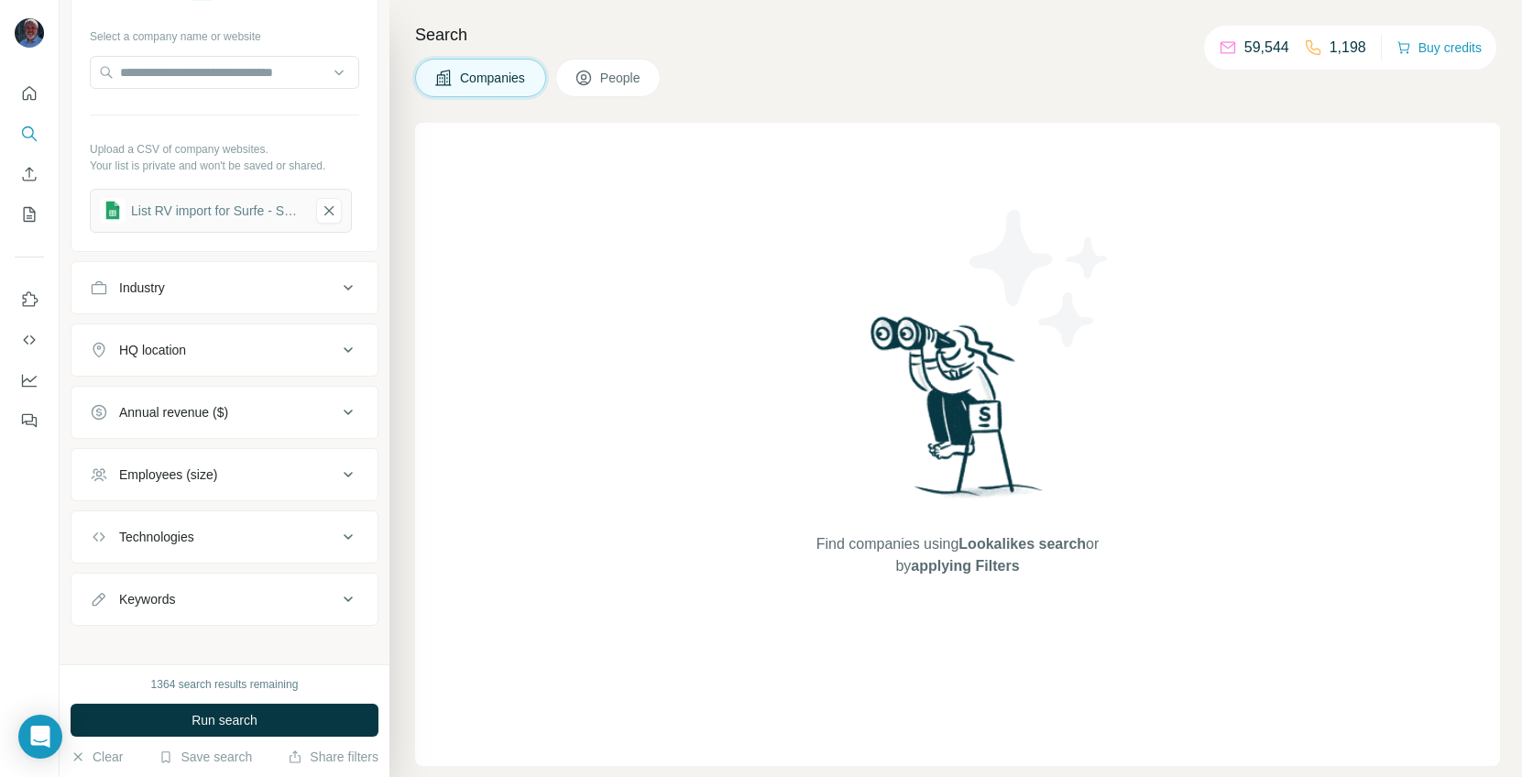
scroll to position [194, 0]
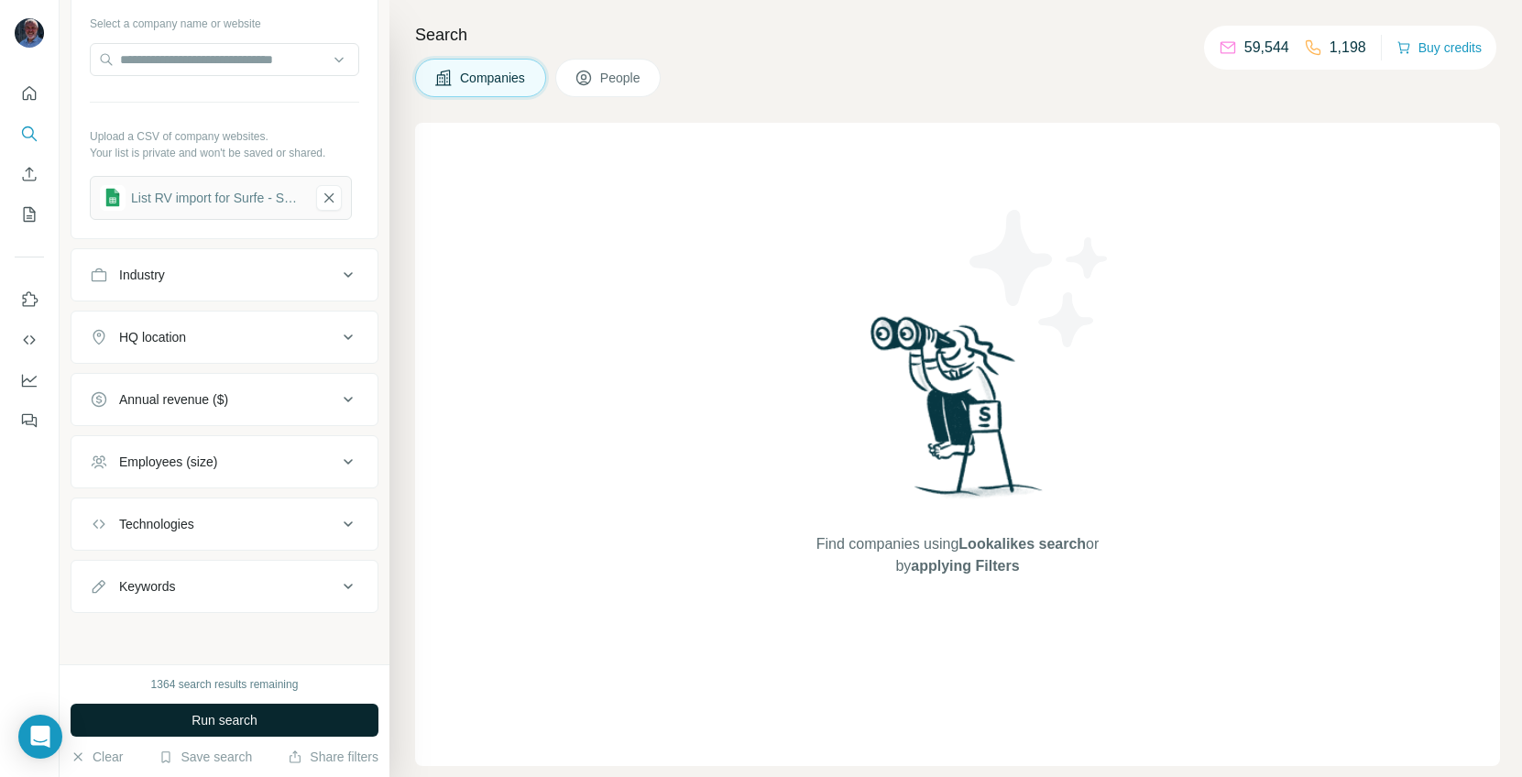
click at [149, 669] on button "Run search" at bounding box center [225, 720] width 308 height 33
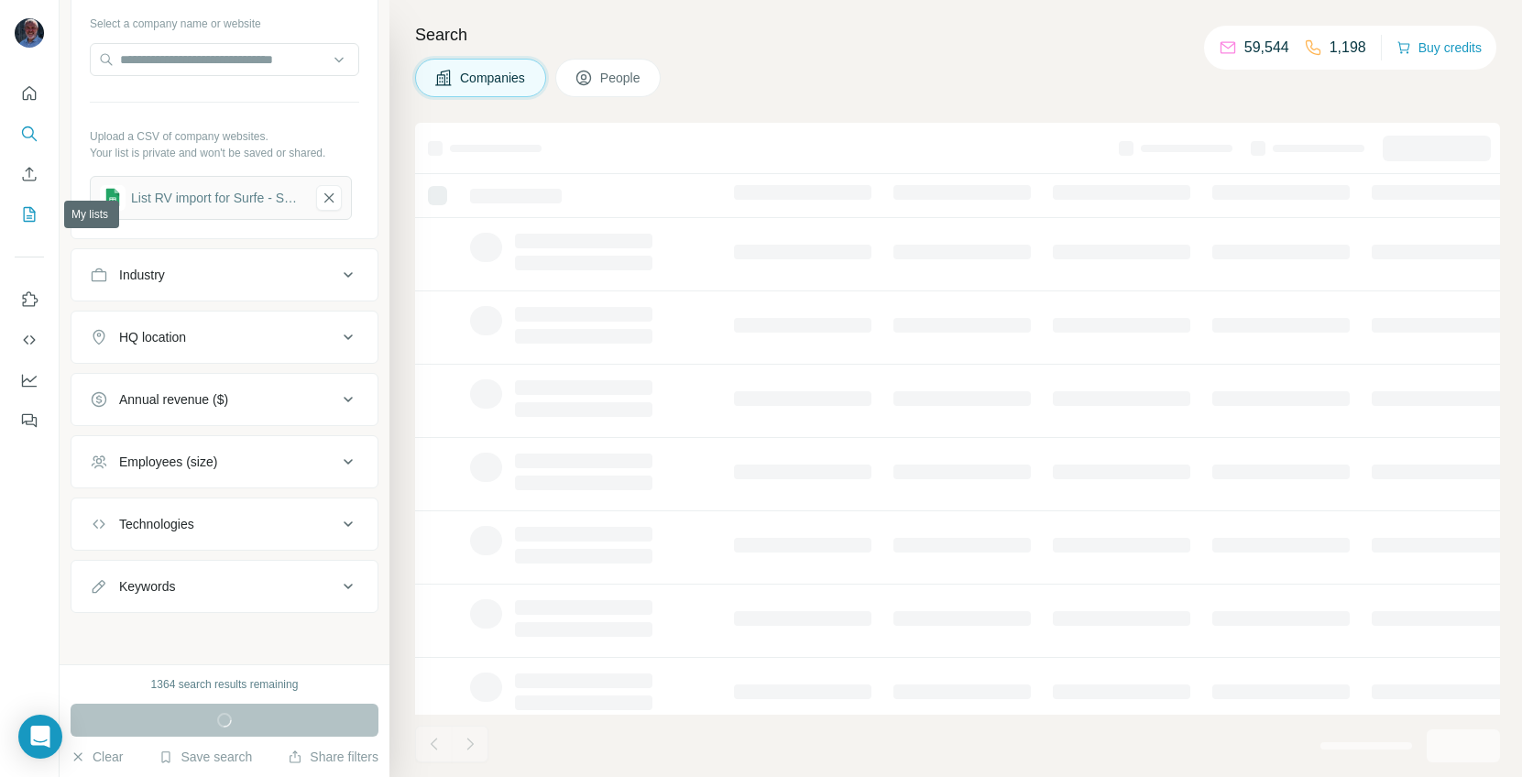
click at [21, 208] on icon "My lists" at bounding box center [29, 214] width 18 height 18
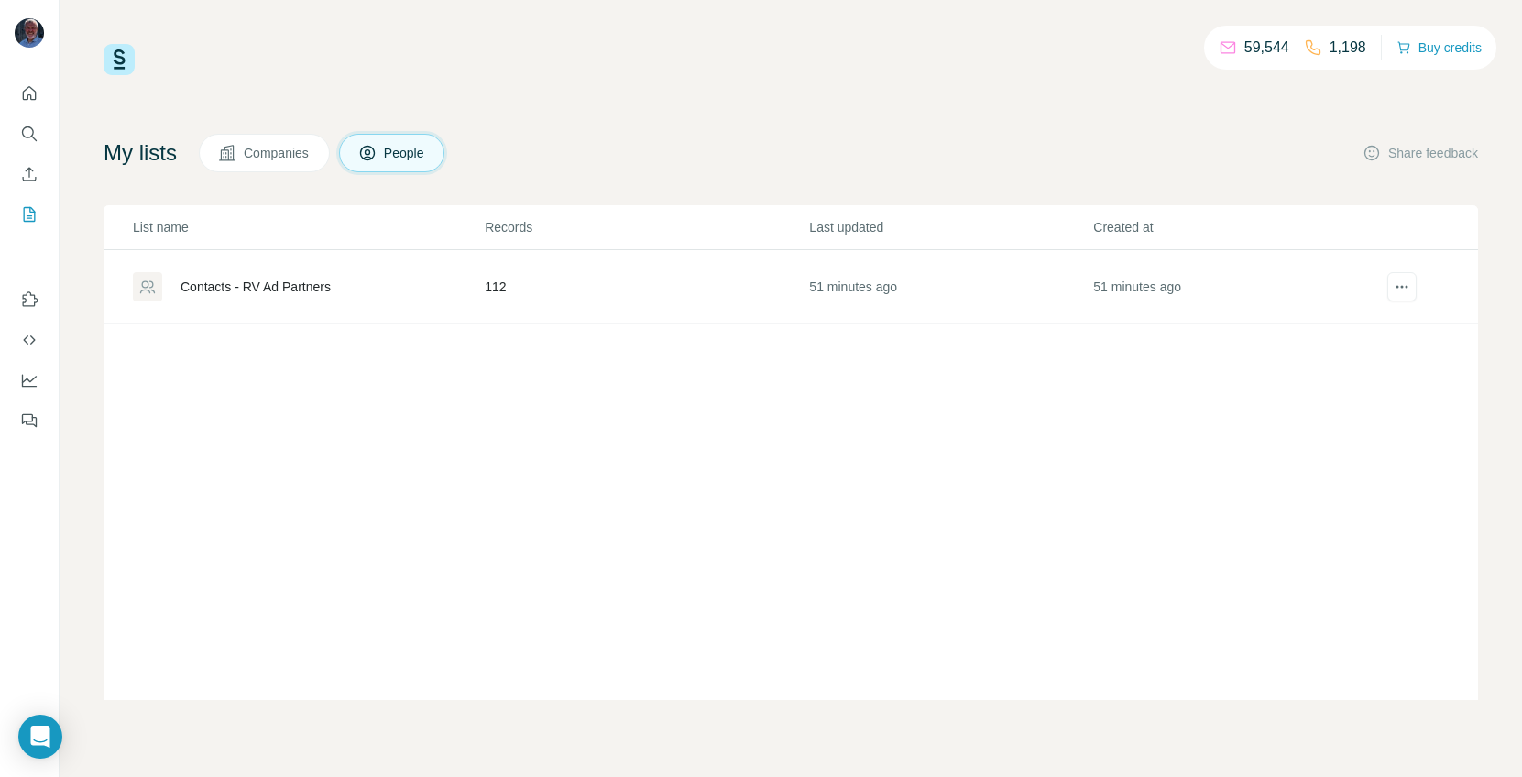
click at [267, 288] on div "Contacts - RV Ad Partners" at bounding box center [256, 287] width 150 height 18
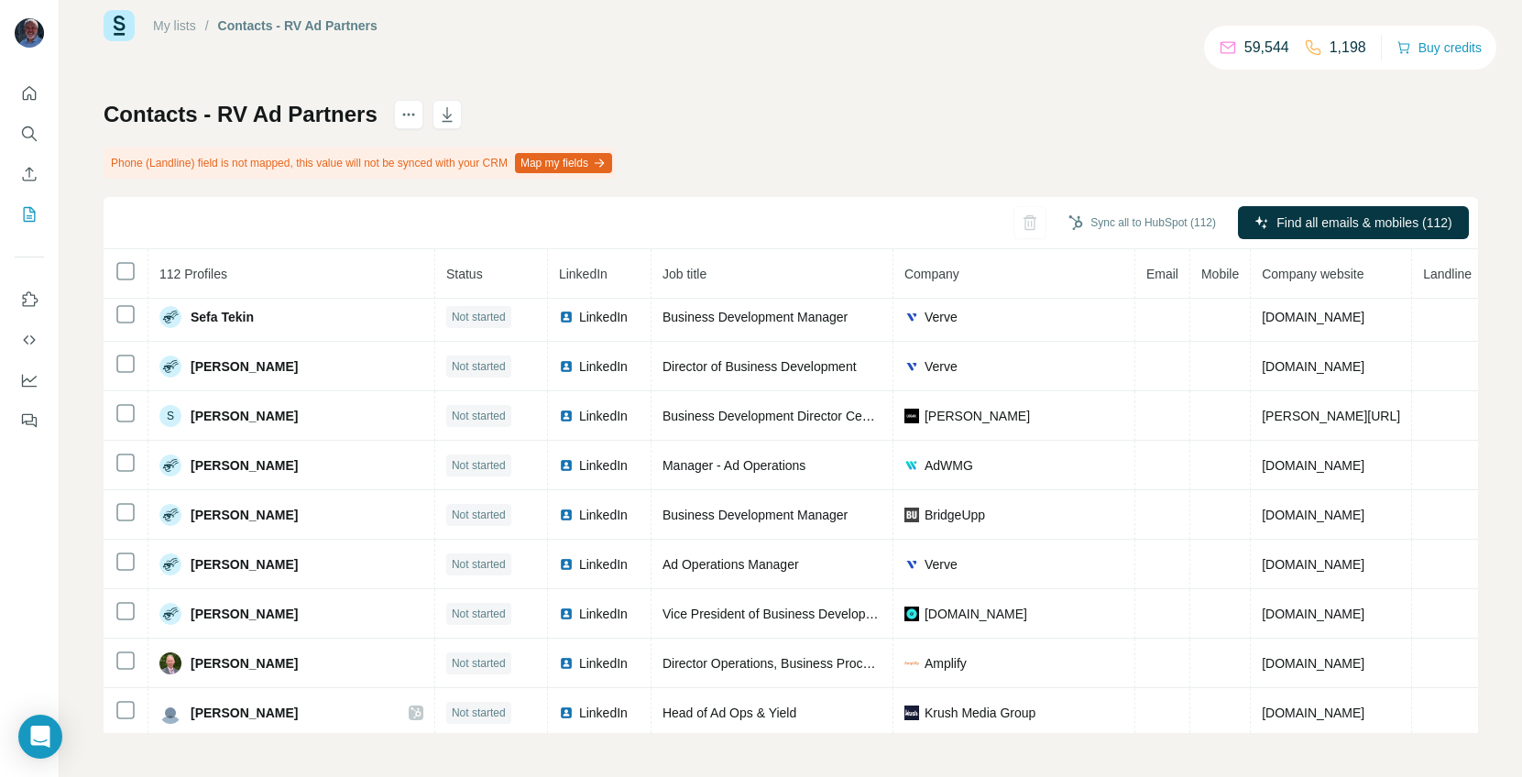
scroll to position [4657, 0]
